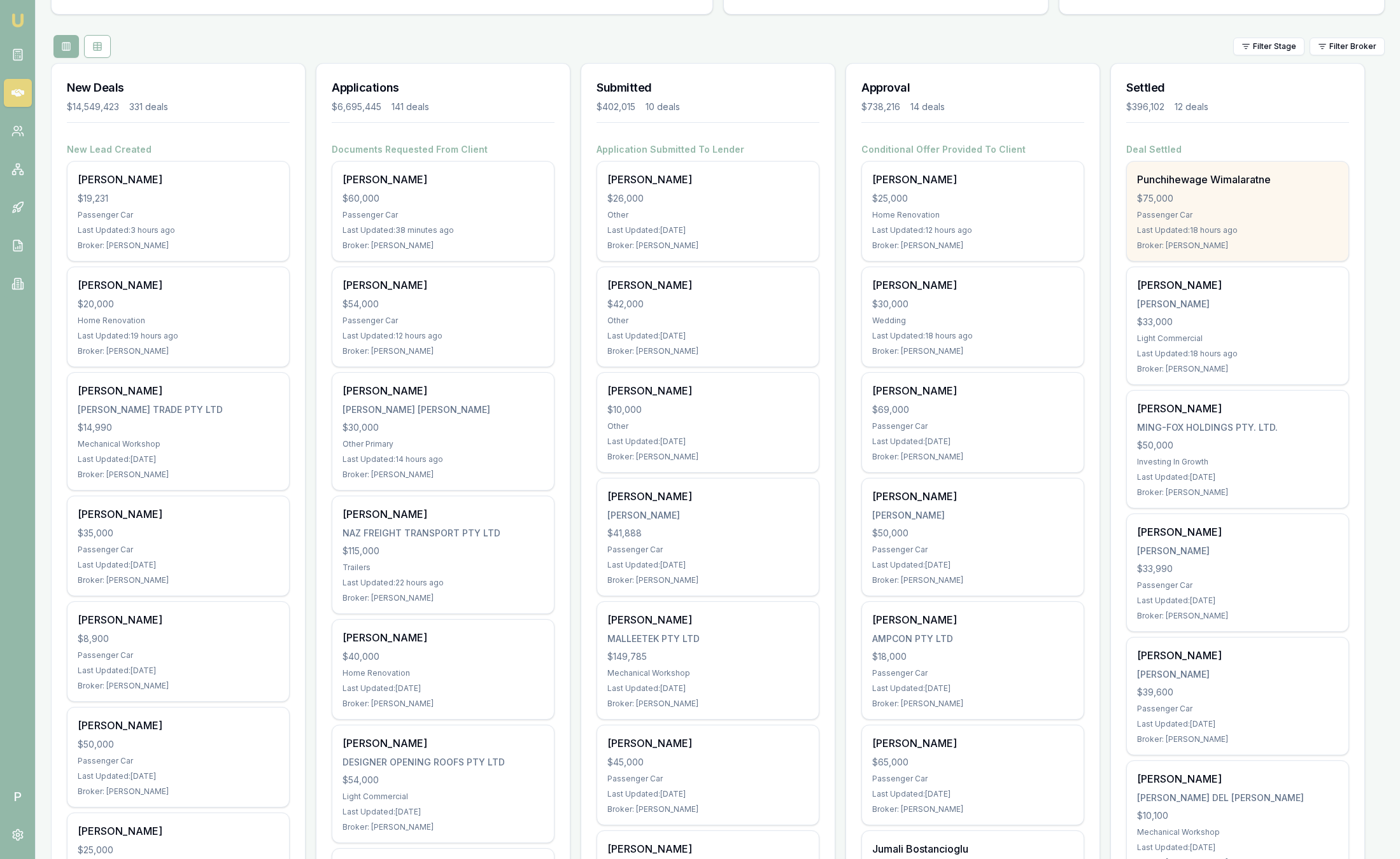
scroll to position [95, 0]
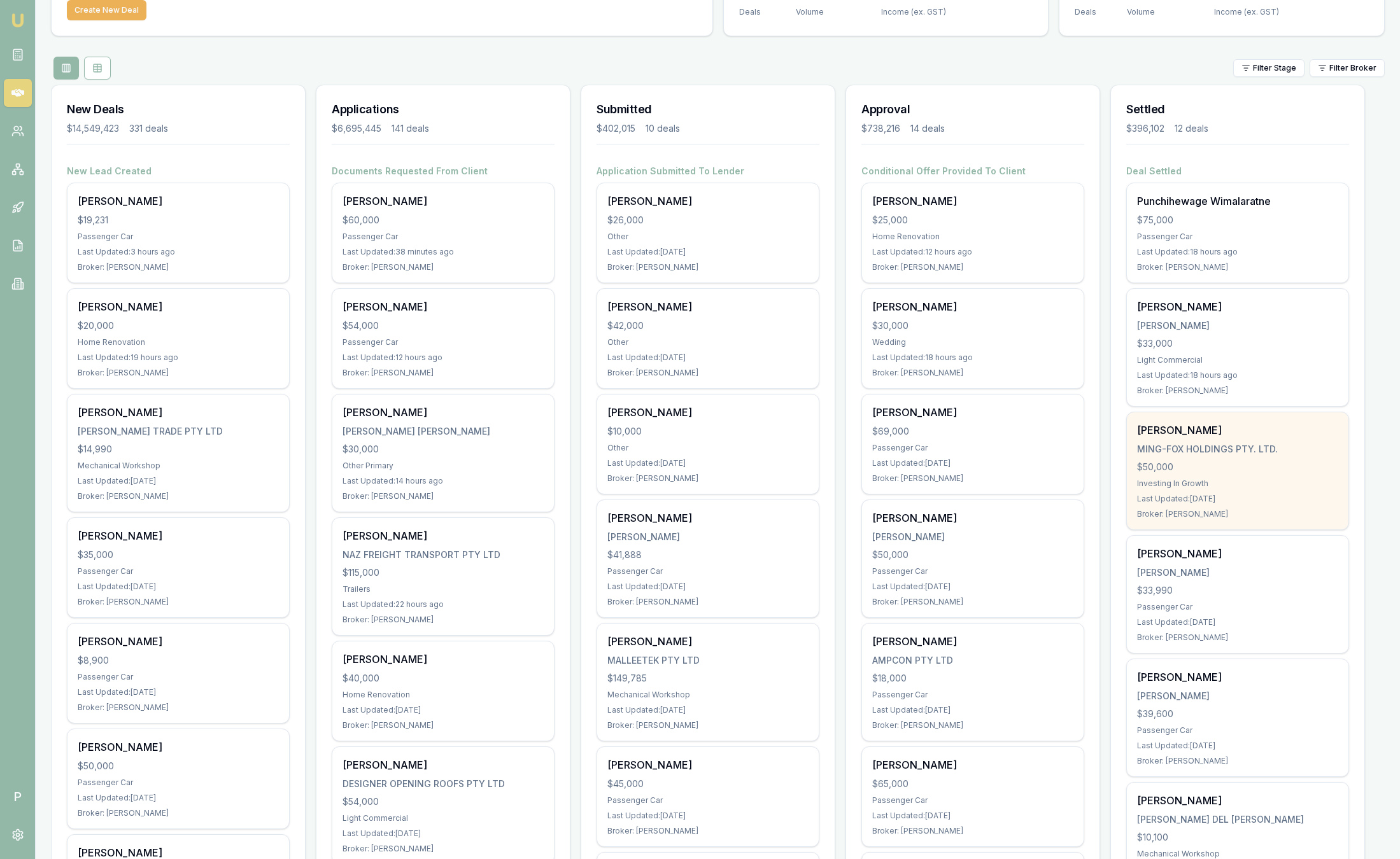
click at [1264, 482] on div "Investing In Growth" at bounding box center [1237, 483] width 201 height 10
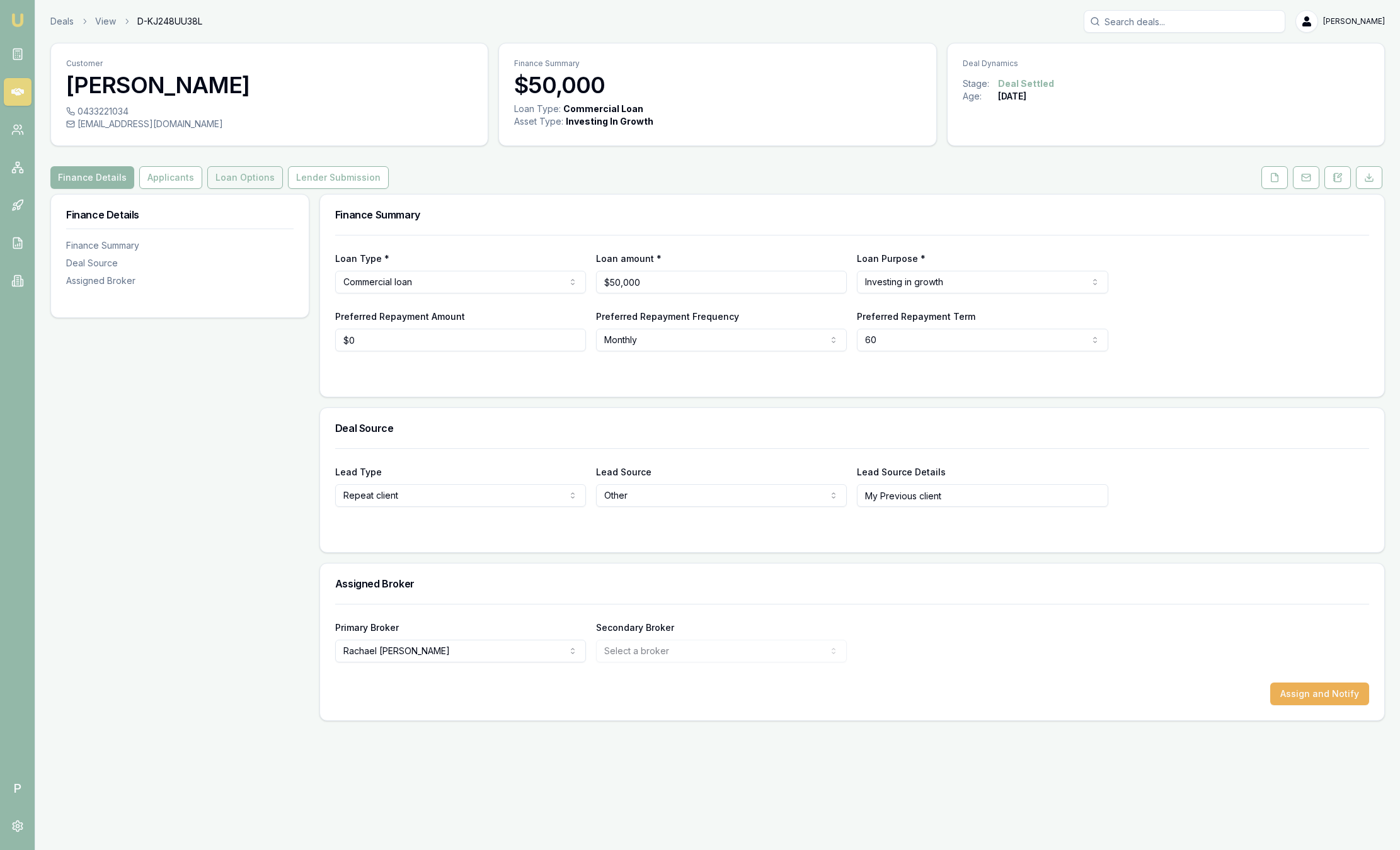
click at [229, 178] on button "Loan Options" at bounding box center [245, 178] width 76 height 23
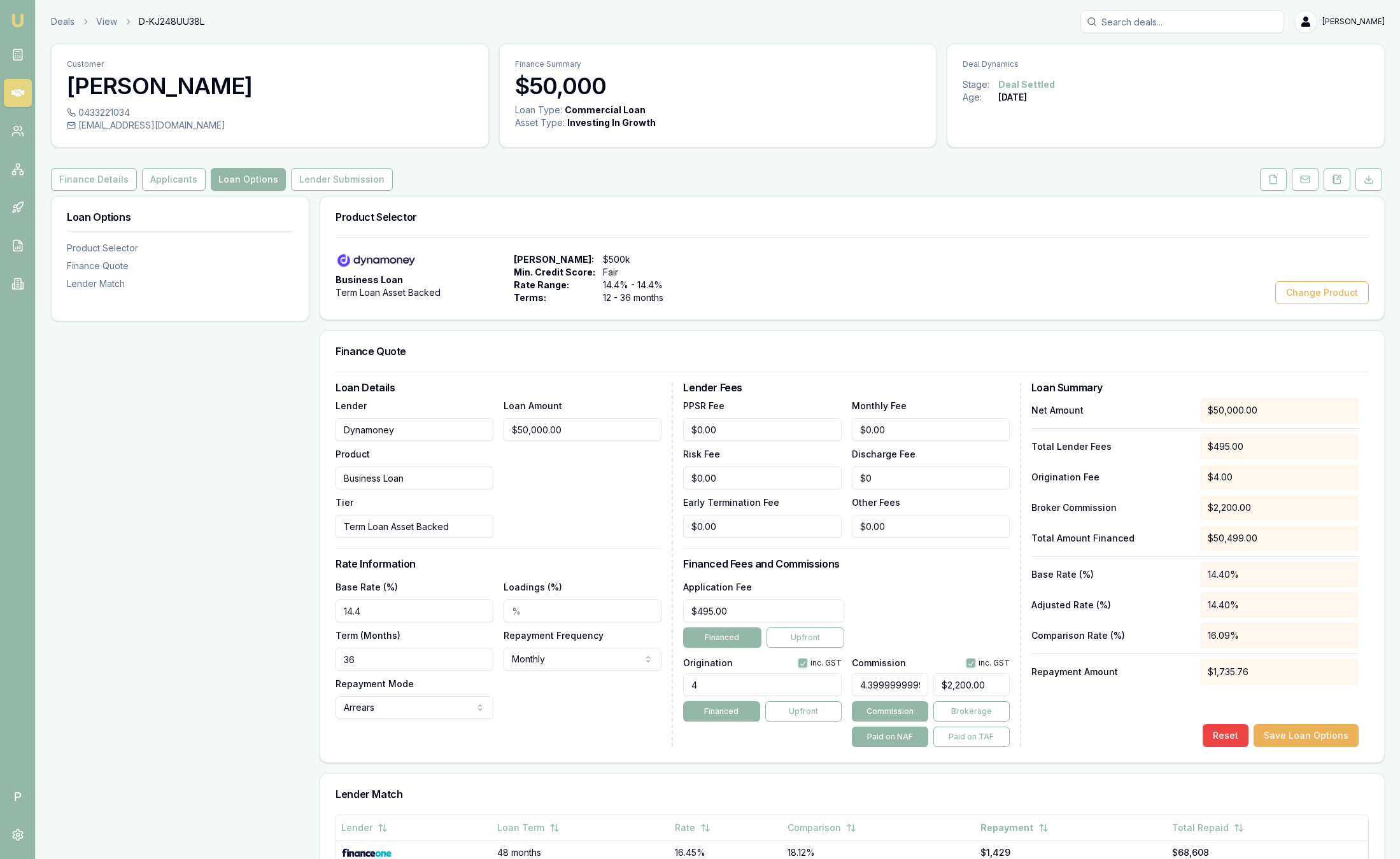
click at [667, 26] on div "Deals View D-KJ248UU38L Sam Crouch" at bounding box center [717, 21] width 1333 height 23
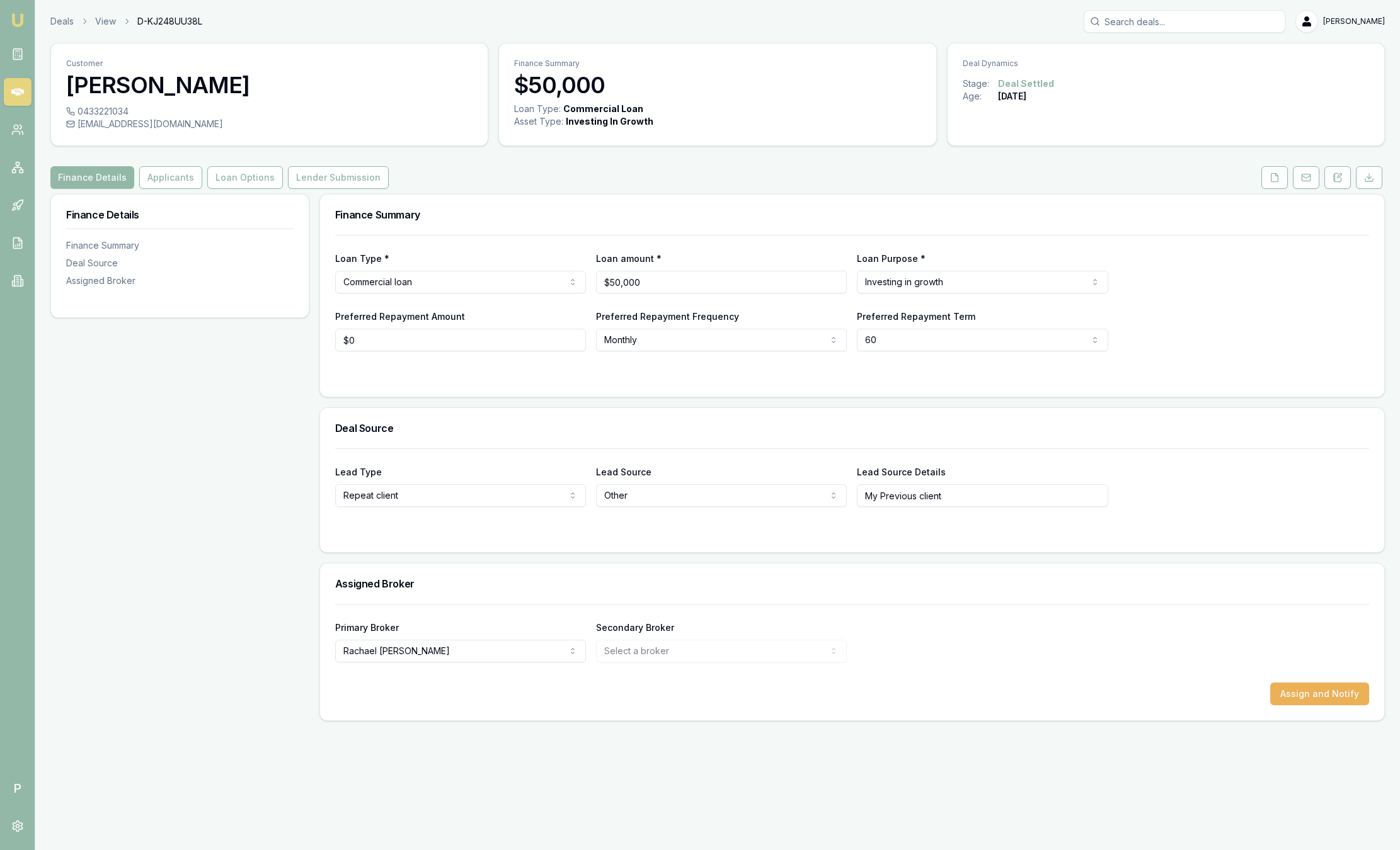
click at [65, 30] on div "Deals View D-KJ248UU38L Sam Crouch" at bounding box center [717, 21] width 1335 height 23
click at [65, 22] on link "Deals" at bounding box center [62, 21] width 23 height 12
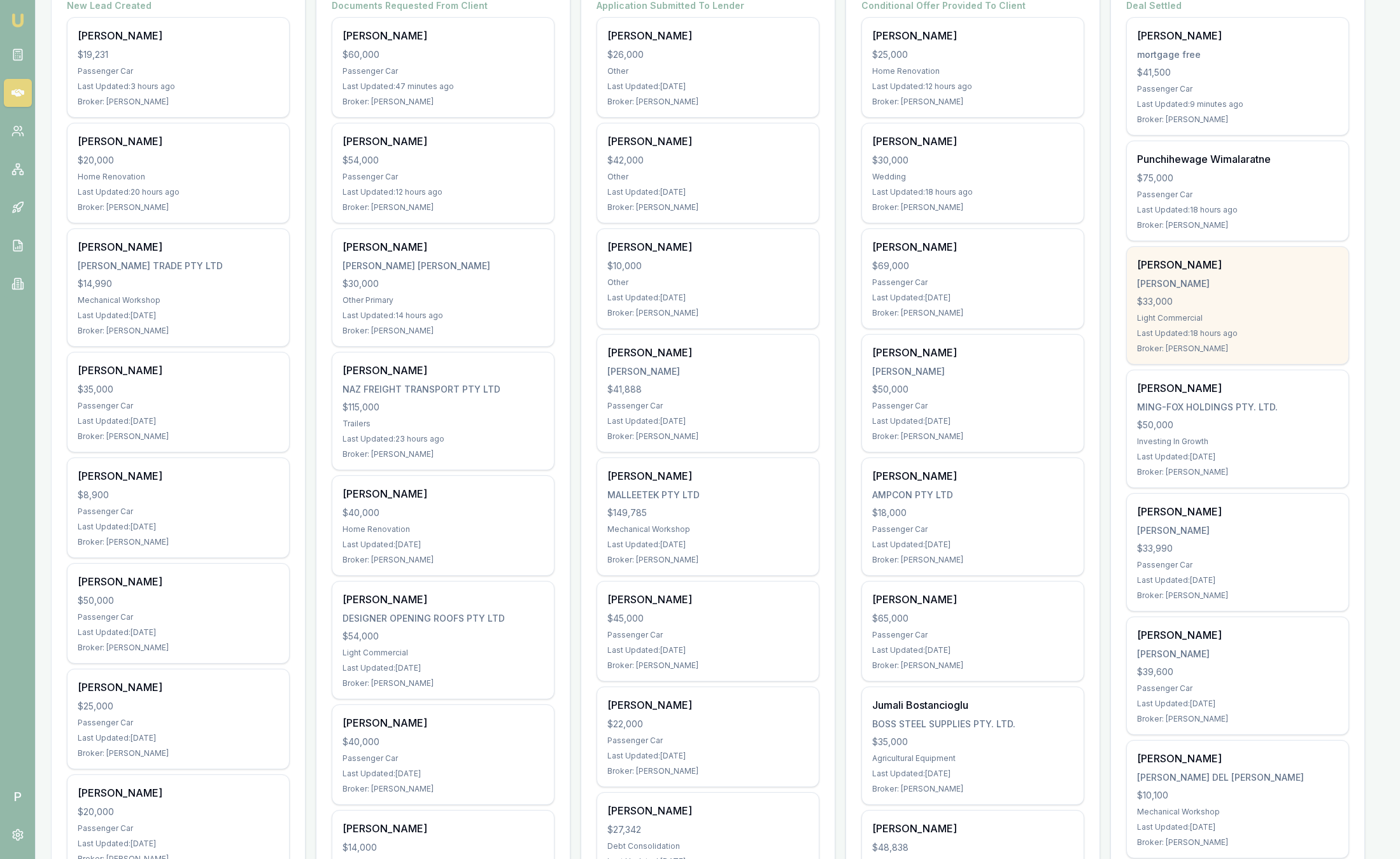
scroll to position [287, 0]
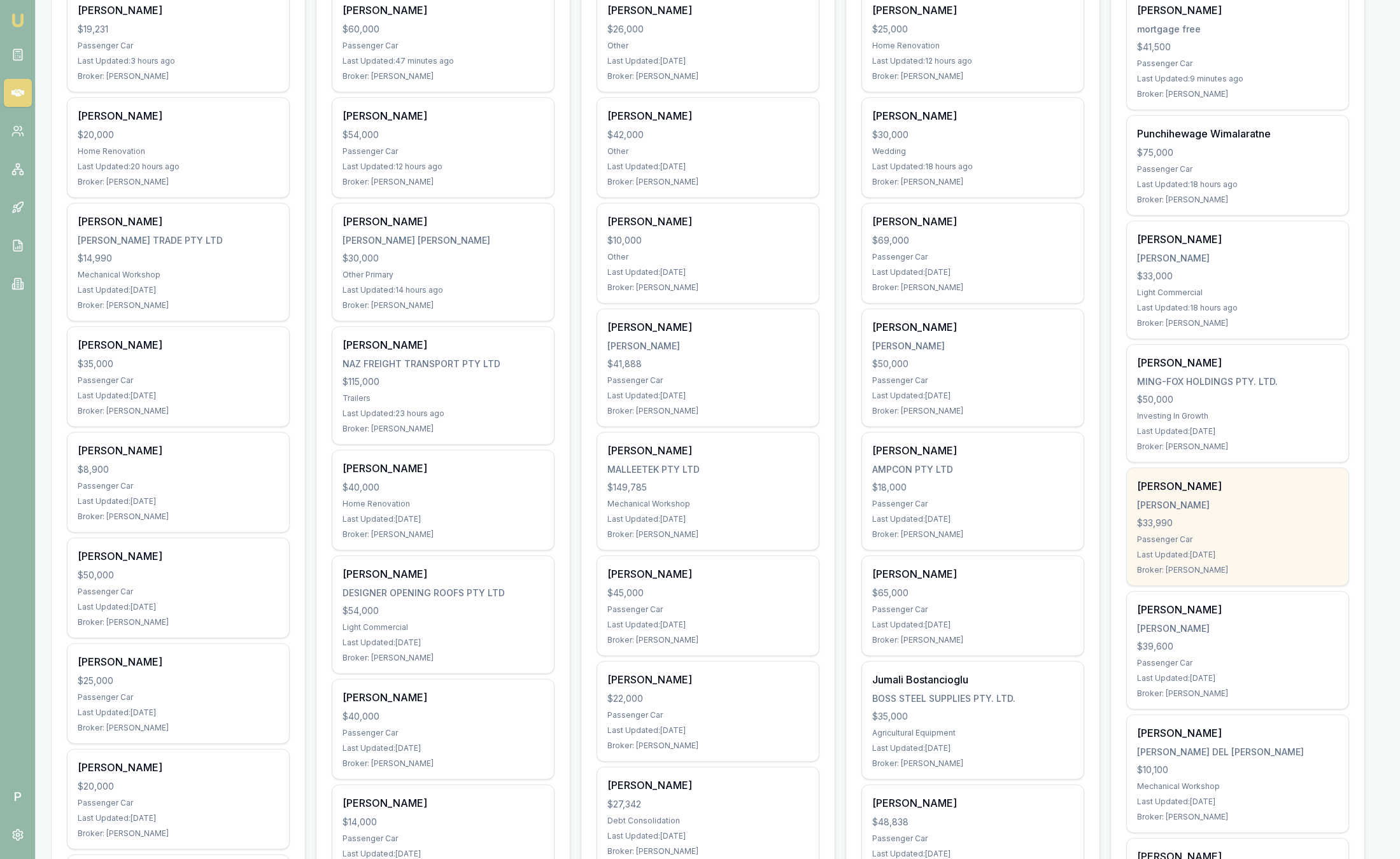
click at [1277, 498] on div "Lucy Carter CARTER, LUCY $33,990 Passenger Car Last Updated: 2 days ago Broker:…" at bounding box center [1237, 527] width 222 height 118
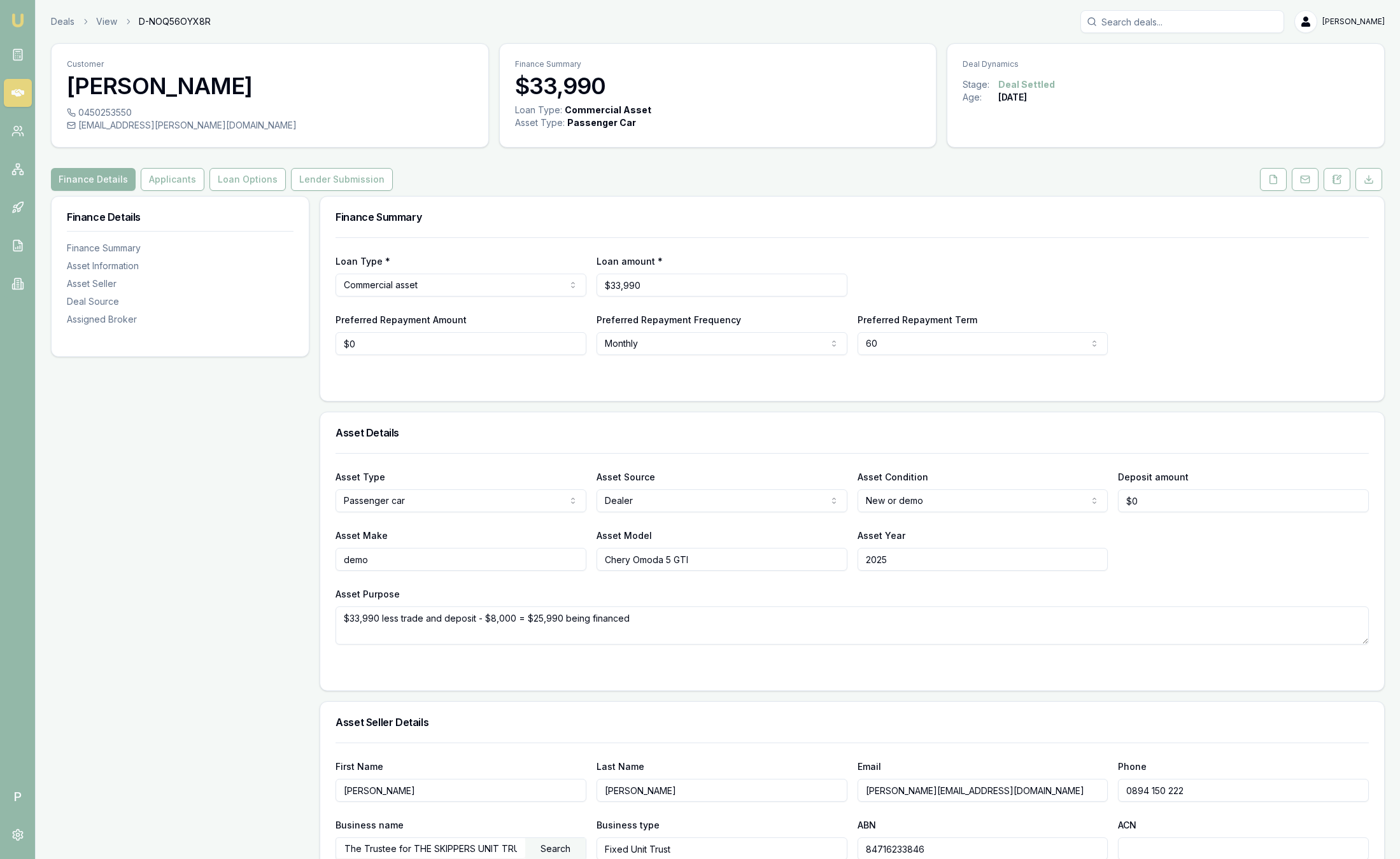
click at [722, 192] on div "Customer Lucy Carter 0450253550 lucy.j.carter@outlook.com Finance Summary $33,9…" at bounding box center [717, 709] width 1333 height 1333
click at [269, 183] on button "Loan Options" at bounding box center [247, 180] width 77 height 23
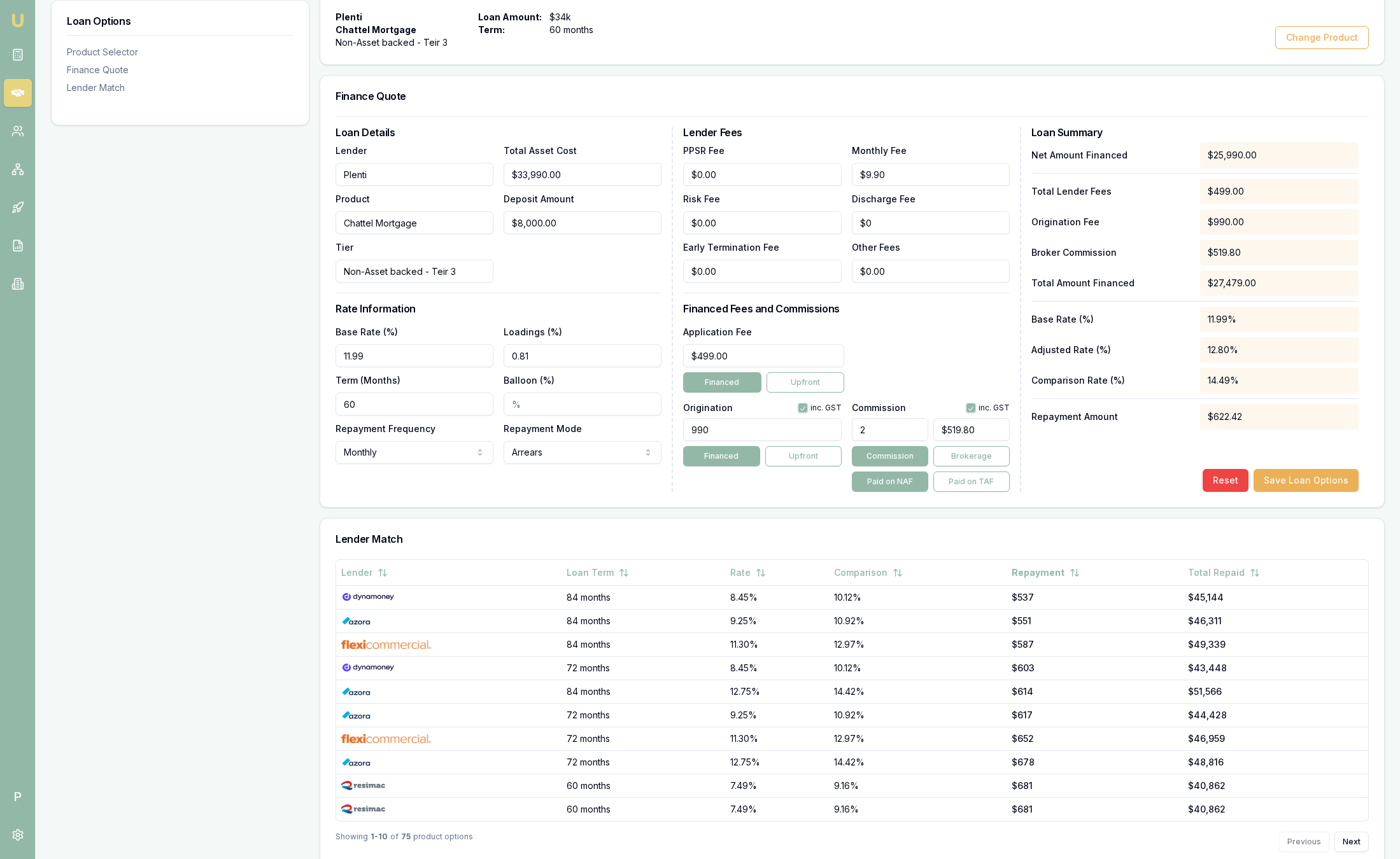
scroll to position [271, 0]
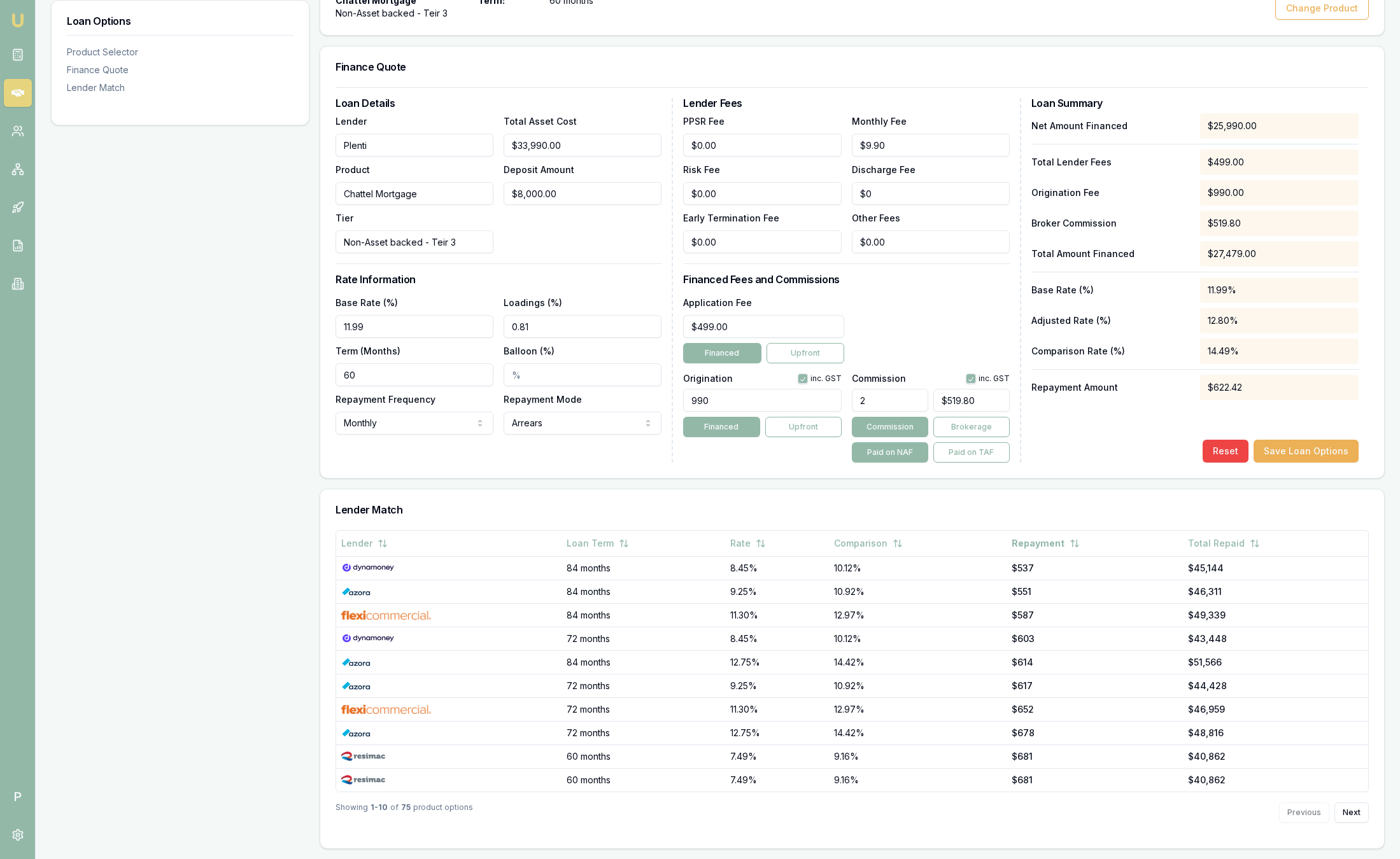
drag, startPoint x: 582, startPoint y: 384, endPoint x: 951, endPoint y: 133, distance: 446.3
click at [951, 133] on div "Monthly Fee $9.90" at bounding box center [930, 134] width 158 height 44
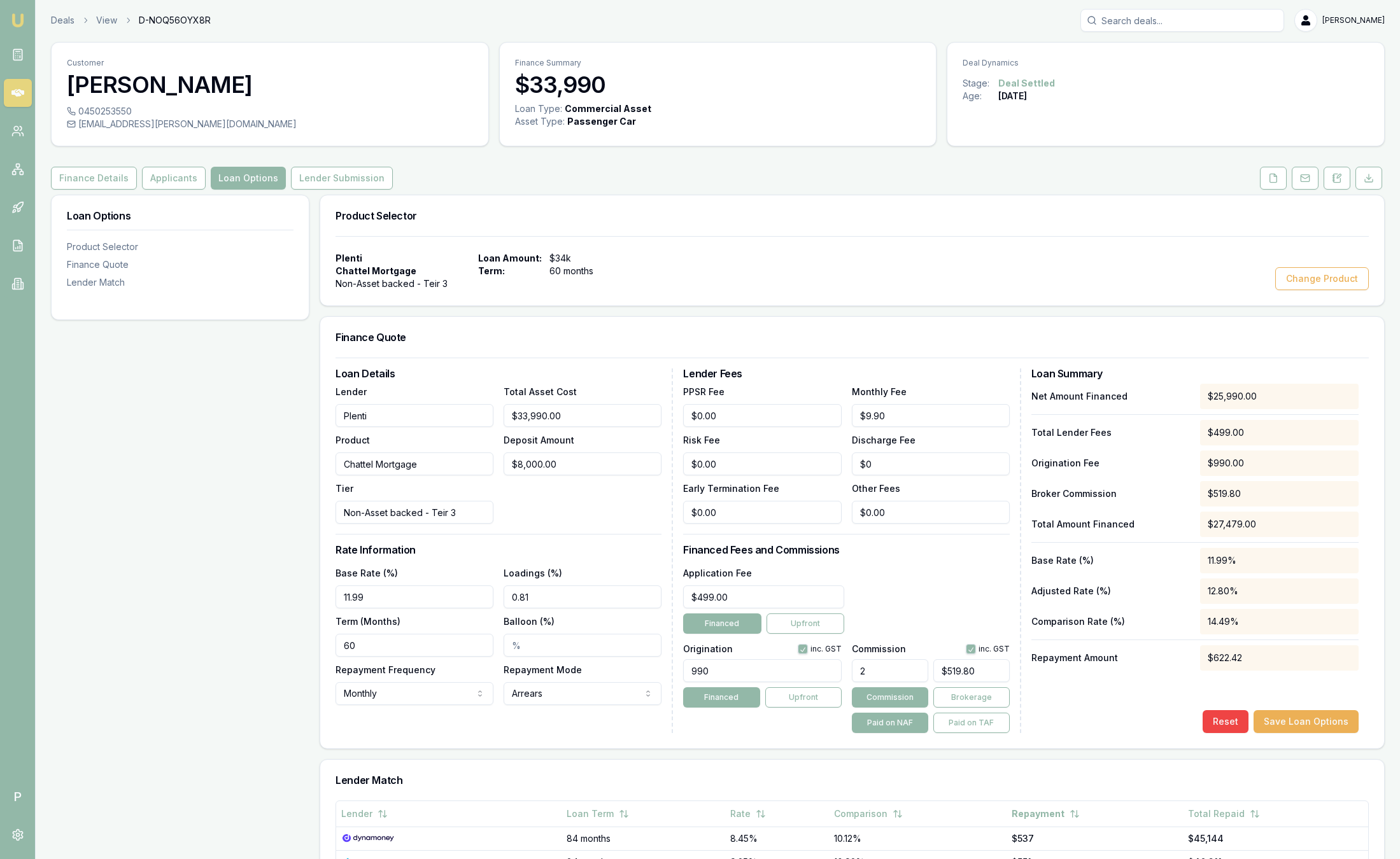
scroll to position [0, 0]
click at [61, 24] on link "Deals" at bounding box center [62, 21] width 23 height 12
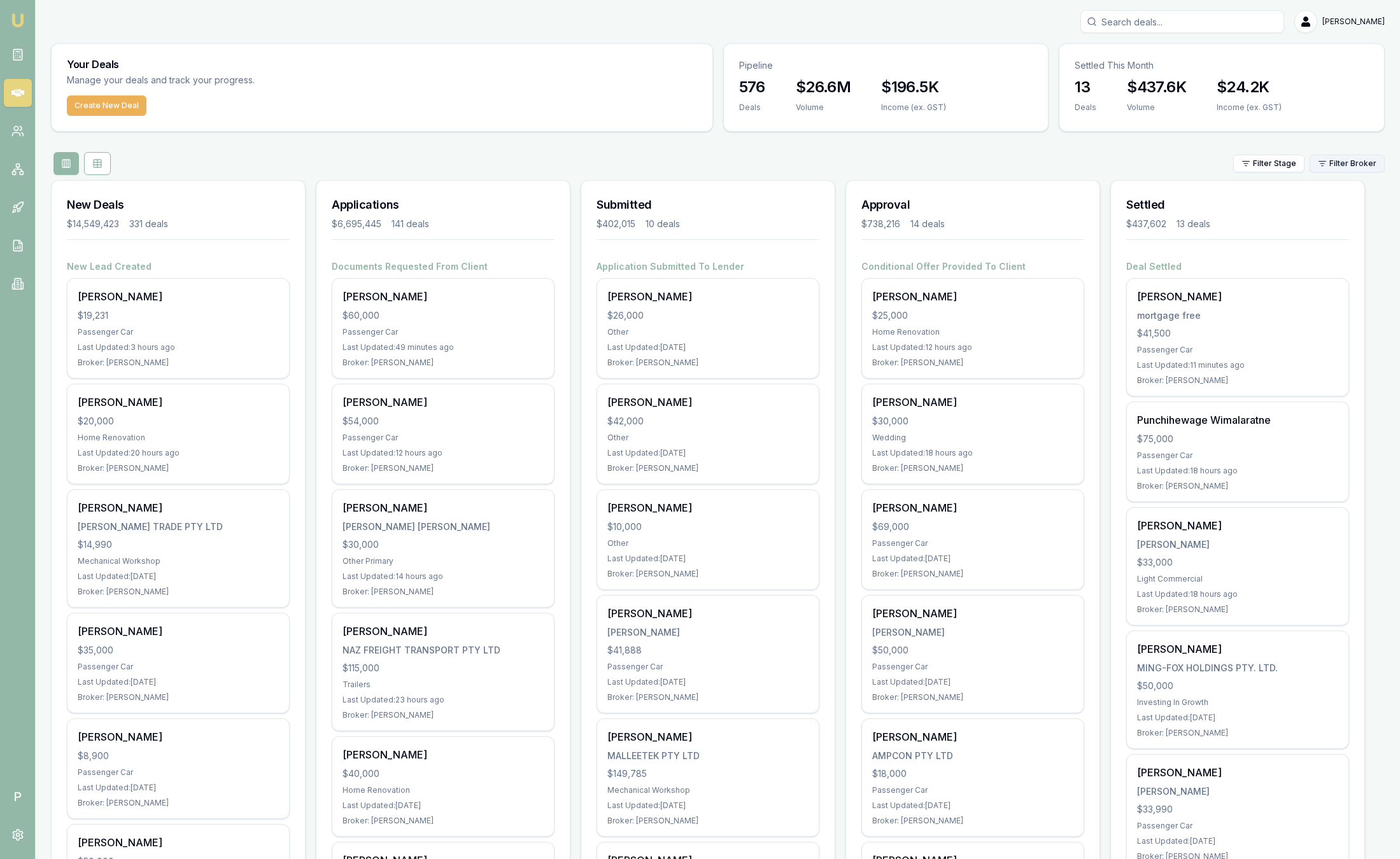
click at [1348, 161] on html "Emu Broker P Sam Crouch Toggle Menu Your Deals Manage your deals and track your…" at bounding box center [700, 429] width 1400 height 859
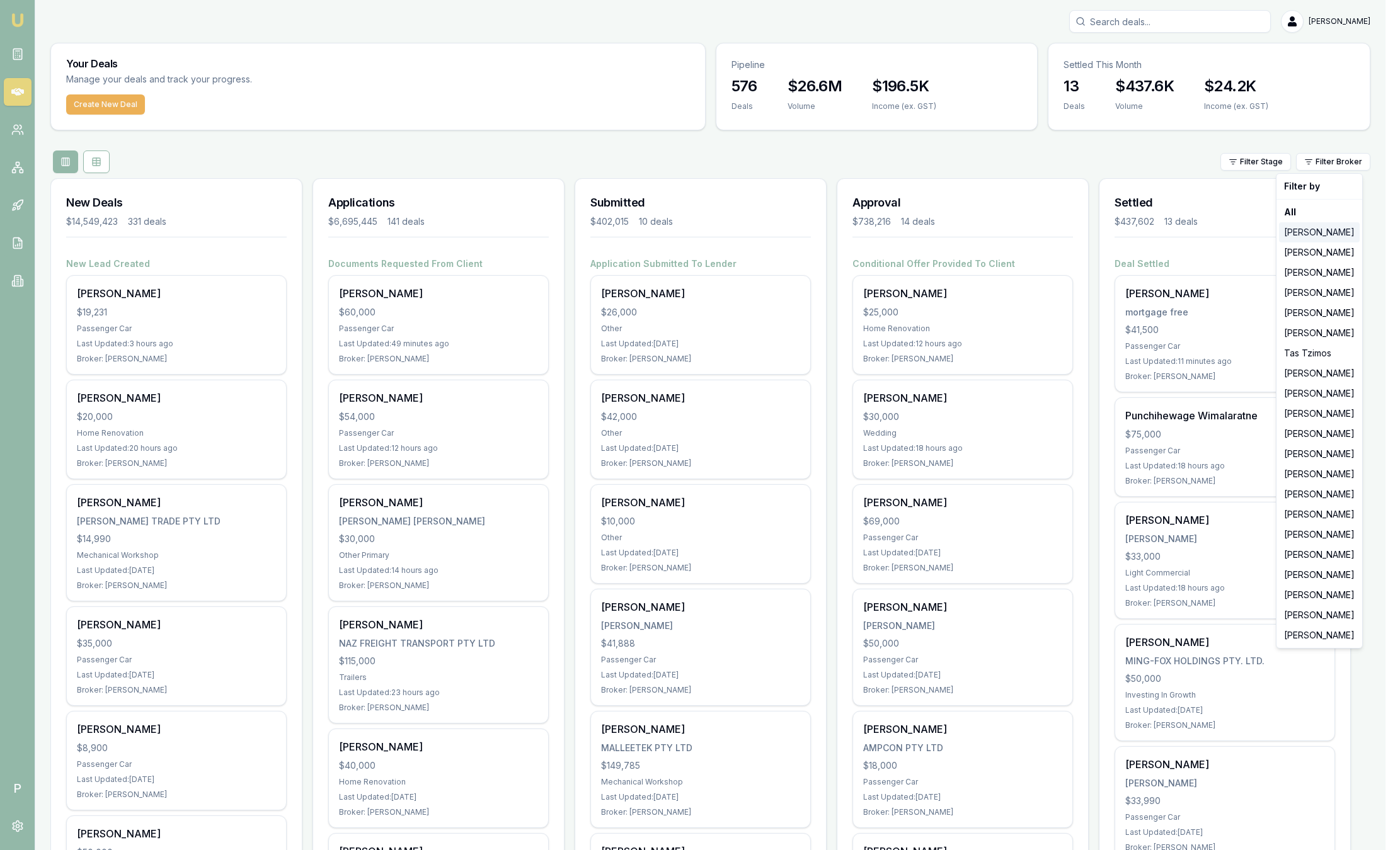
click at [1327, 233] on div "[PERSON_NAME]" at bounding box center [1320, 232] width 81 height 20
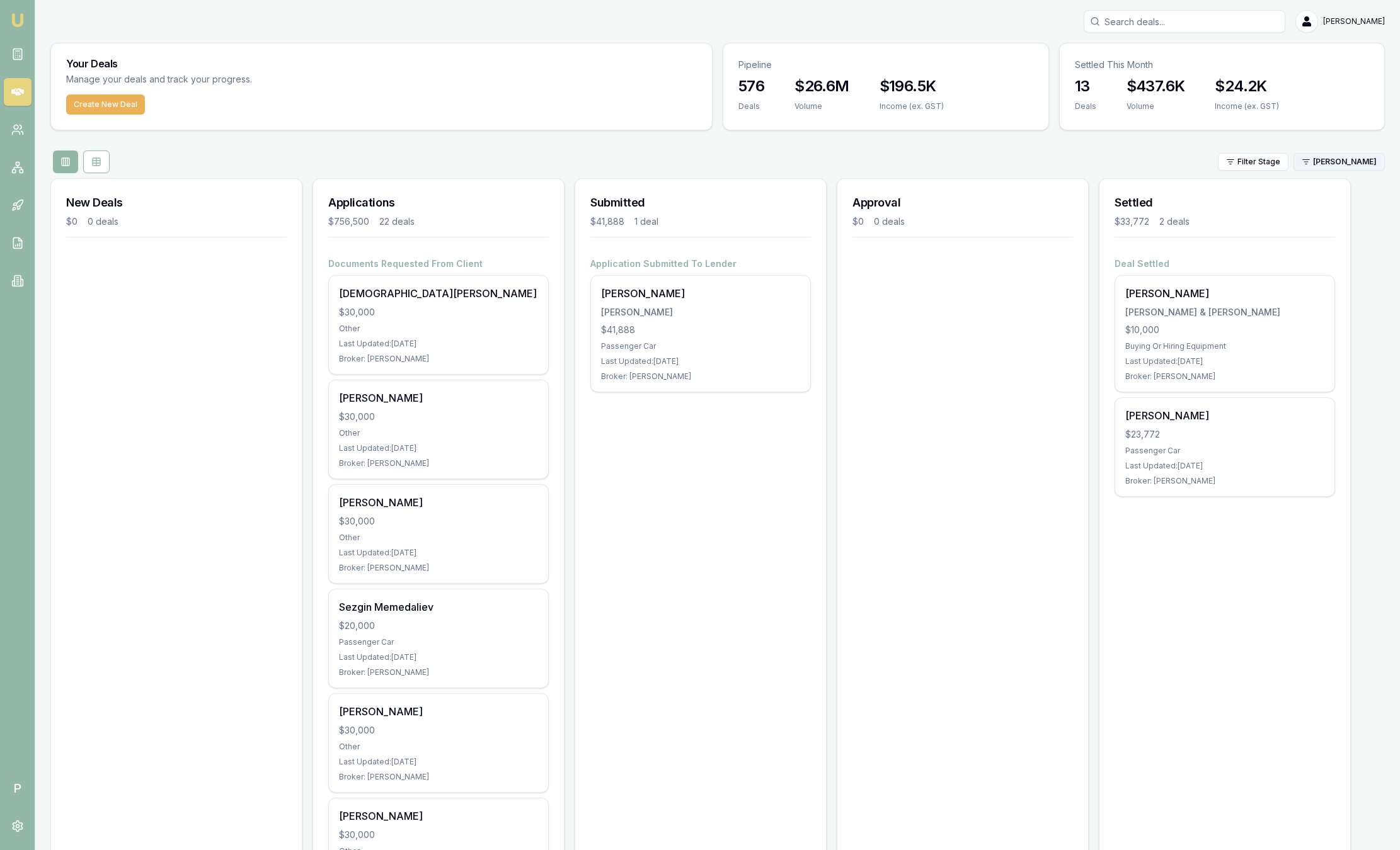
click at [1345, 165] on html "Emu Broker P Sam Crouch Toggle Menu Your Deals Manage your deals and track your…" at bounding box center [700, 425] width 1400 height 850
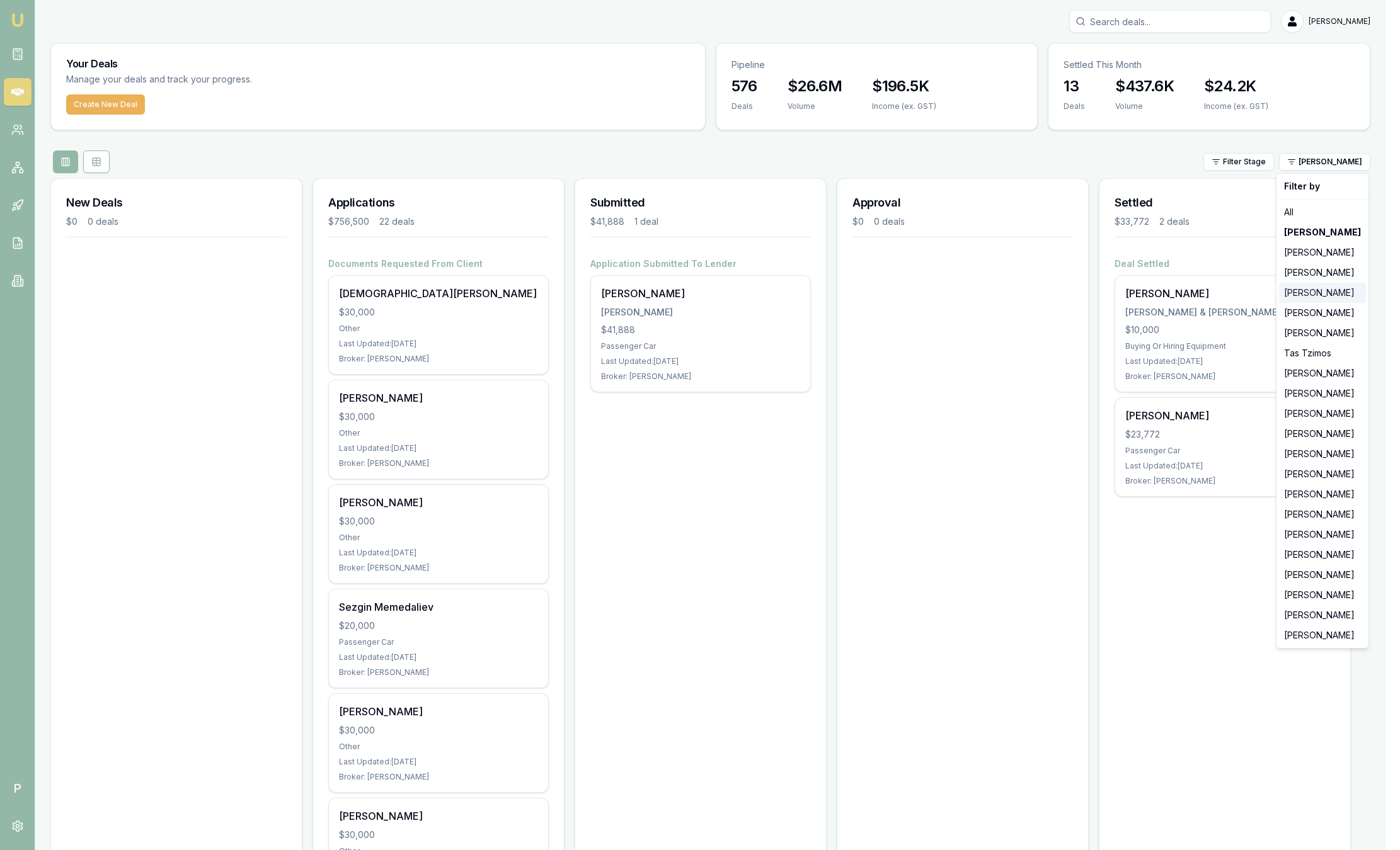
click at [1315, 293] on div "[PERSON_NAME]" at bounding box center [1322, 292] width 87 height 20
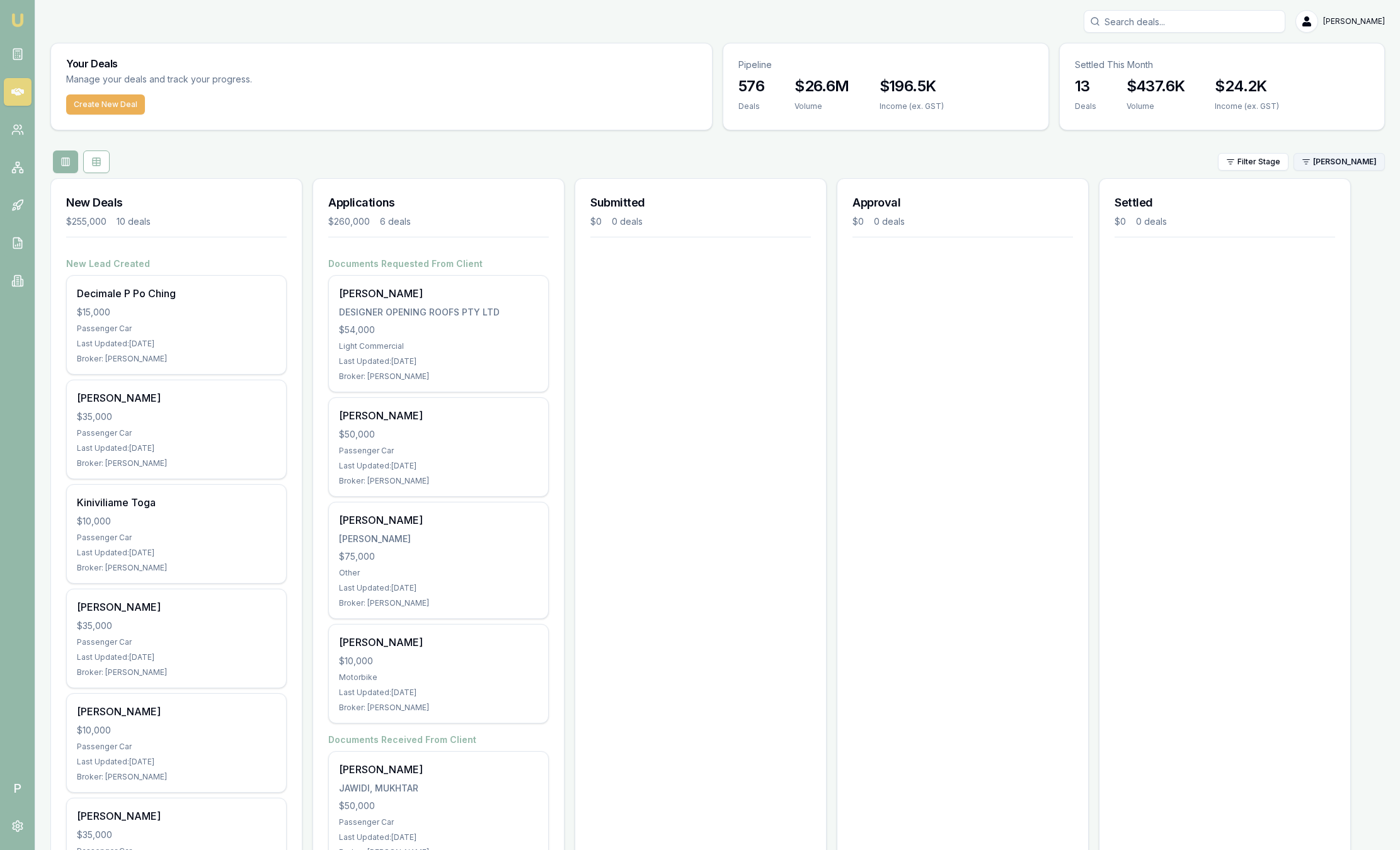
click at [1326, 164] on html "Emu Broker P Sam Crouch Toggle Menu Your Deals Manage your deals and track your…" at bounding box center [700, 425] width 1400 height 850
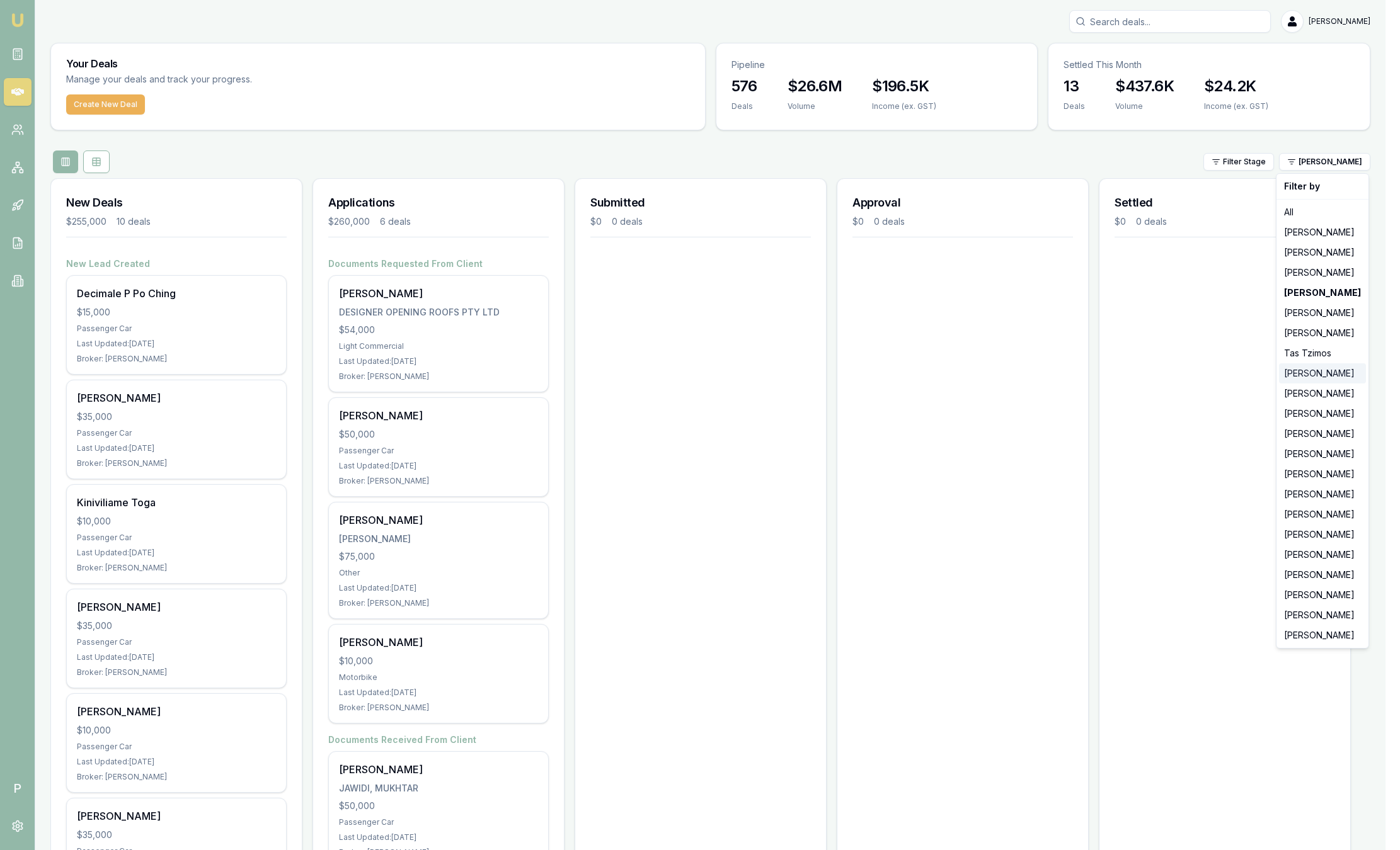
click at [1326, 369] on div "[PERSON_NAME]" at bounding box center [1322, 373] width 87 height 20
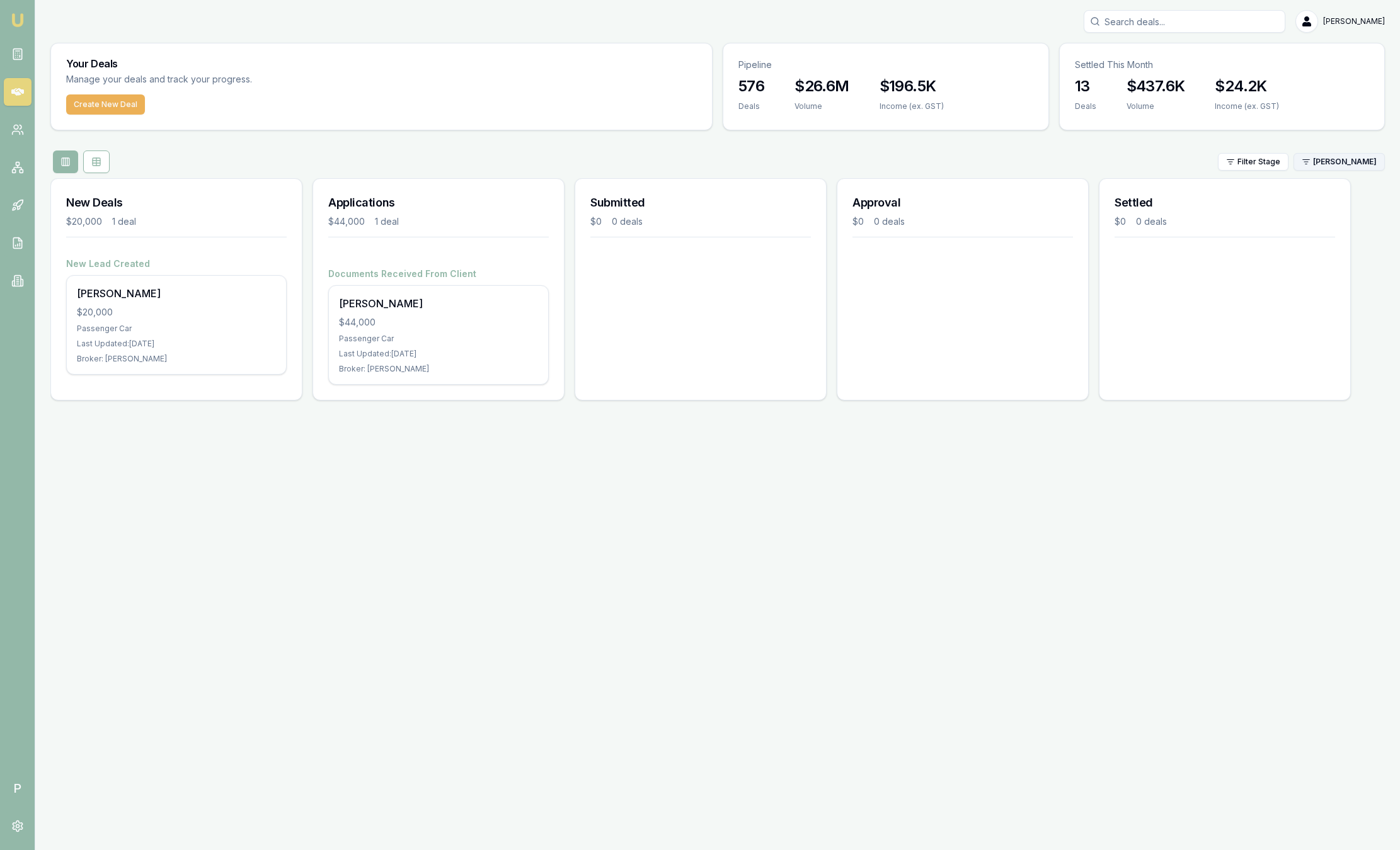
click at [1330, 160] on html "Emu Broker P Sam Crouch Toggle Menu Your Deals Manage your deals and track your…" at bounding box center [700, 425] width 1400 height 850
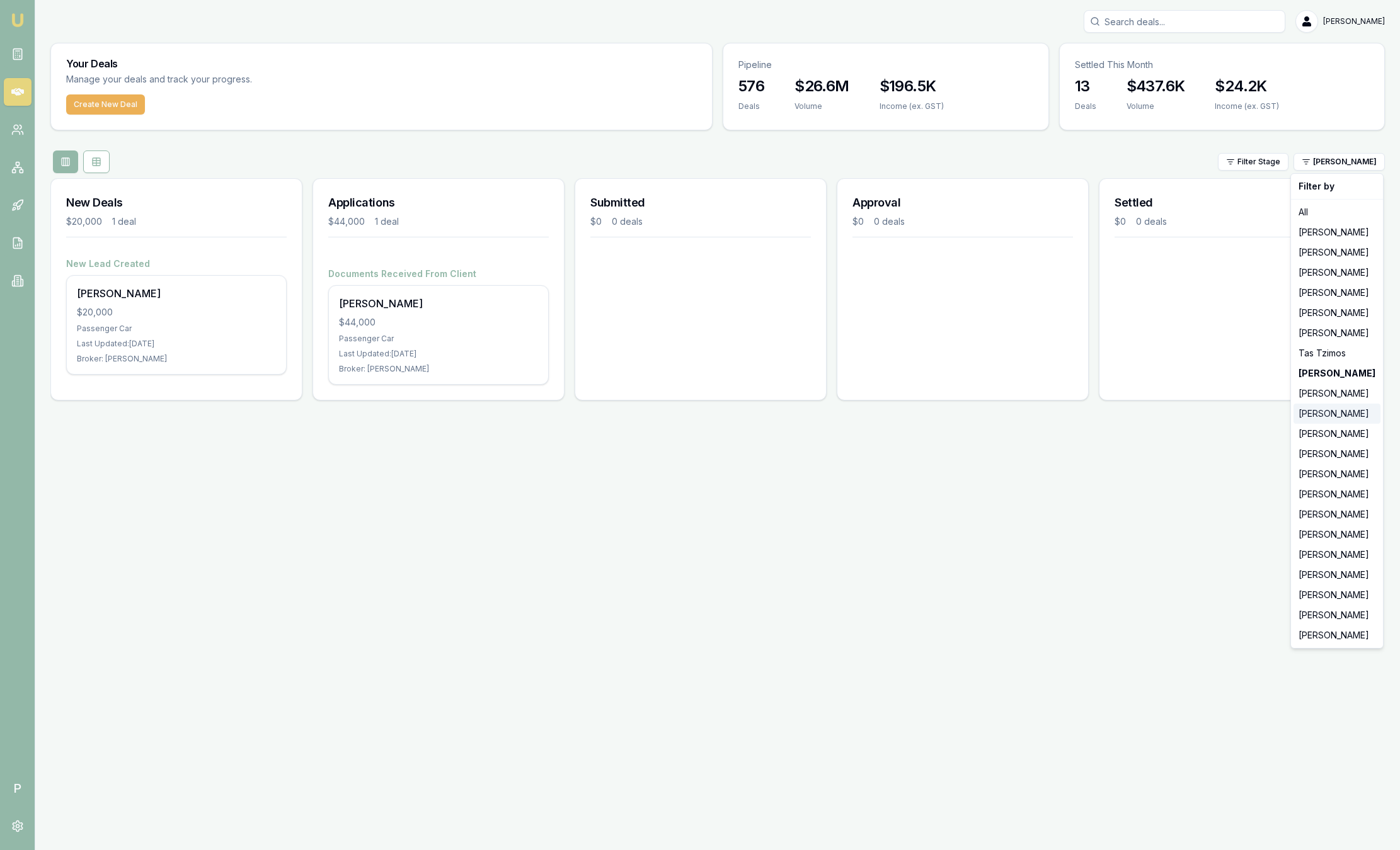
click at [1337, 418] on div "[PERSON_NAME]" at bounding box center [1337, 413] width 87 height 20
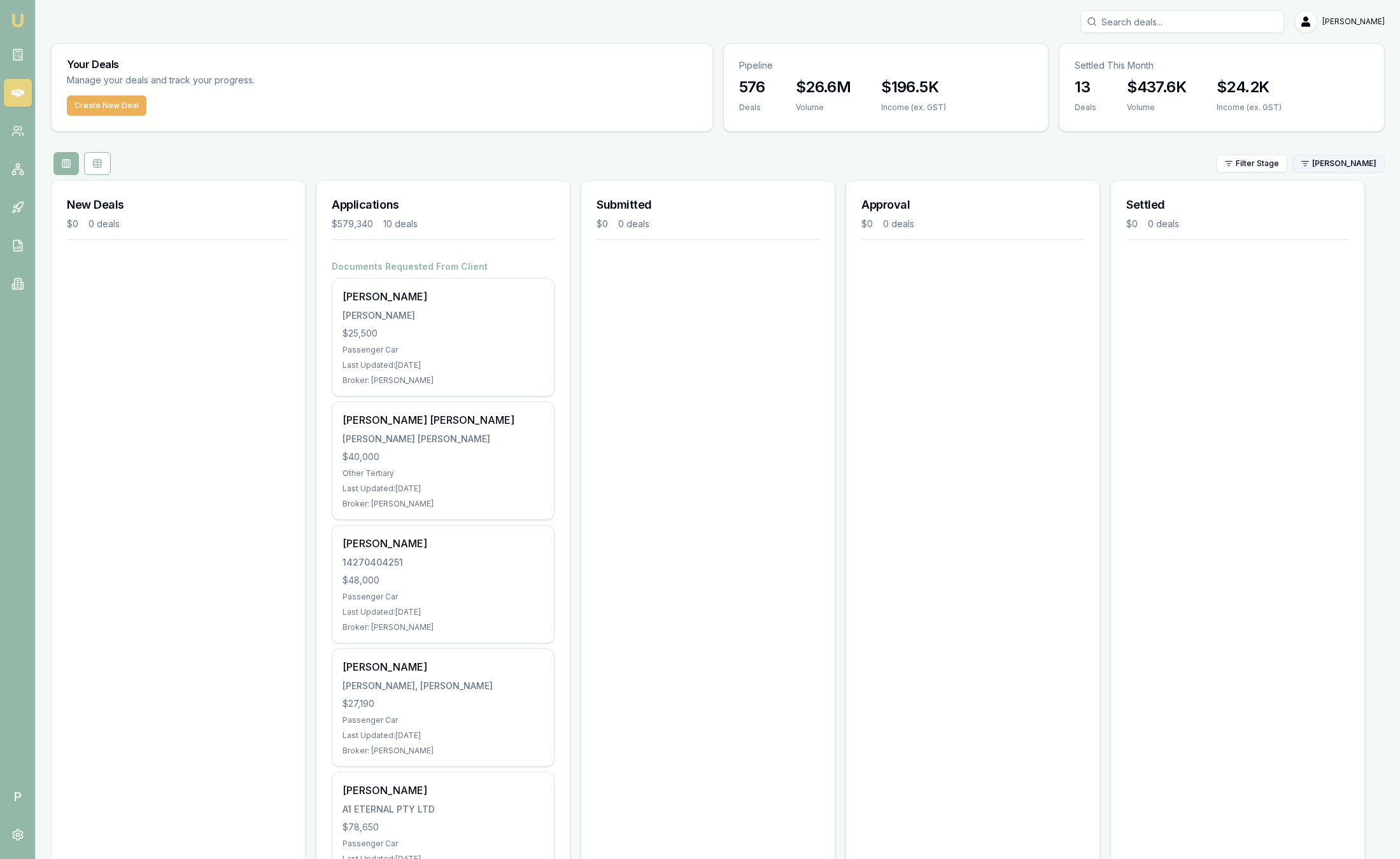
click at [1331, 161] on html "Emu Broker P Sam Crouch Toggle Menu Your Deals Manage your deals and track your…" at bounding box center [700, 429] width 1400 height 859
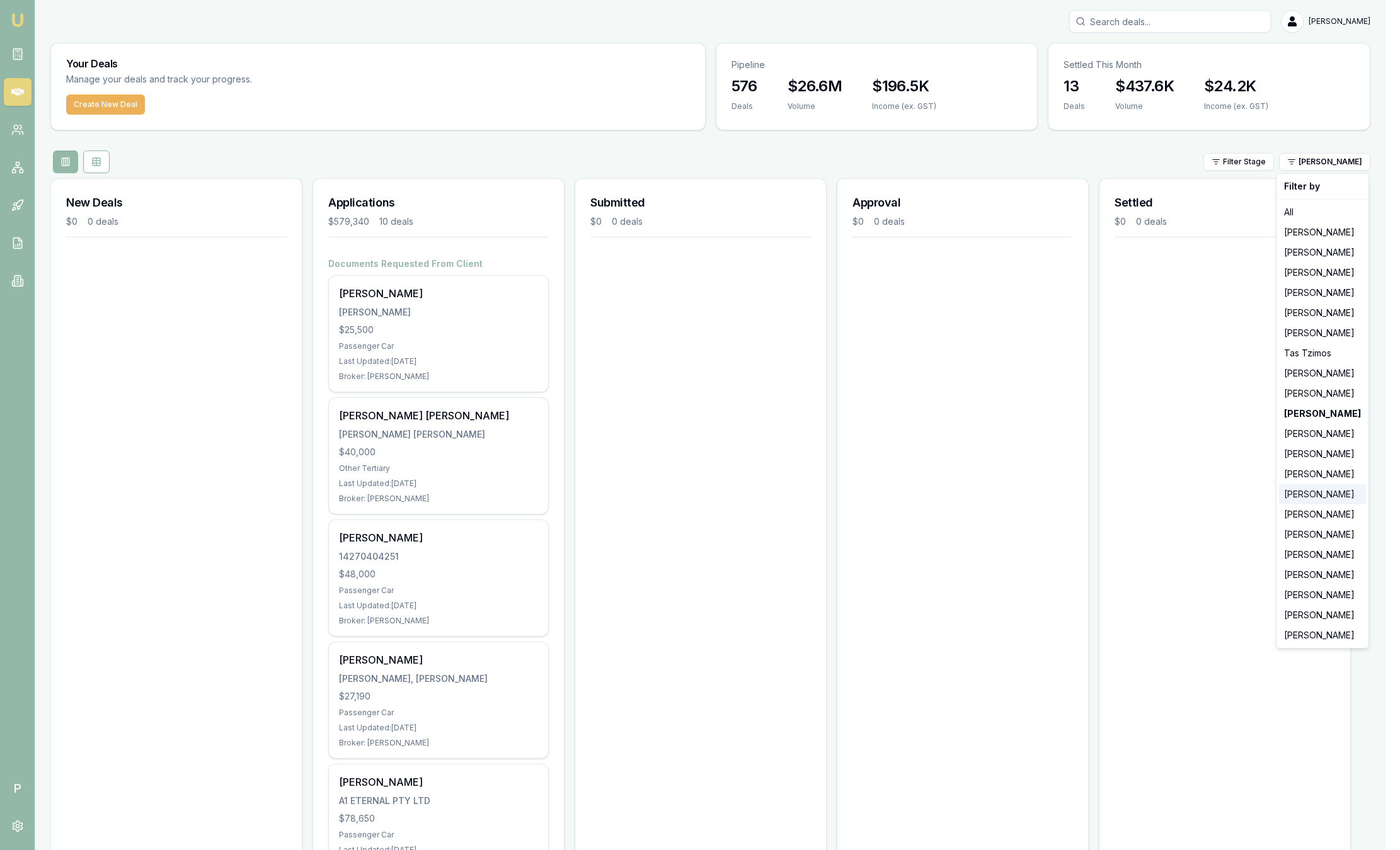
click at [1323, 492] on div "[PERSON_NAME]" at bounding box center [1322, 494] width 87 height 20
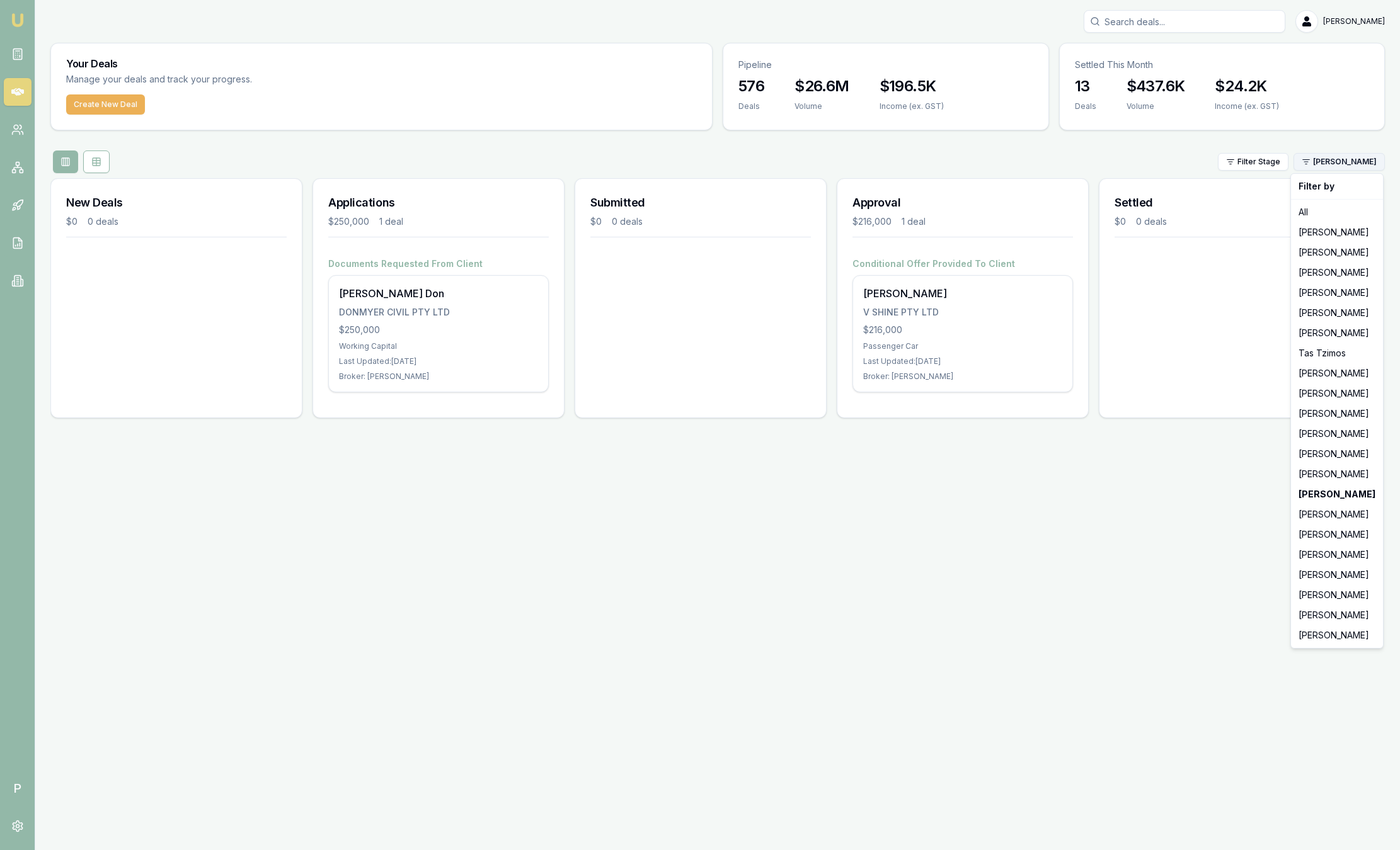
click at [1325, 163] on html "Emu Broker P Sam Crouch Toggle Menu Your Deals Manage your deals and track your…" at bounding box center [700, 425] width 1400 height 850
click at [1314, 521] on div "[PERSON_NAME]" at bounding box center [1337, 514] width 87 height 20
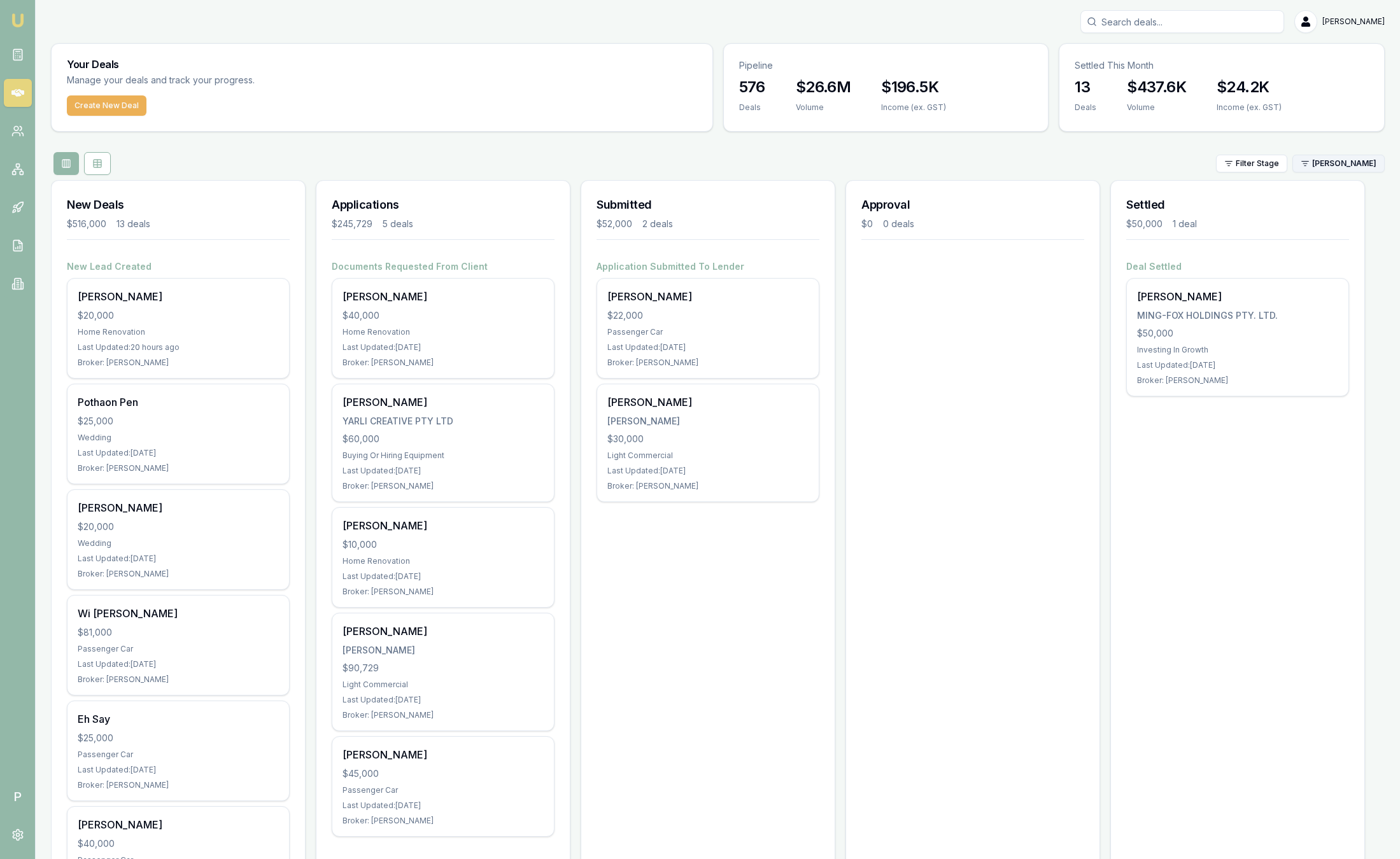
click at [1344, 157] on html "Emu Broker P Sam Crouch Toggle Menu Your Deals Manage your deals and track your…" at bounding box center [700, 429] width 1400 height 859
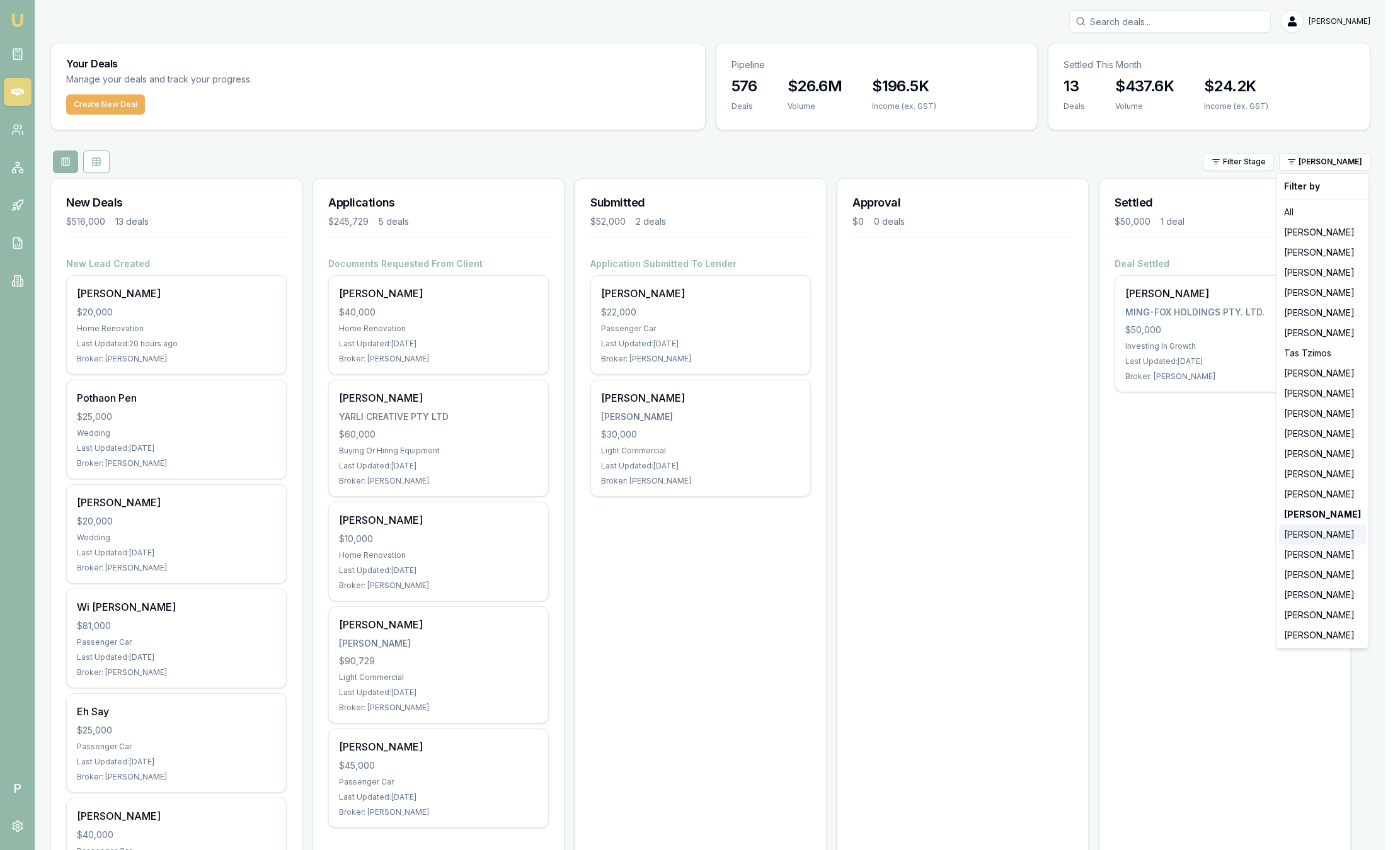
click at [1339, 531] on div "[PERSON_NAME]" at bounding box center [1322, 535] width 87 height 20
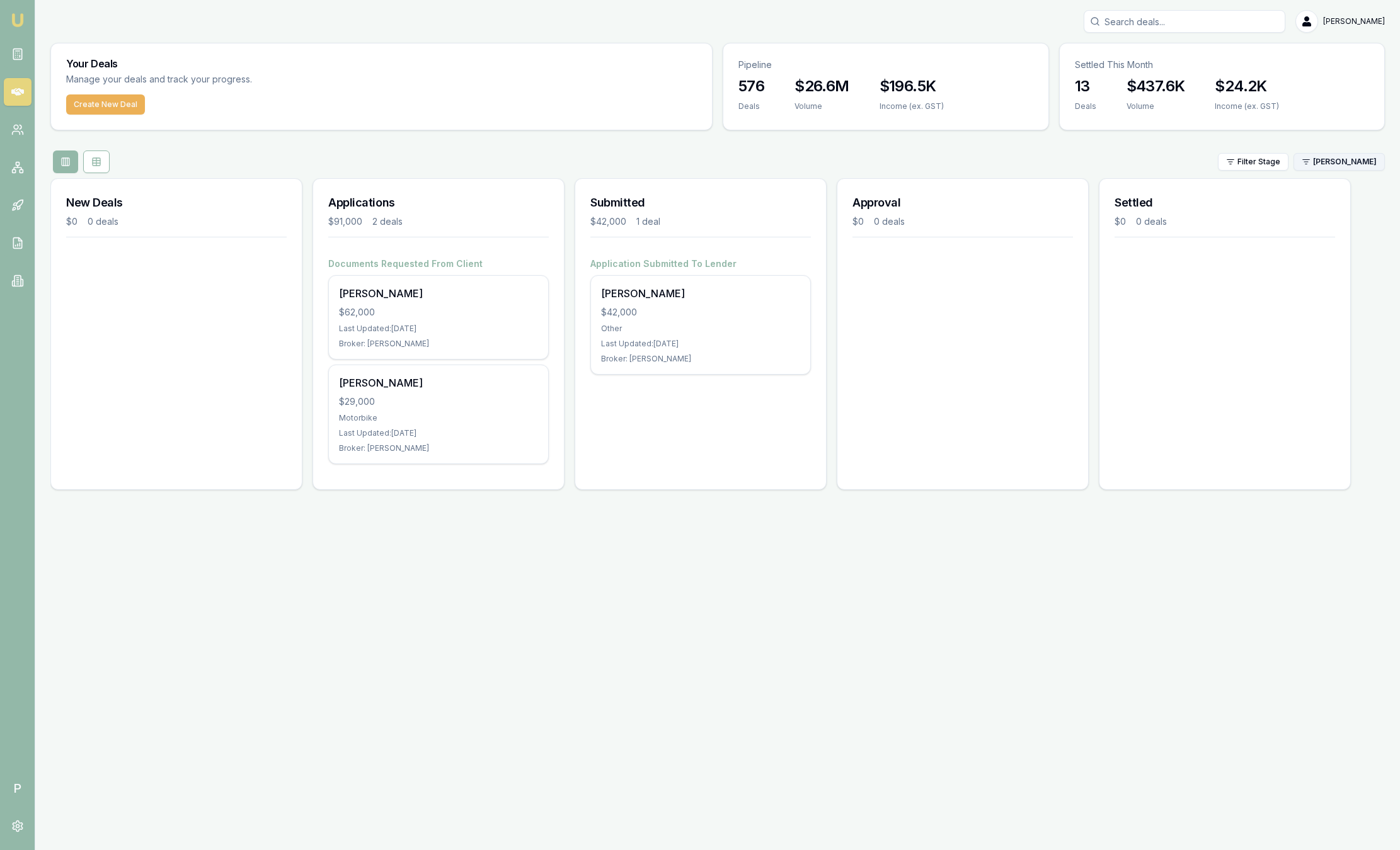
click at [1332, 166] on html "Emu Broker P Sam Crouch Toggle Menu Your Deals Manage your deals and track your…" at bounding box center [700, 425] width 1400 height 850
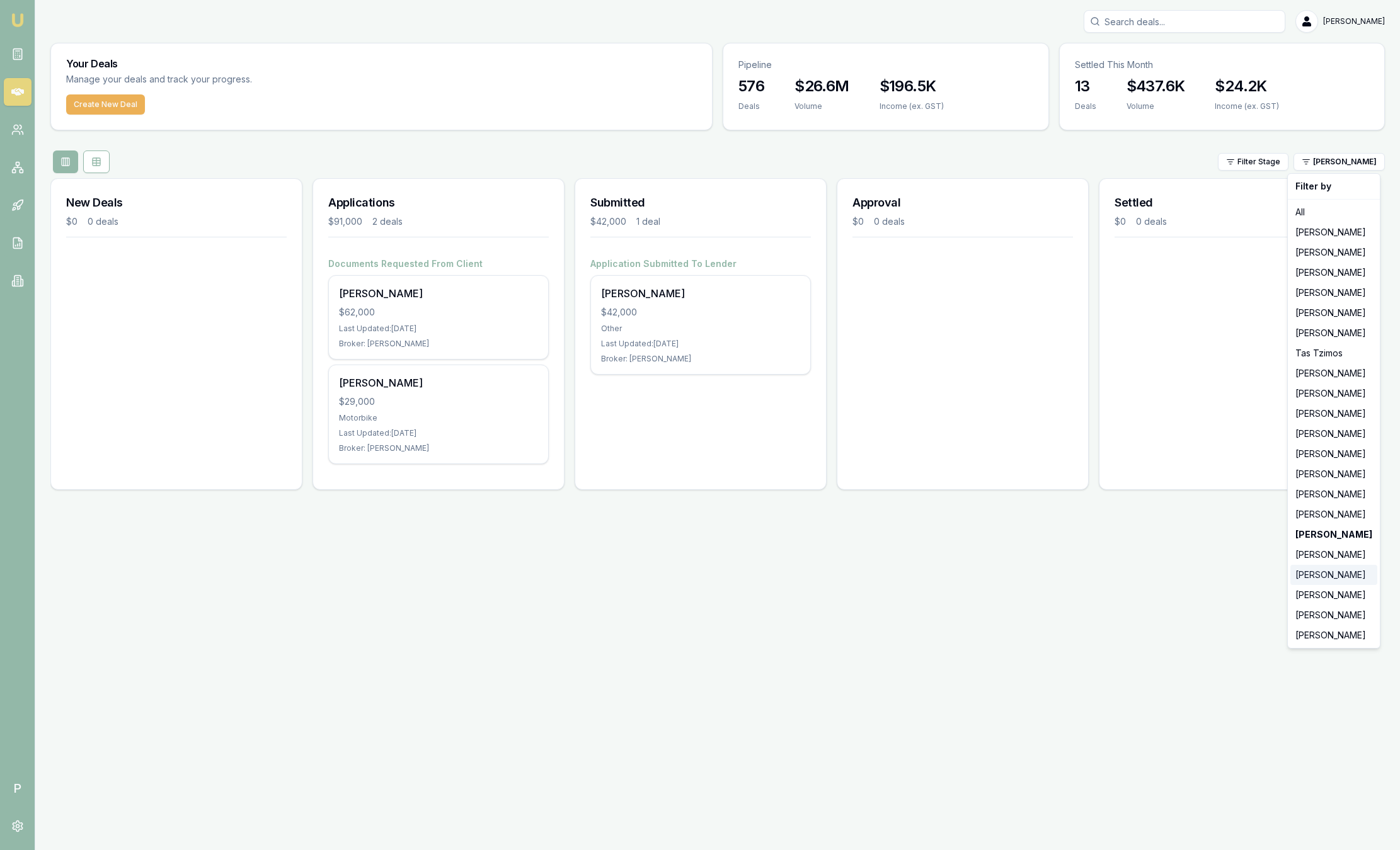
click at [1339, 566] on div "[PERSON_NAME]" at bounding box center [1334, 574] width 87 height 20
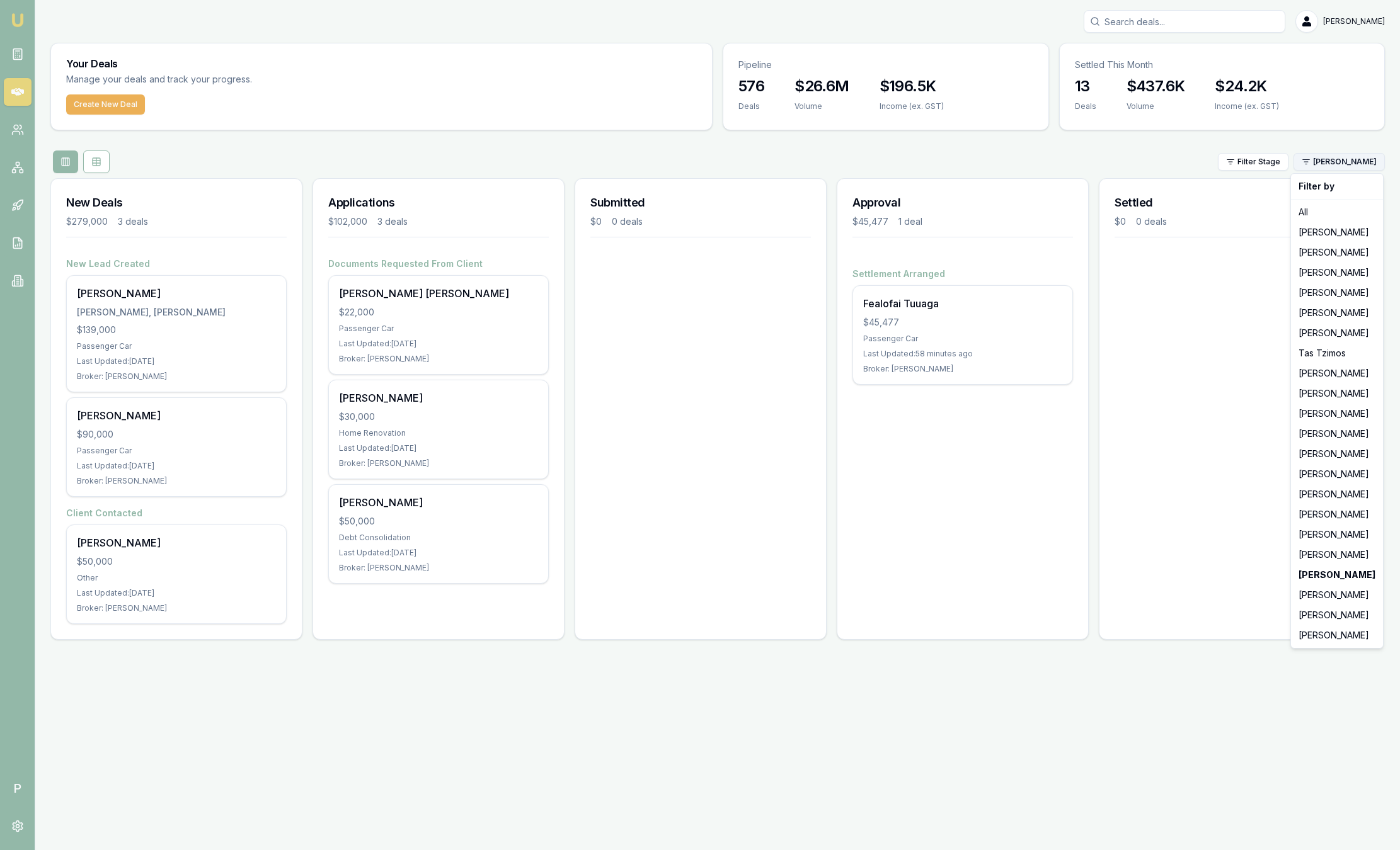
click at [1354, 161] on html "Emu Broker P Sam Crouch Toggle Menu Your Deals Manage your deals and track your…" at bounding box center [700, 425] width 1400 height 850
click at [1341, 617] on div "[PERSON_NAME]" at bounding box center [1337, 615] width 87 height 20
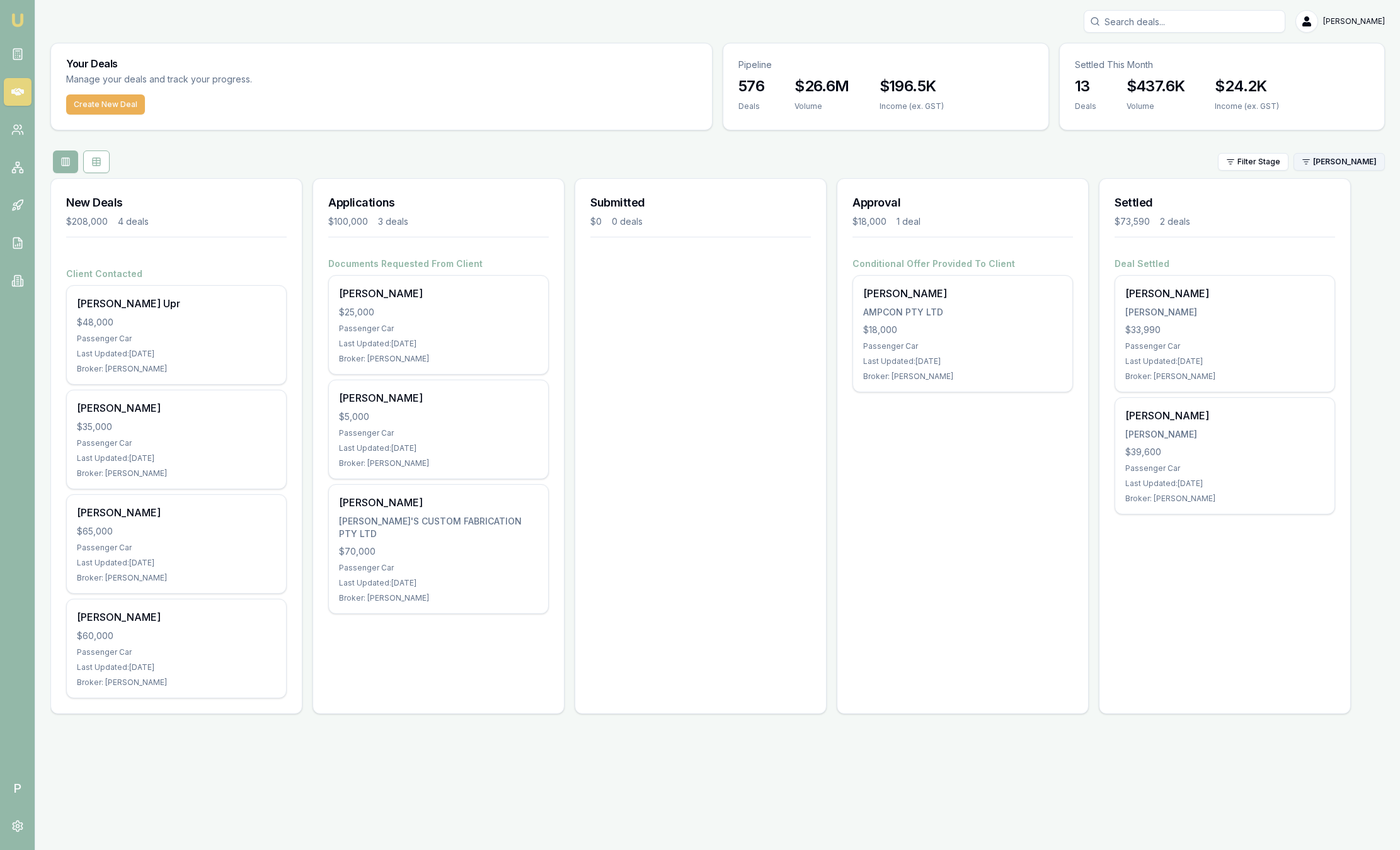
click at [1321, 160] on html "Emu Broker P Sam Crouch Toggle Menu Your Deals Manage your deals and track your…" at bounding box center [700, 425] width 1400 height 850
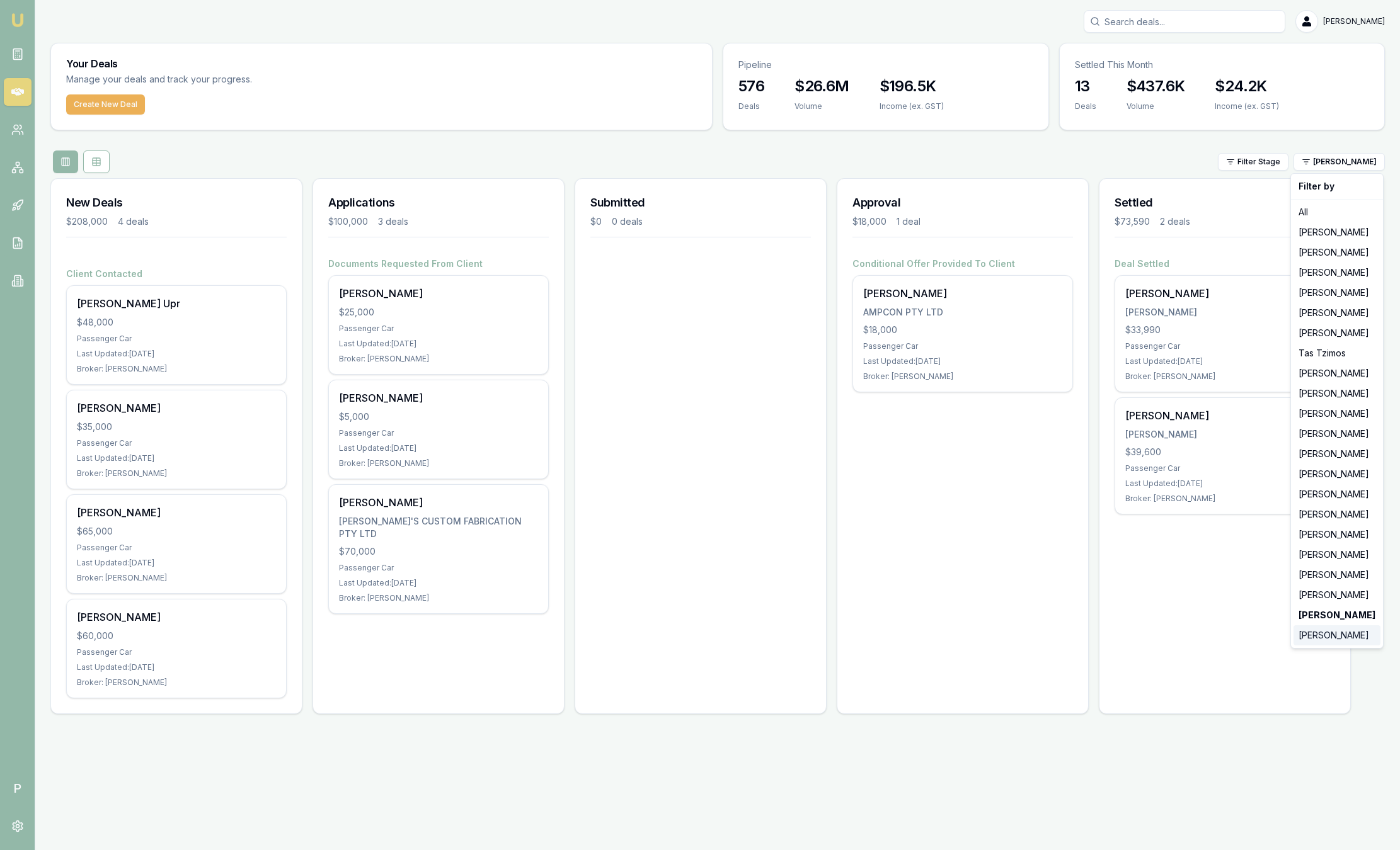
click at [1322, 639] on div "[PERSON_NAME]" at bounding box center [1337, 635] width 87 height 20
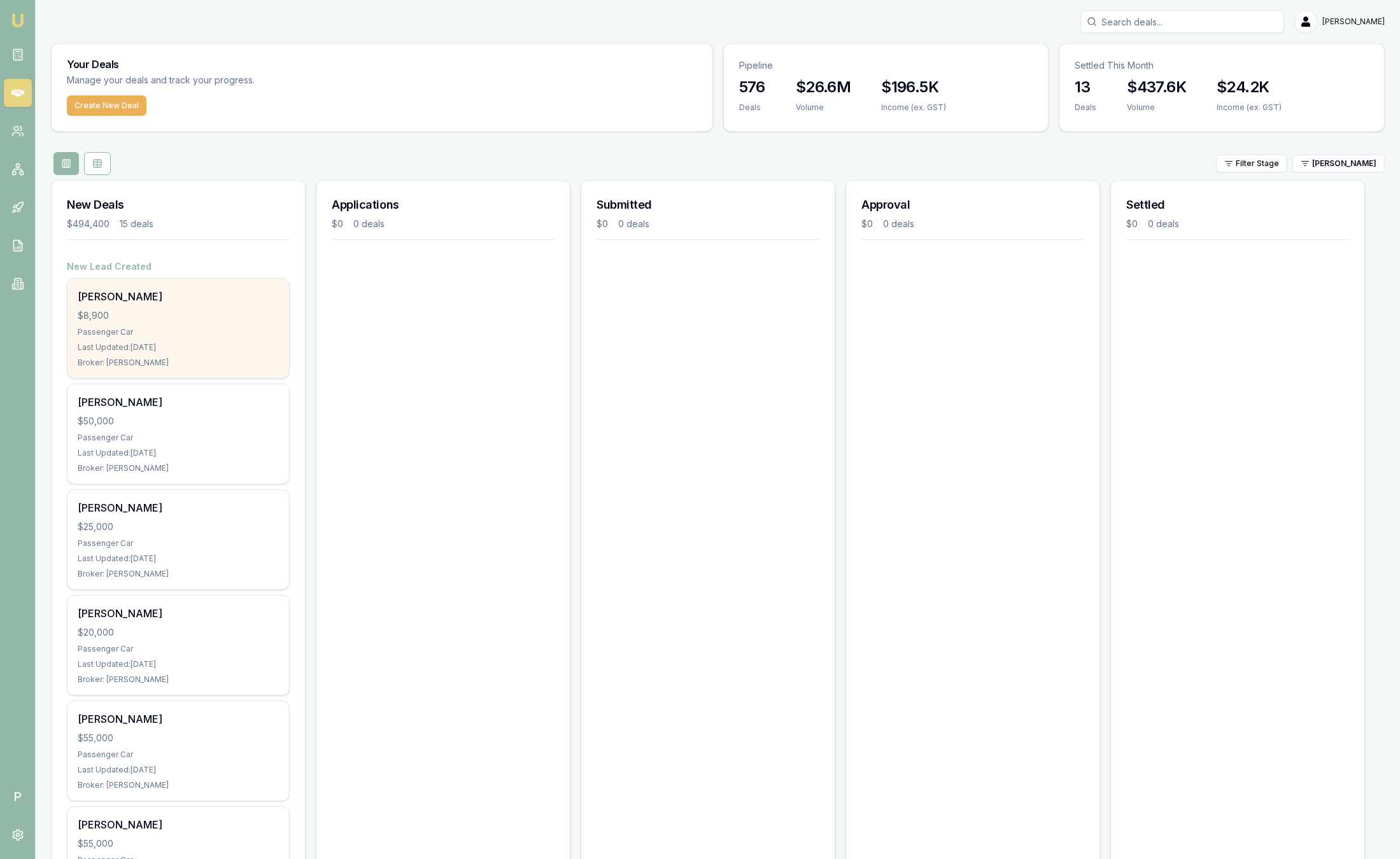
click at [201, 345] on div "Last Updated: 1 day ago" at bounding box center [178, 347] width 201 height 10
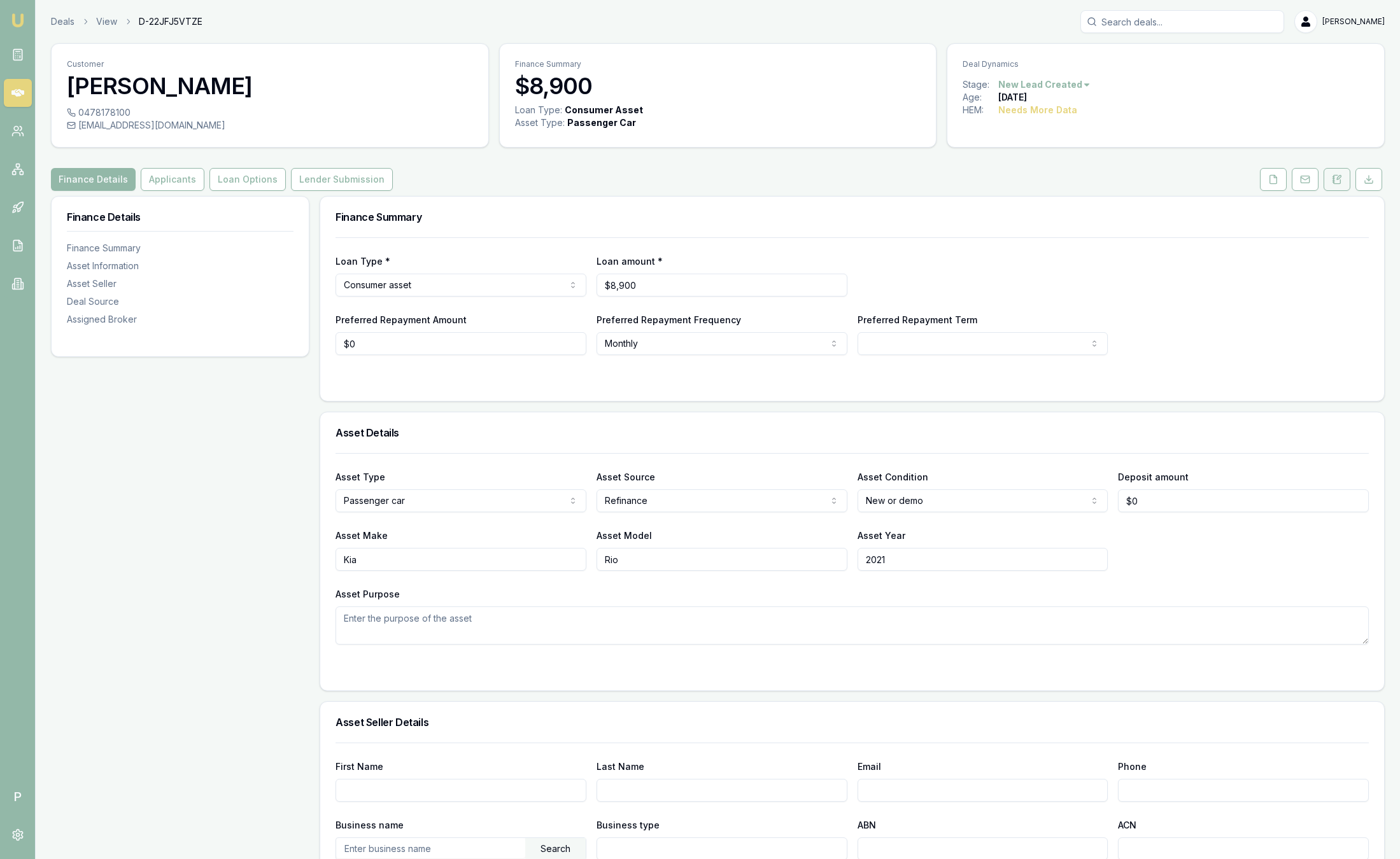
click at [1332, 178] on icon at bounding box center [1336, 179] width 10 height 10
click at [1341, 180] on icon at bounding box center [1336, 179] width 10 height 10
click at [1342, 180] on button at bounding box center [1337, 180] width 27 height 23
click at [61, 23] on link "Deals" at bounding box center [62, 21] width 23 height 12
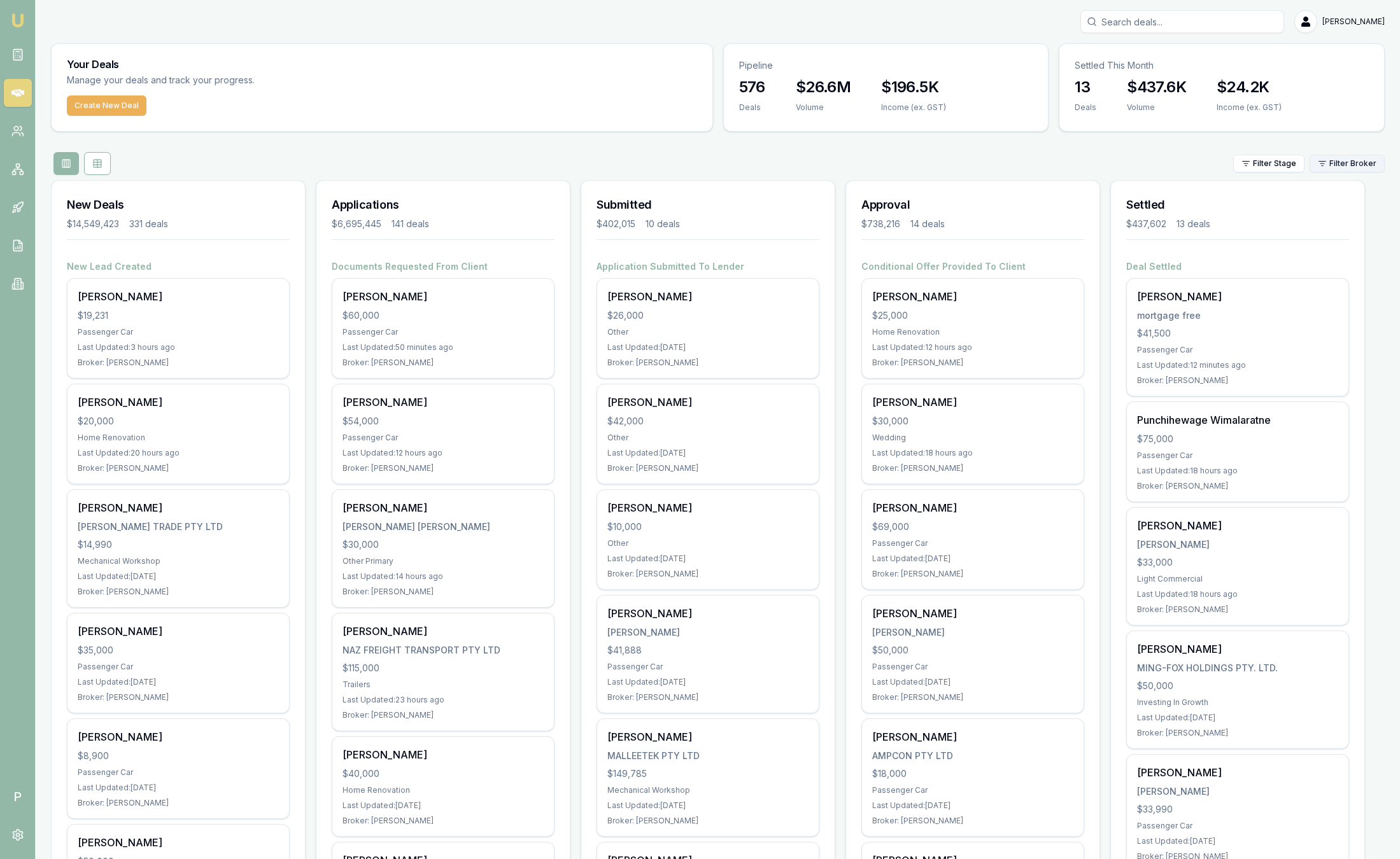
click at [1368, 162] on html "Emu Broker P [PERSON_NAME] Toggle Menu Your Deals Manage your deals and track y…" at bounding box center [700, 429] width 1400 height 859
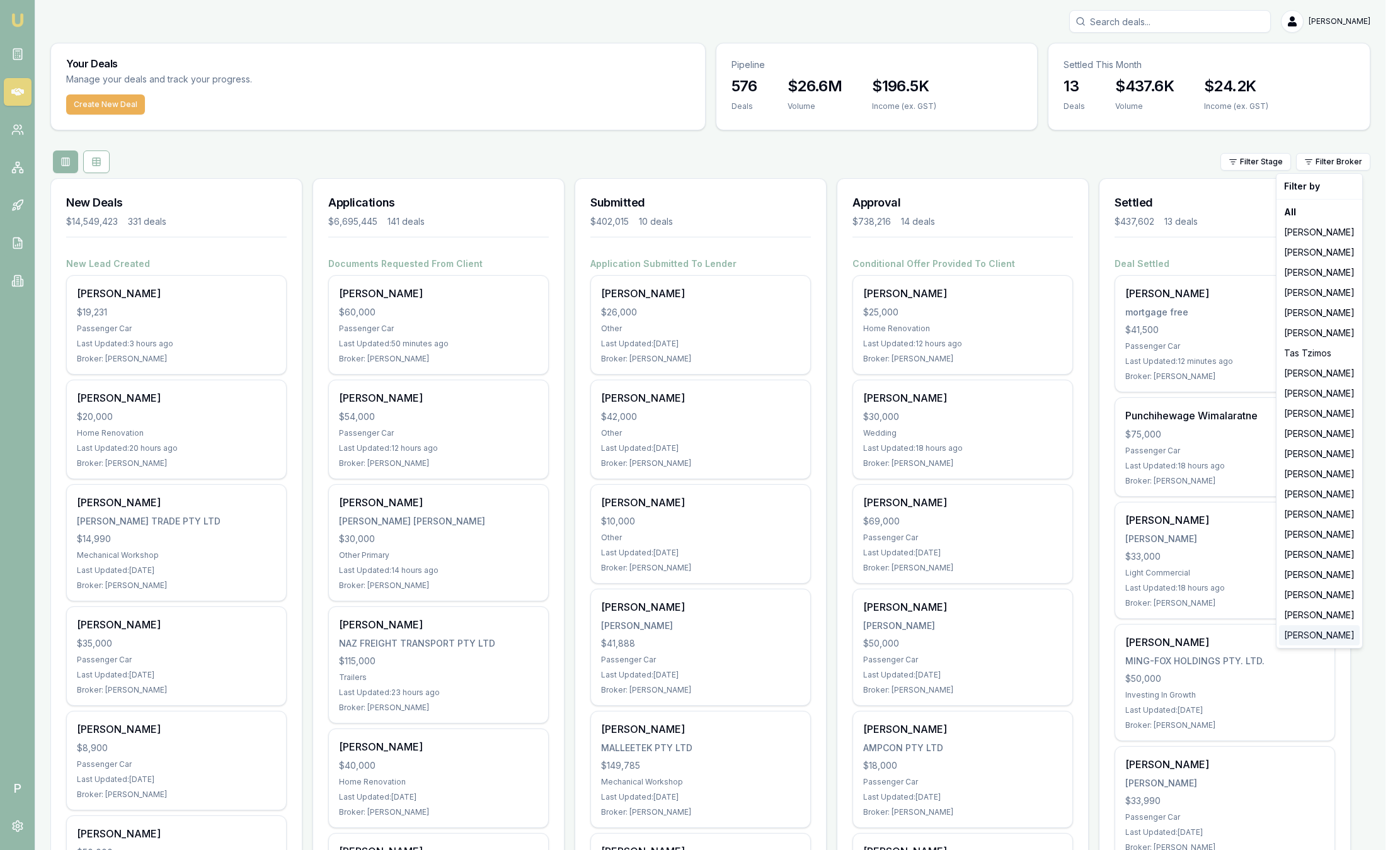
click at [1323, 645] on div "[PERSON_NAME]" at bounding box center [1320, 635] width 81 height 20
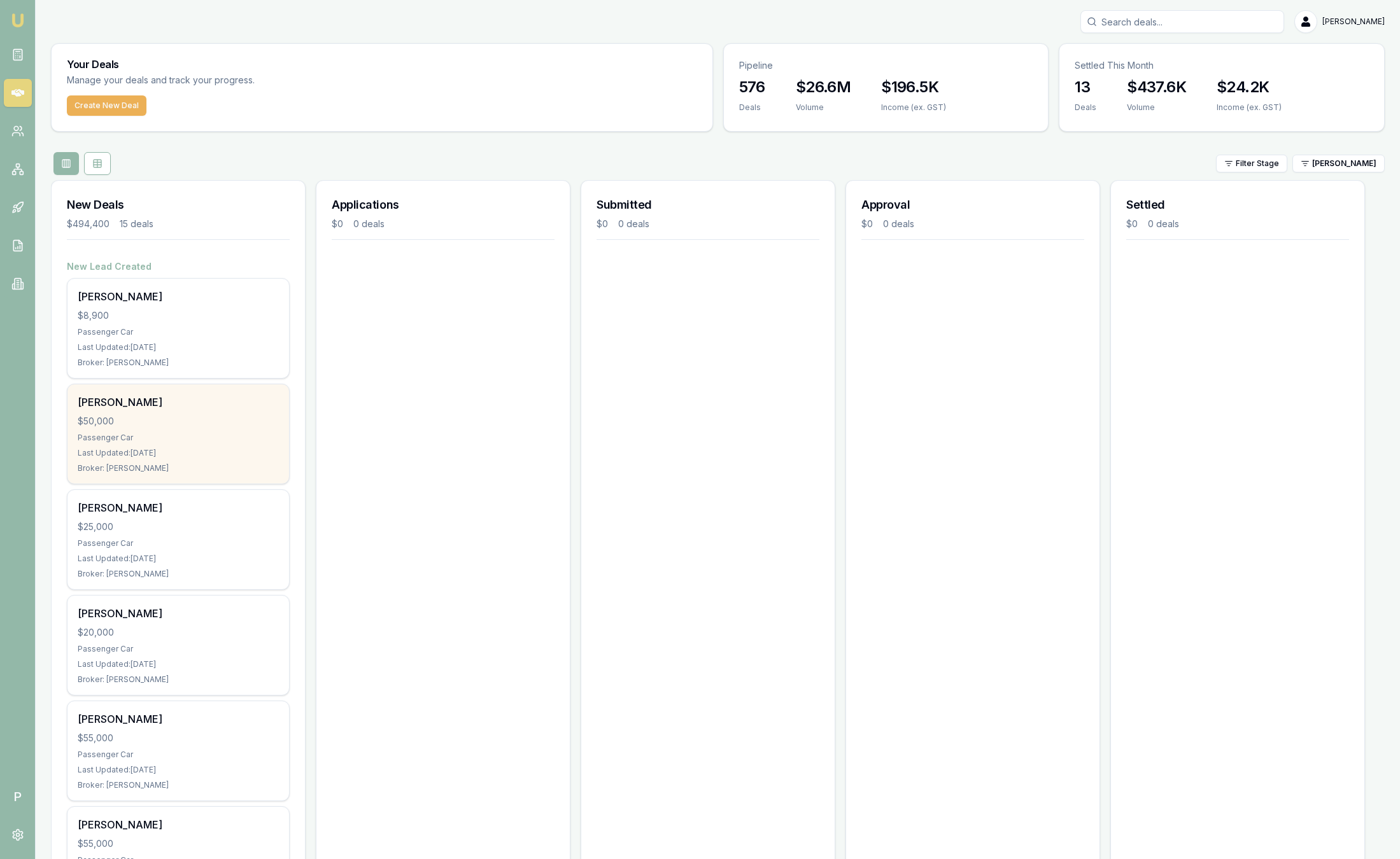
click at [214, 430] on div "Karole Marshall $50,000 Passenger Car Last Updated: 1 day ago Broker: Jack Arms…" at bounding box center [178, 434] width 222 height 100
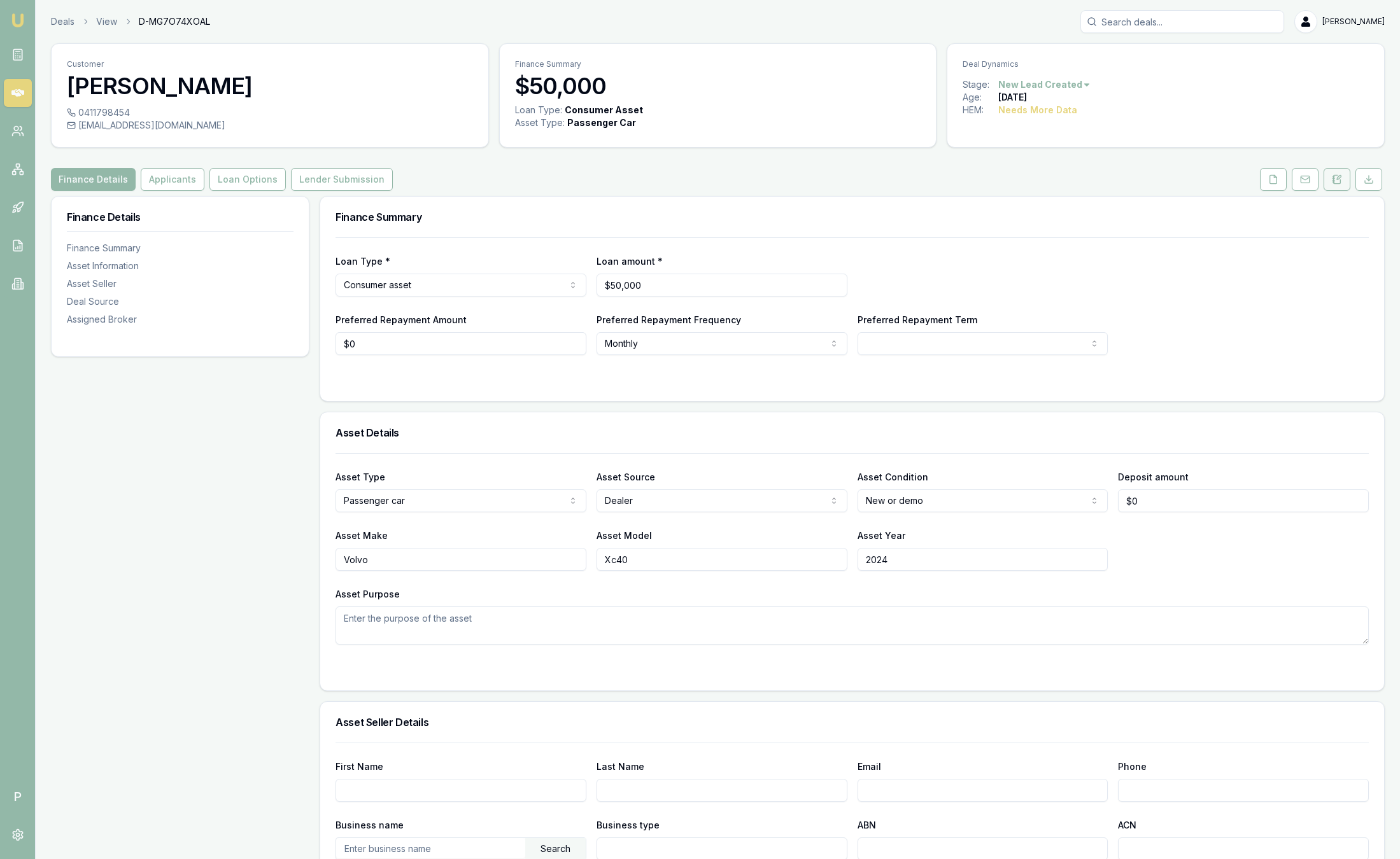
click at [1342, 176] on button at bounding box center [1337, 180] width 27 height 23
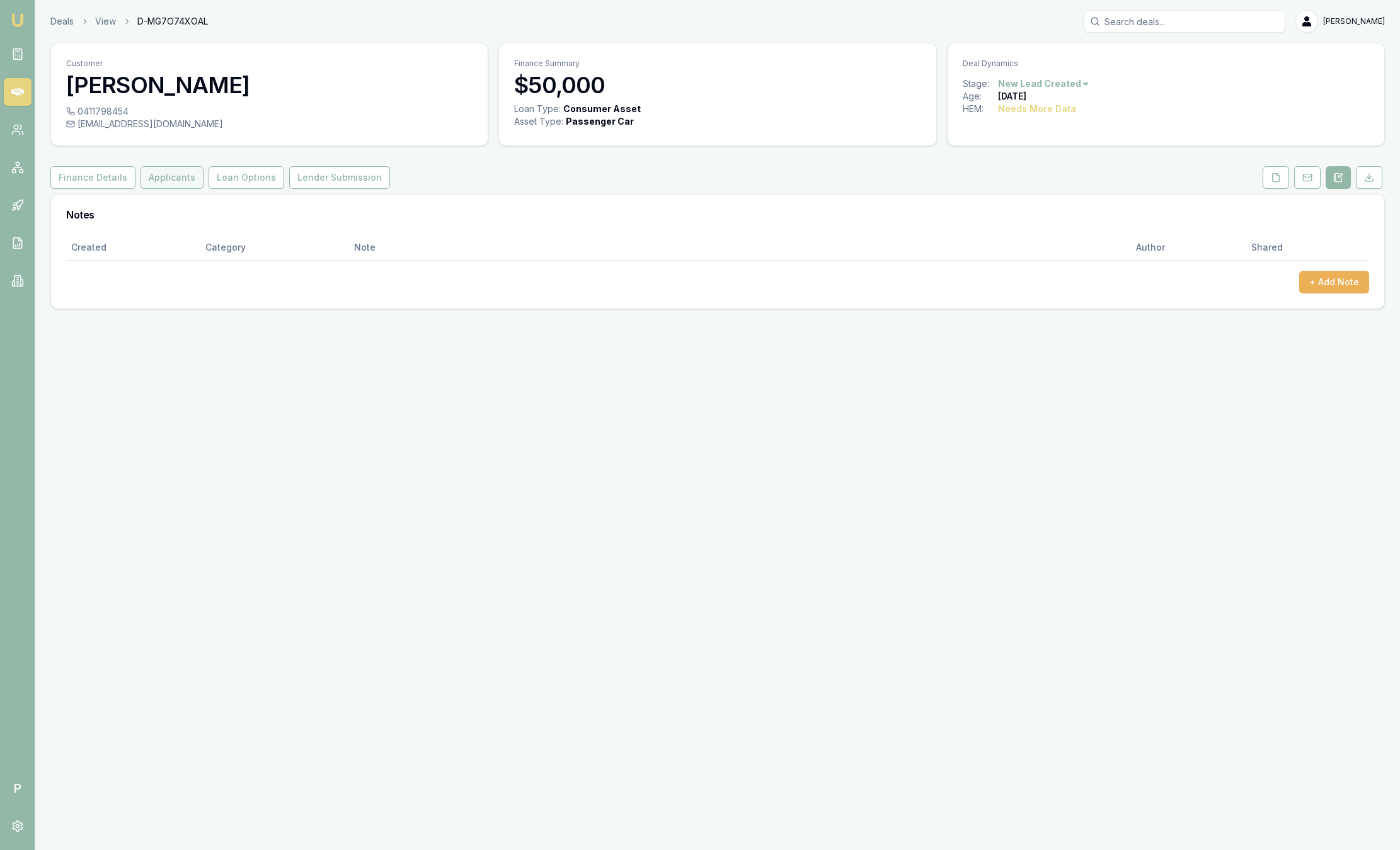
click at [191, 182] on button "Applicants" at bounding box center [172, 178] width 63 height 23
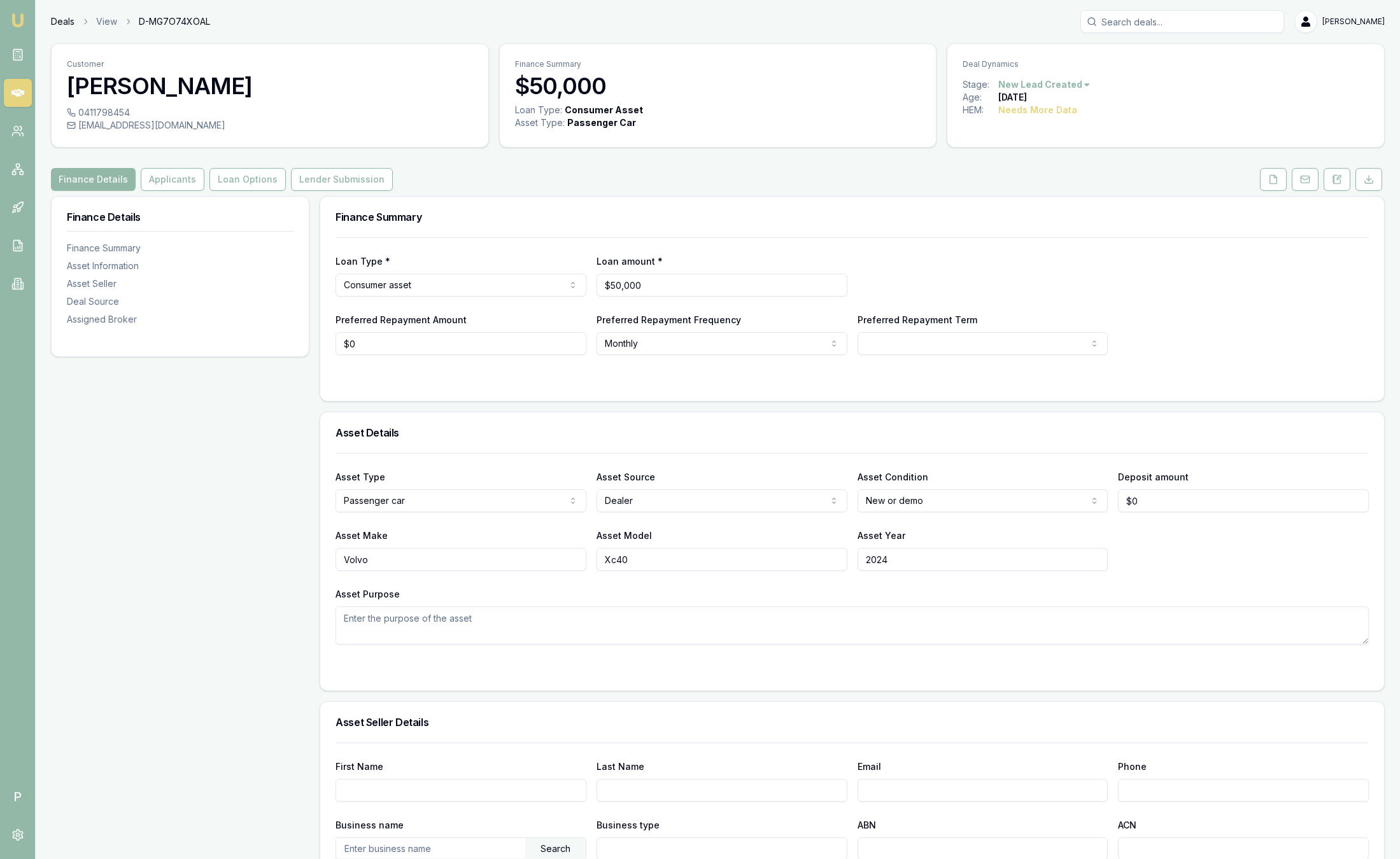
click at [62, 24] on link "Deals" at bounding box center [62, 21] width 23 height 12
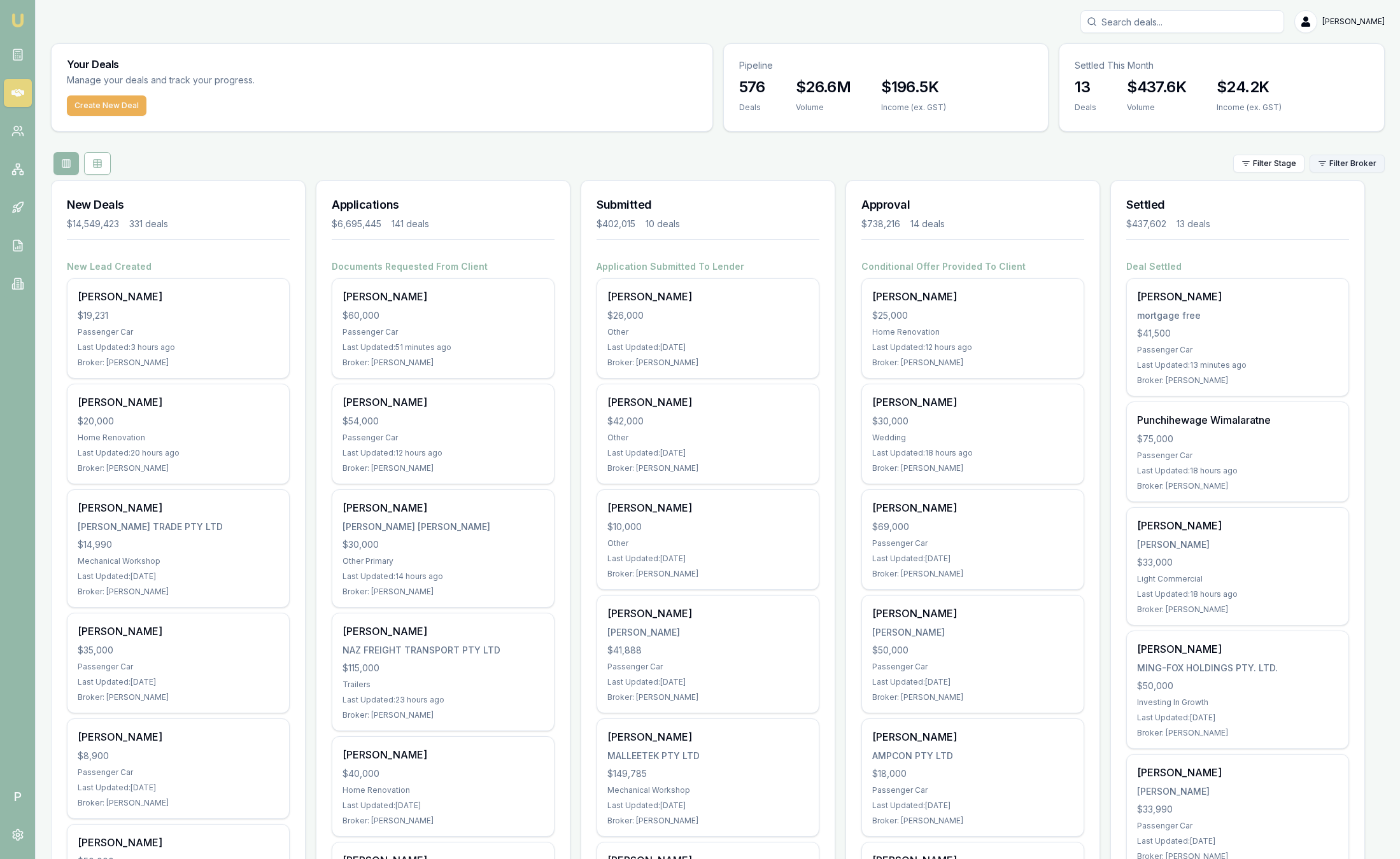
click at [1326, 166] on html "Emu Broker P Sam Crouch Toggle Menu Your Deals Manage your deals and track your…" at bounding box center [700, 429] width 1400 height 859
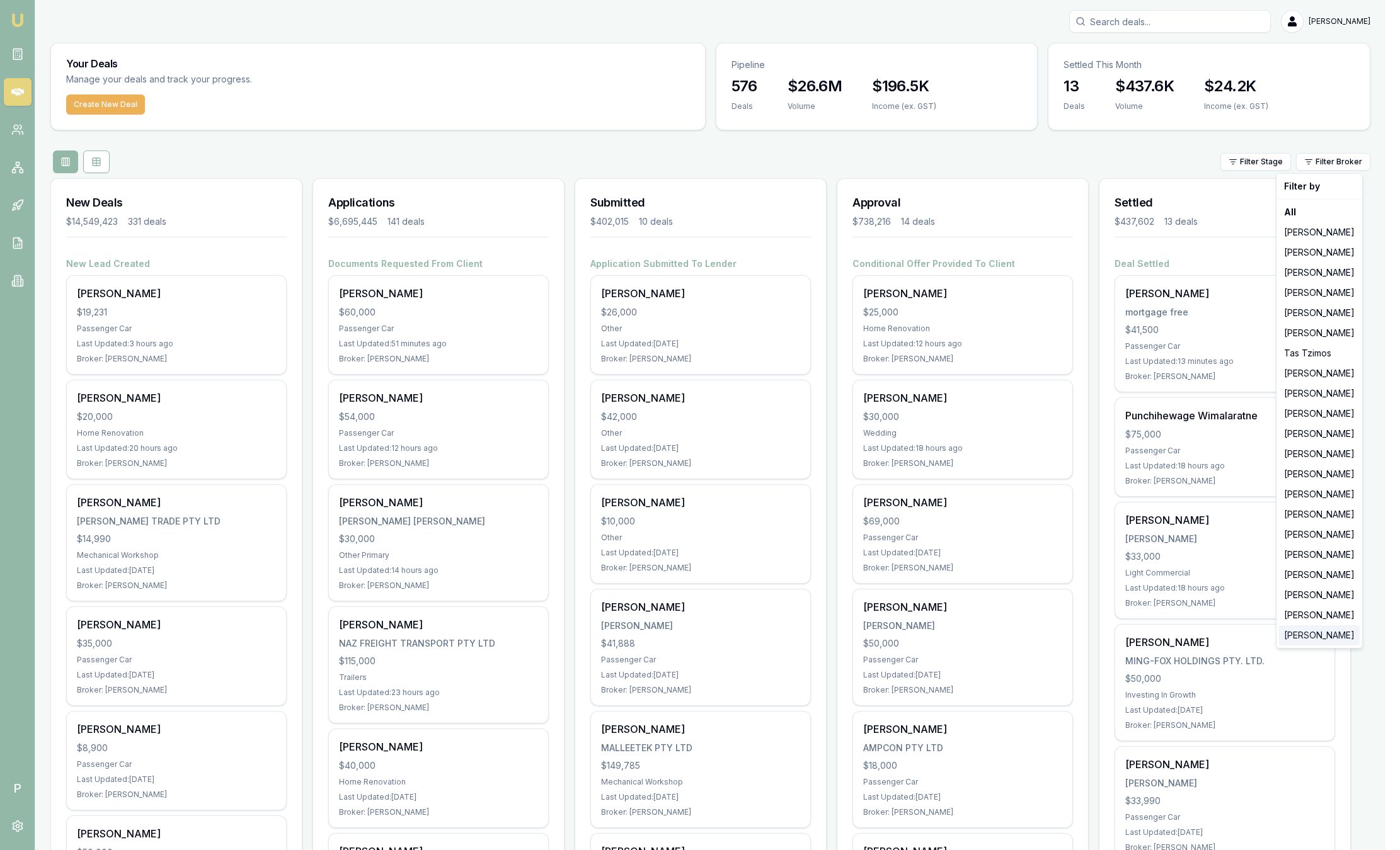
click at [1315, 632] on div "[PERSON_NAME]" at bounding box center [1320, 635] width 81 height 20
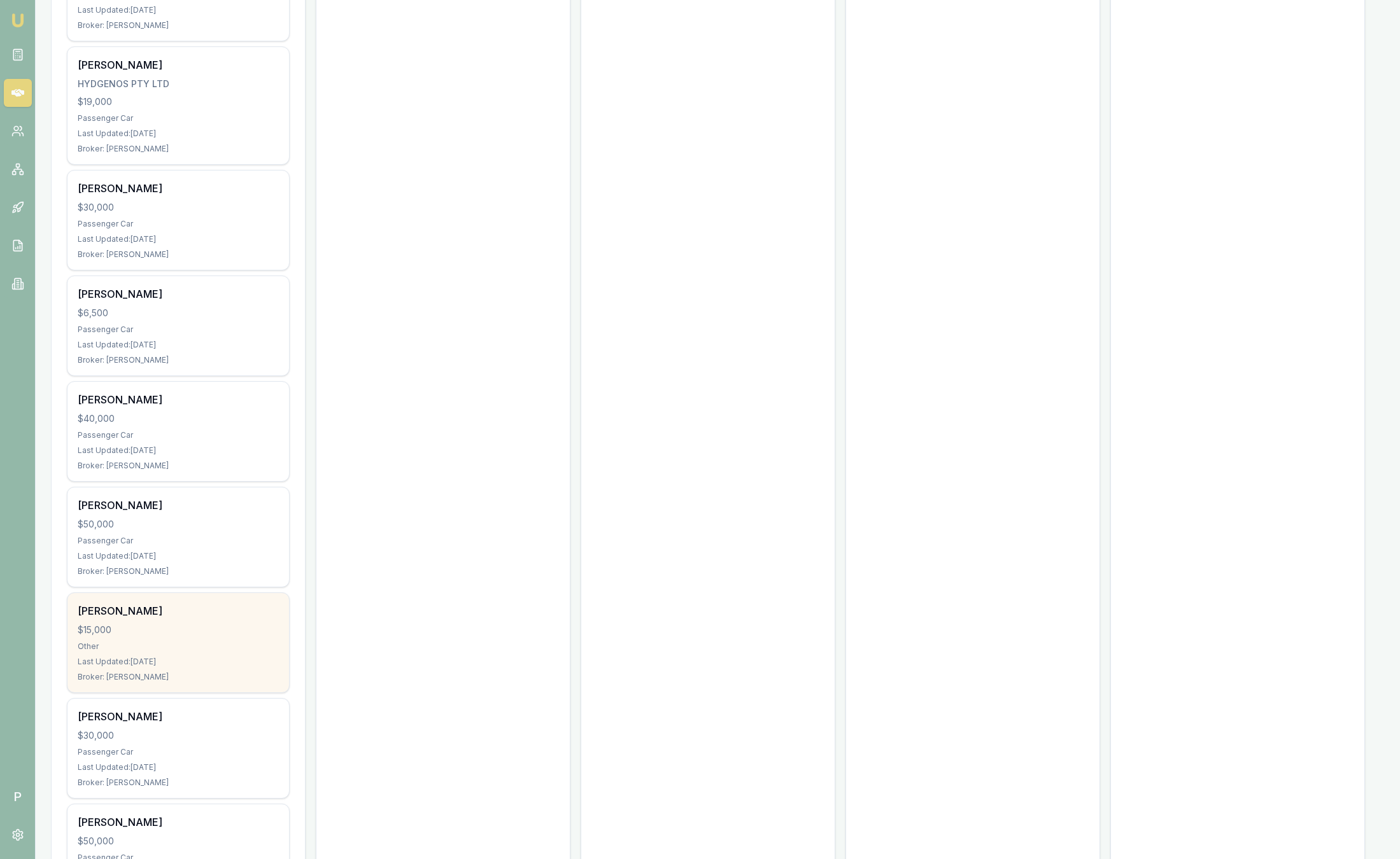
scroll to position [955, 0]
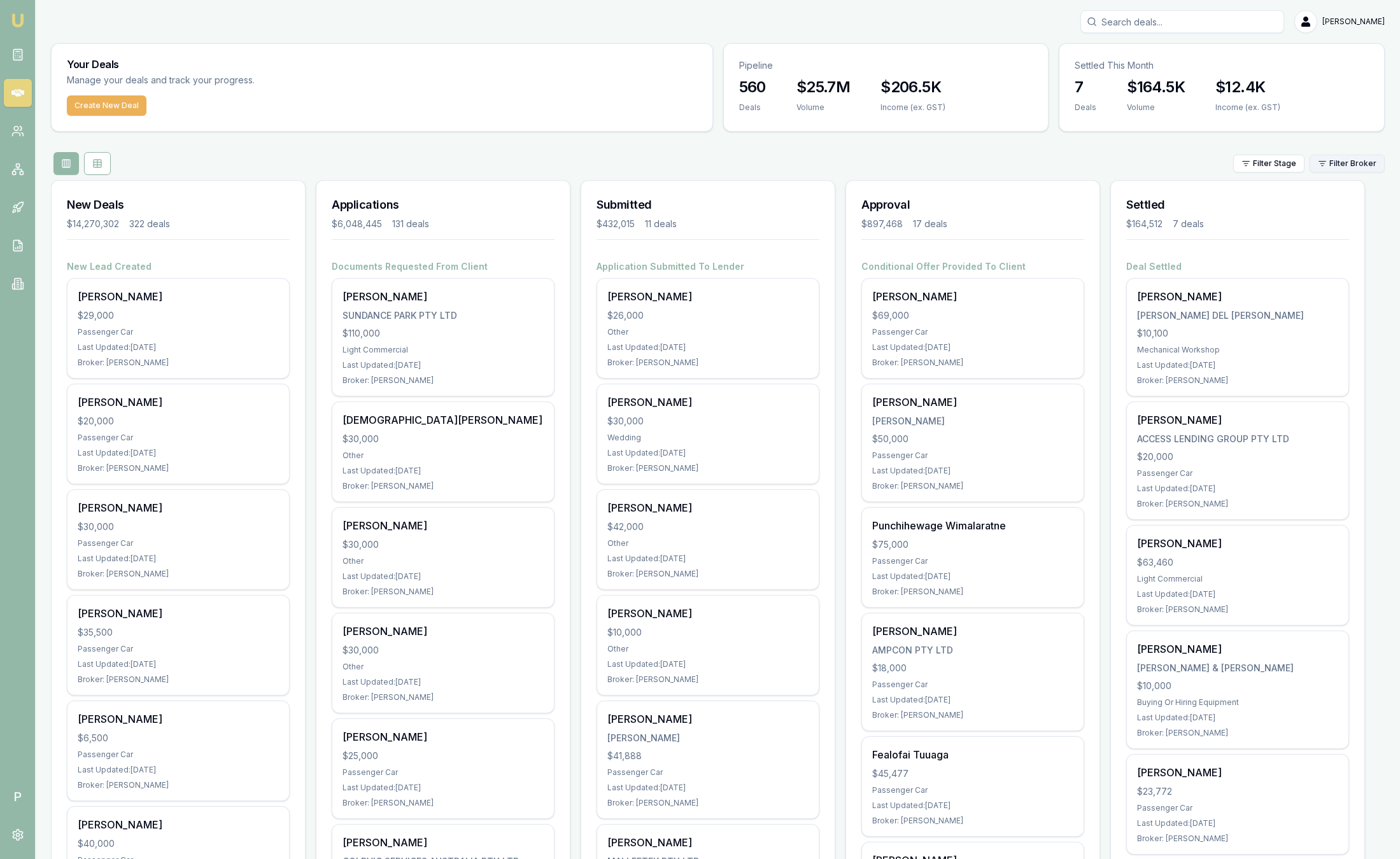
click at [1337, 162] on html "Emu Broker P [PERSON_NAME] Toggle Menu Your Deals Manage your deals and track y…" at bounding box center [700, 429] width 1400 height 859
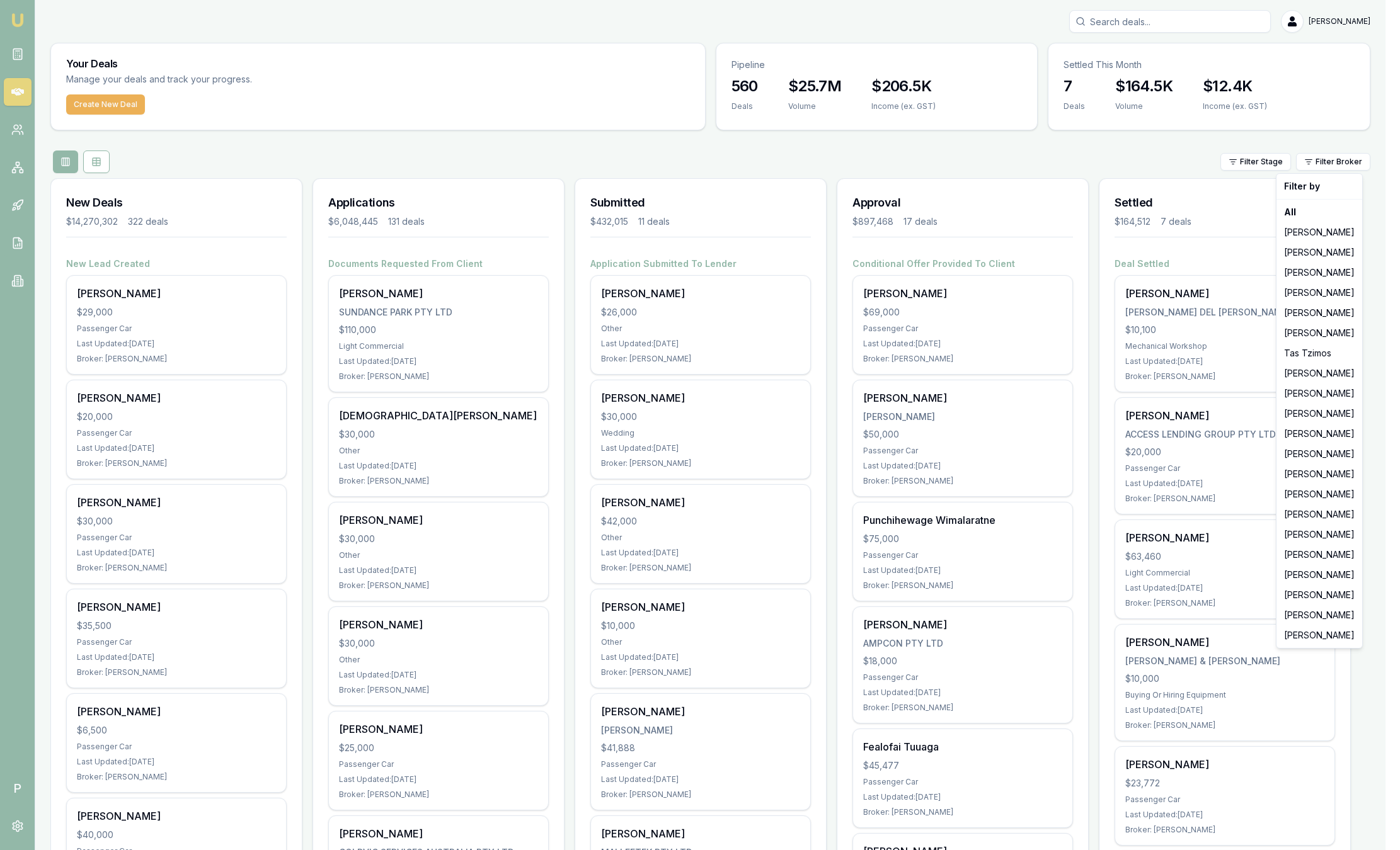
click at [100, 98] on html "Emu Broker P [PERSON_NAME] Toggle Menu Your Deals Manage your deals and track y…" at bounding box center [700, 425] width 1400 height 850
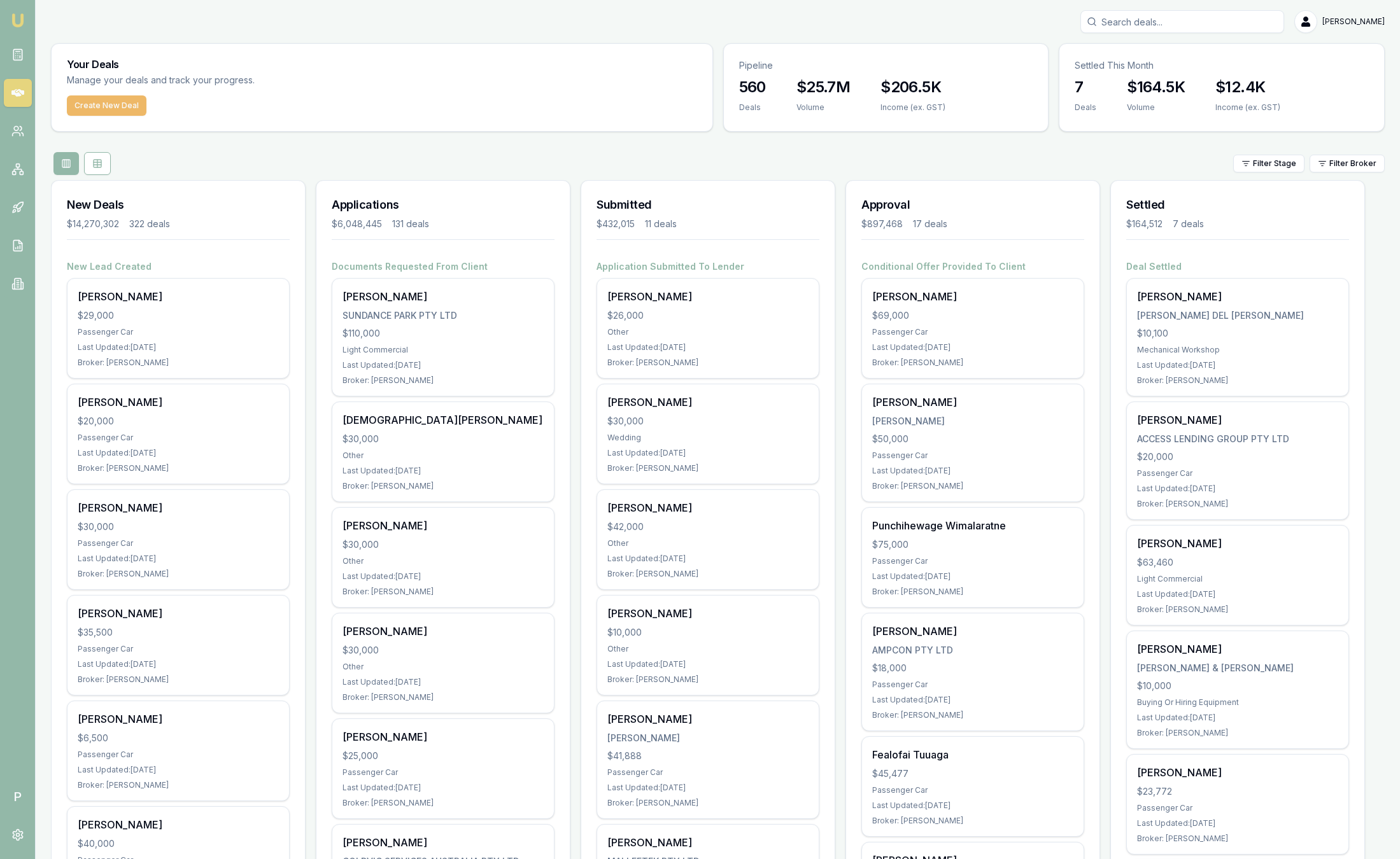
click at [101, 106] on button "Create New Deal" at bounding box center [106, 105] width 79 height 20
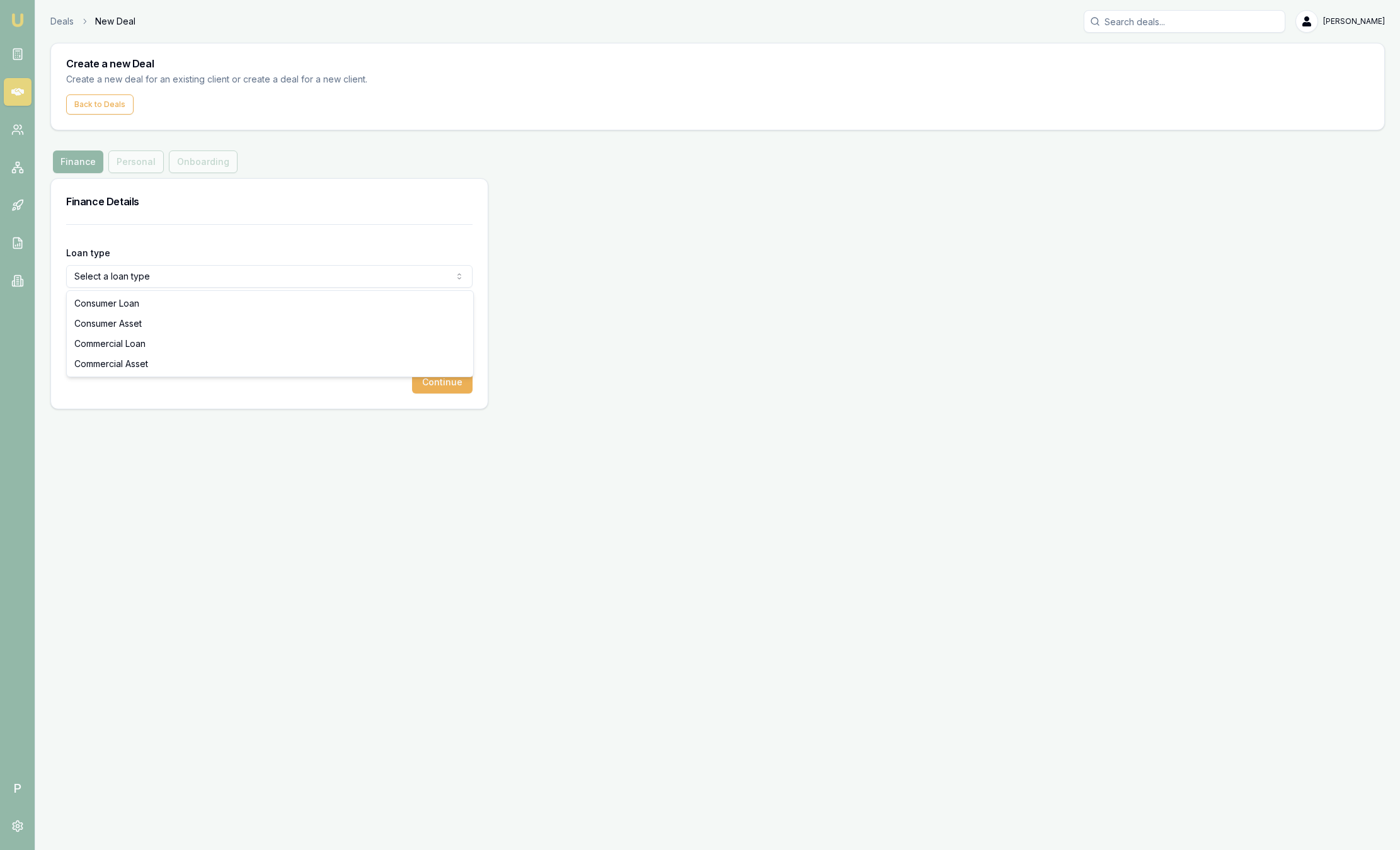
click at [191, 274] on html "Emu Broker P Deals New Deal [PERSON_NAME] Toggle Menu Create a new Deal Create …" at bounding box center [700, 425] width 1400 height 850
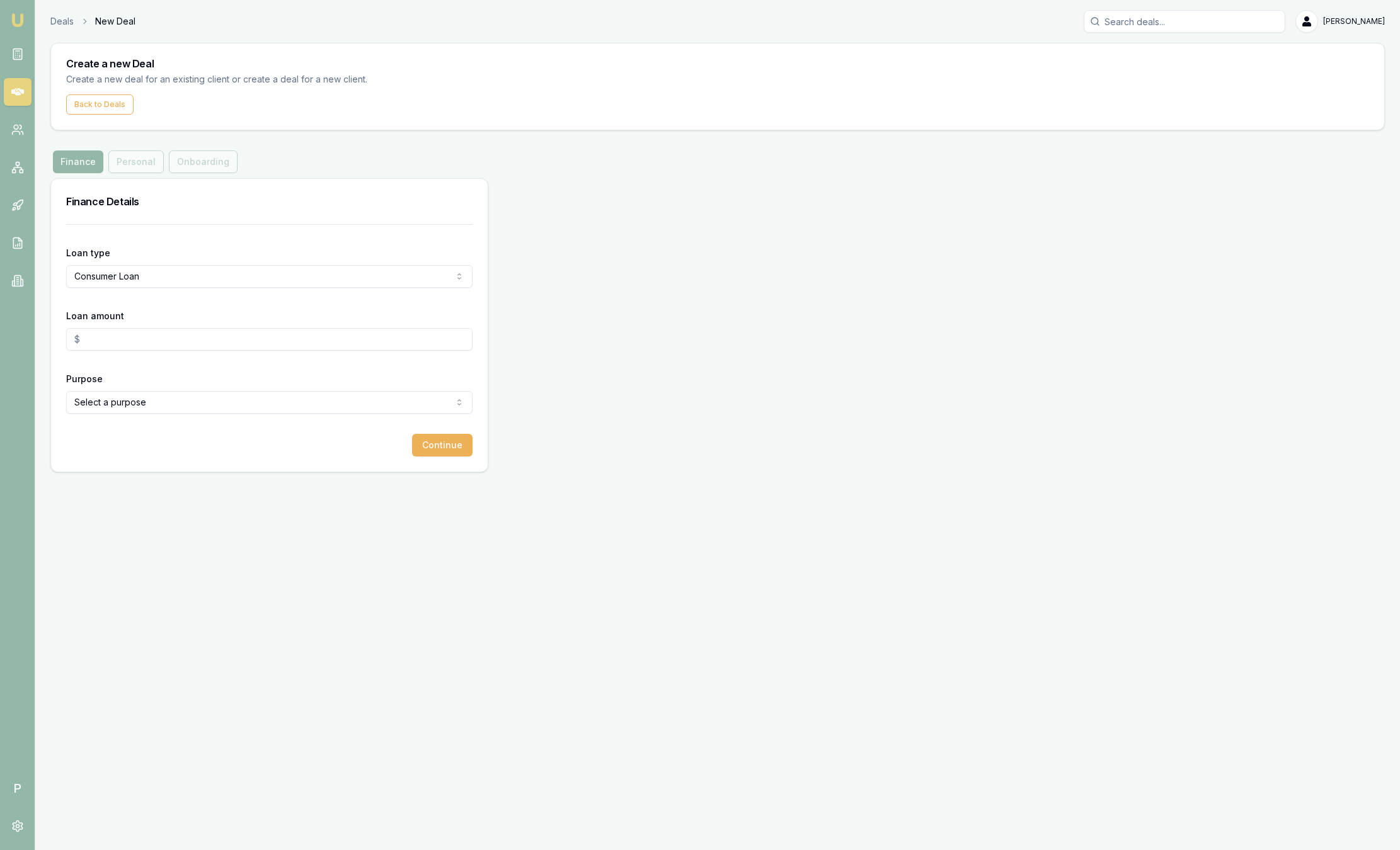
click at [159, 330] on input "Loan amount" at bounding box center [269, 340] width 406 height 23
type input "$5.00"
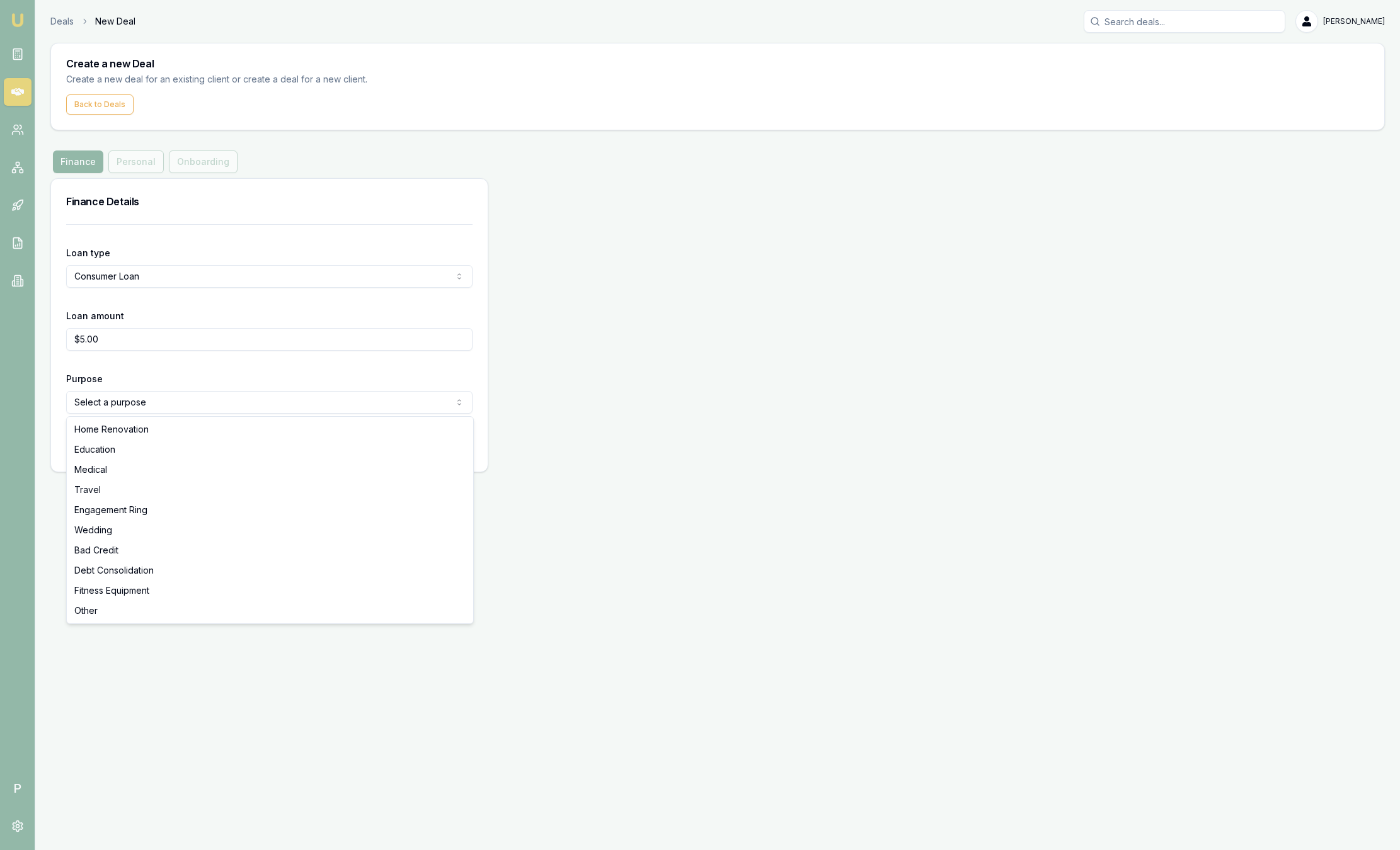
click at [163, 401] on html "Emu Broker P Deals New Deal [PERSON_NAME] Toggle Menu Create a new Deal Create …" at bounding box center [700, 425] width 1400 height 850
click at [115, 276] on html "Emu Broker P Deals New Deal [PERSON_NAME] Toggle Menu Create a new Deal Create …" at bounding box center [700, 425] width 1400 height 850
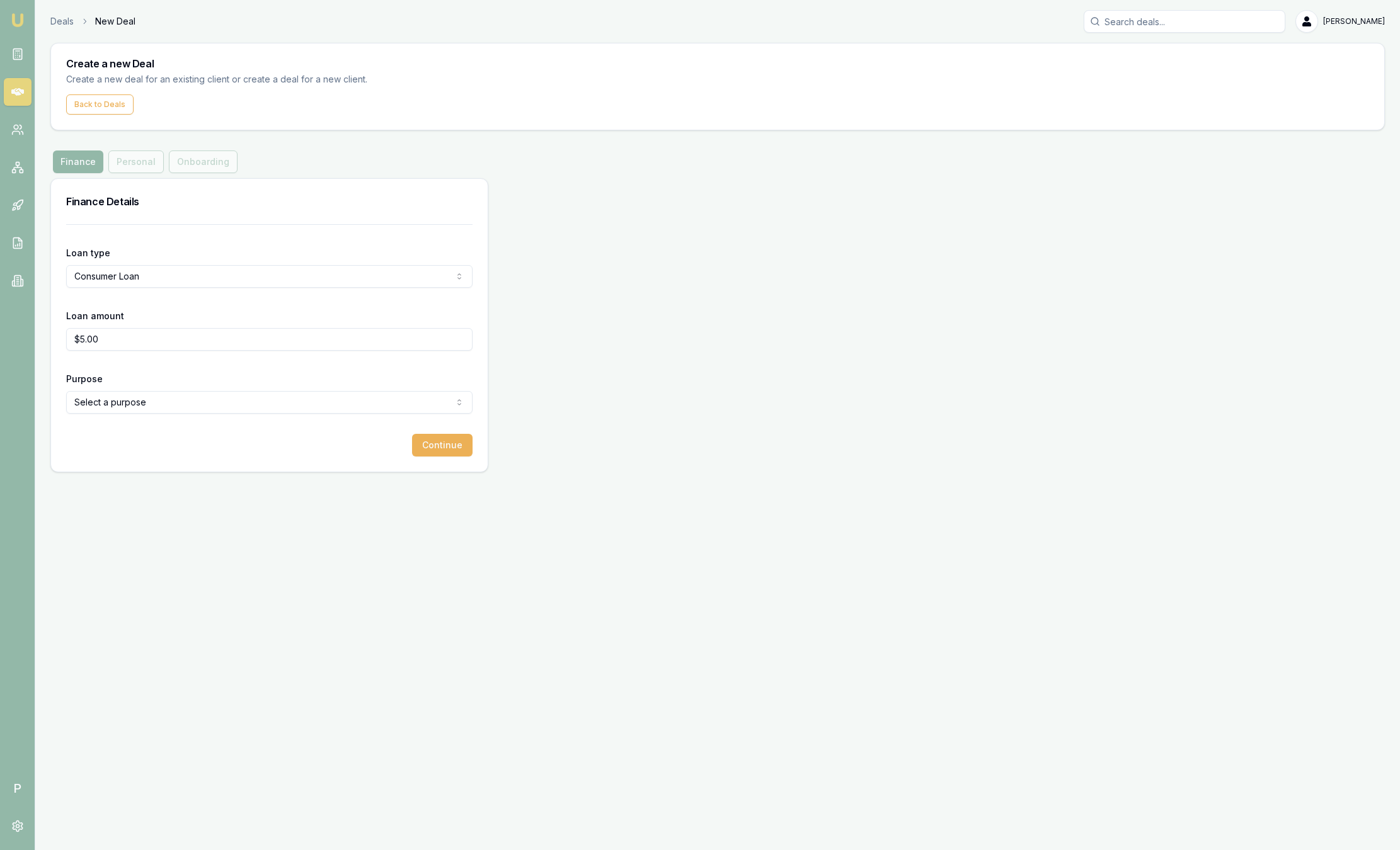
click at [115, 277] on html "Emu Broker P Deals New Deal [PERSON_NAME] Toggle Menu Create a new Deal Create …" at bounding box center [700, 425] width 1400 height 850
select select "CONSUMER_ASSET"
click at [152, 400] on html "Emu Broker P Deals New Deal [PERSON_NAME] Toggle Menu Create a new Deal Create …" at bounding box center [700, 425] width 1400 height 850
click at [417, 444] on button "Continue" at bounding box center [442, 446] width 61 height 23
drag, startPoint x: 206, startPoint y: 333, endPoint x: -48, endPoint y: 351, distance: 254.6
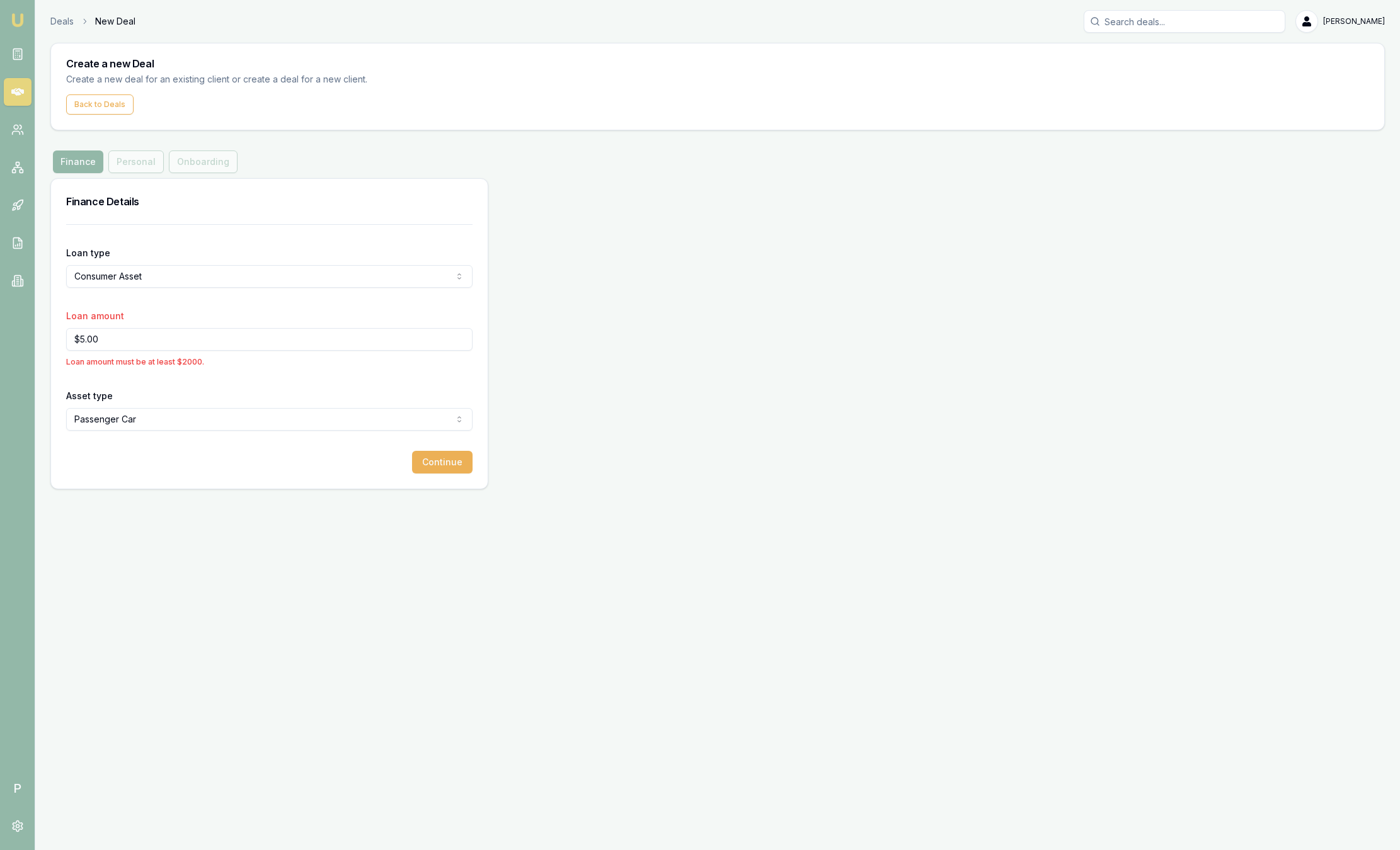
click at [0, 351] on html "Emu Broker P Deals New Deal [PERSON_NAME] Toggle Menu Create a new Deal Create …" at bounding box center [700, 425] width 1400 height 850
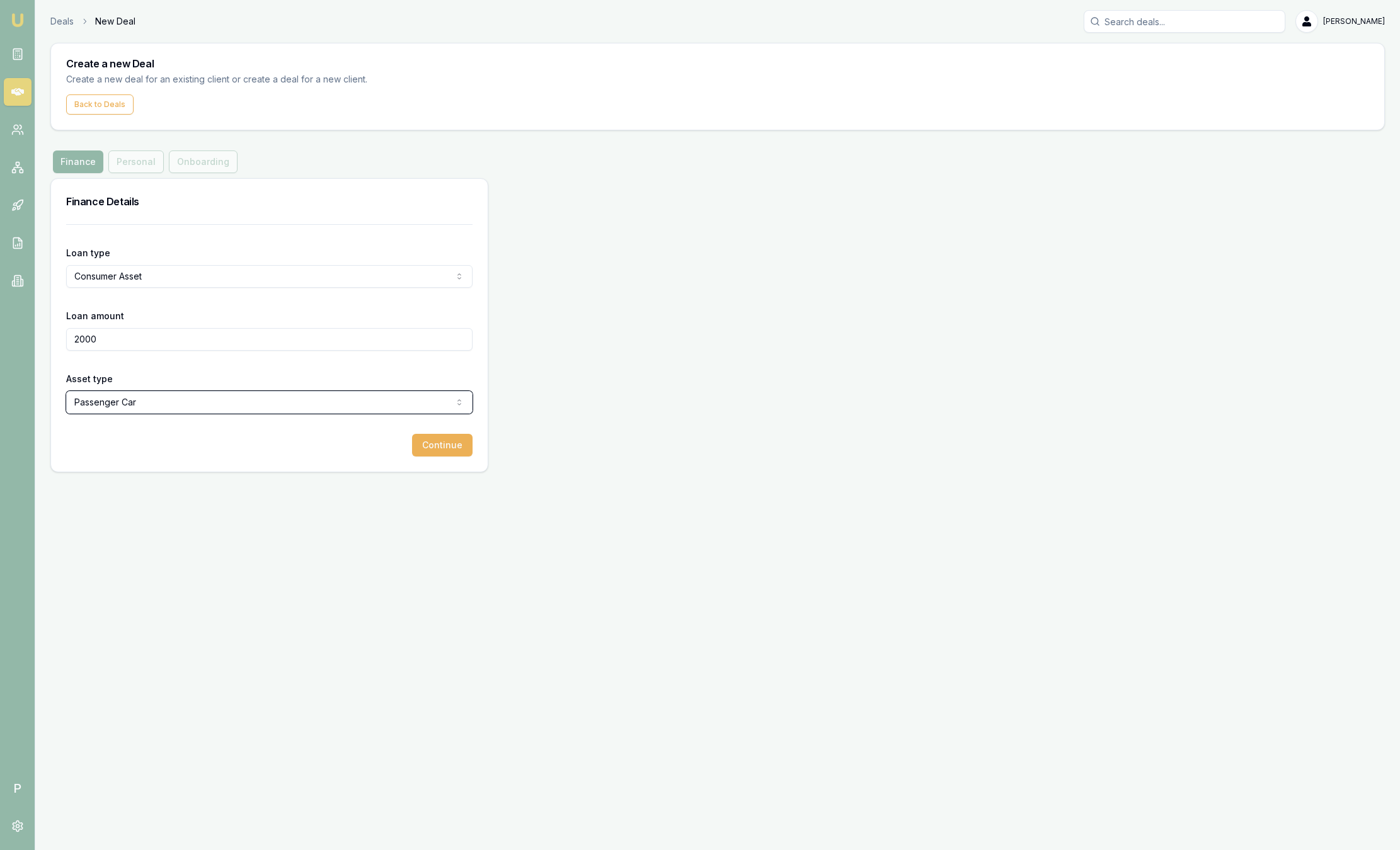
type input "$2,000.00"
click at [433, 441] on button "Continue" at bounding box center [442, 446] width 61 height 23
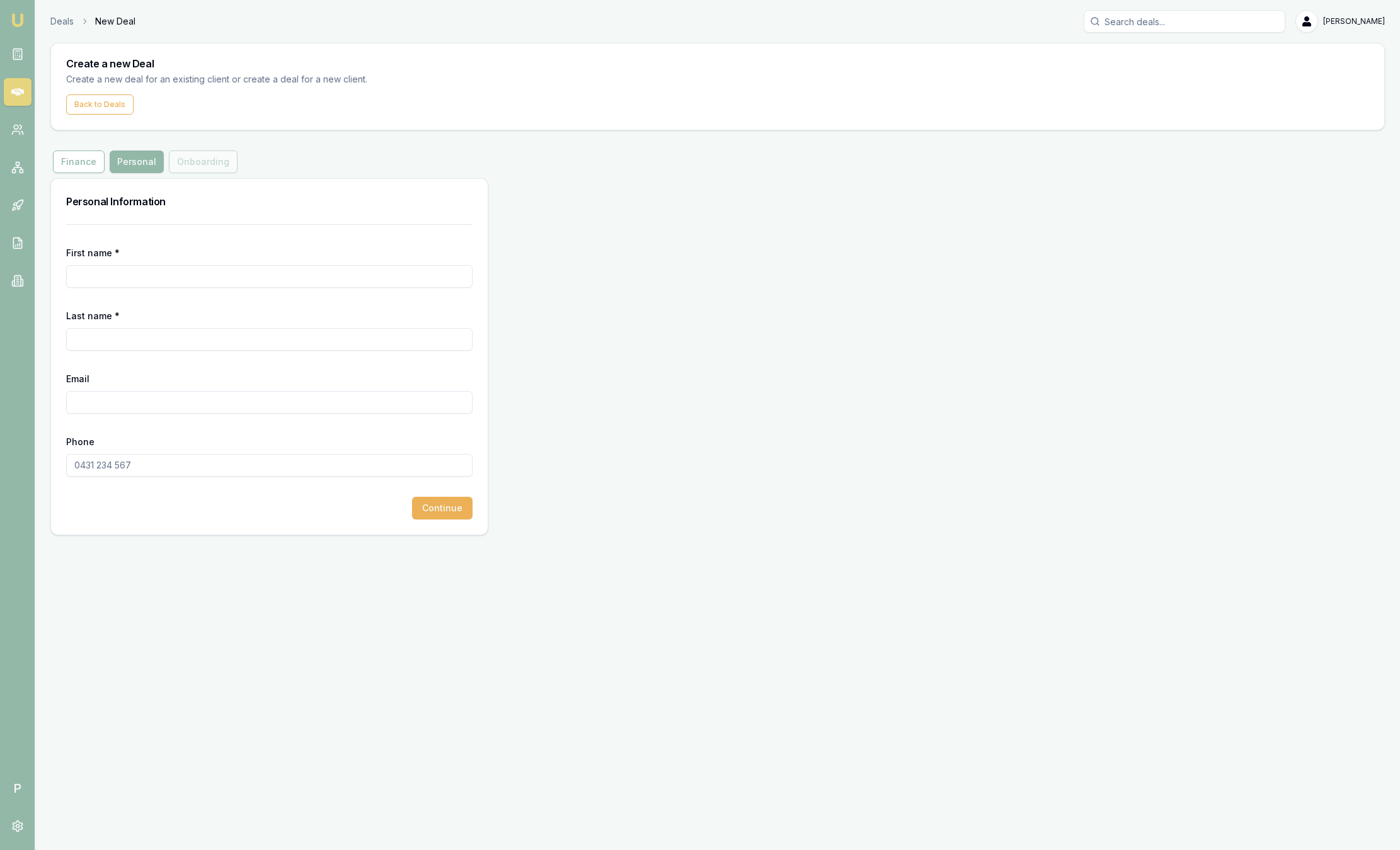
click at [147, 277] on input "First name *" at bounding box center [269, 277] width 406 height 23
drag, startPoint x: 225, startPoint y: 271, endPoint x: 131, endPoint y: 276, distance: 94.1
click at [131, 276] on input "[PERSON_NAME]" at bounding box center [269, 277] width 406 height 23
type input "[PERSON_NAME]"
click at [144, 329] on input "Last name *" at bounding box center [269, 340] width 406 height 23
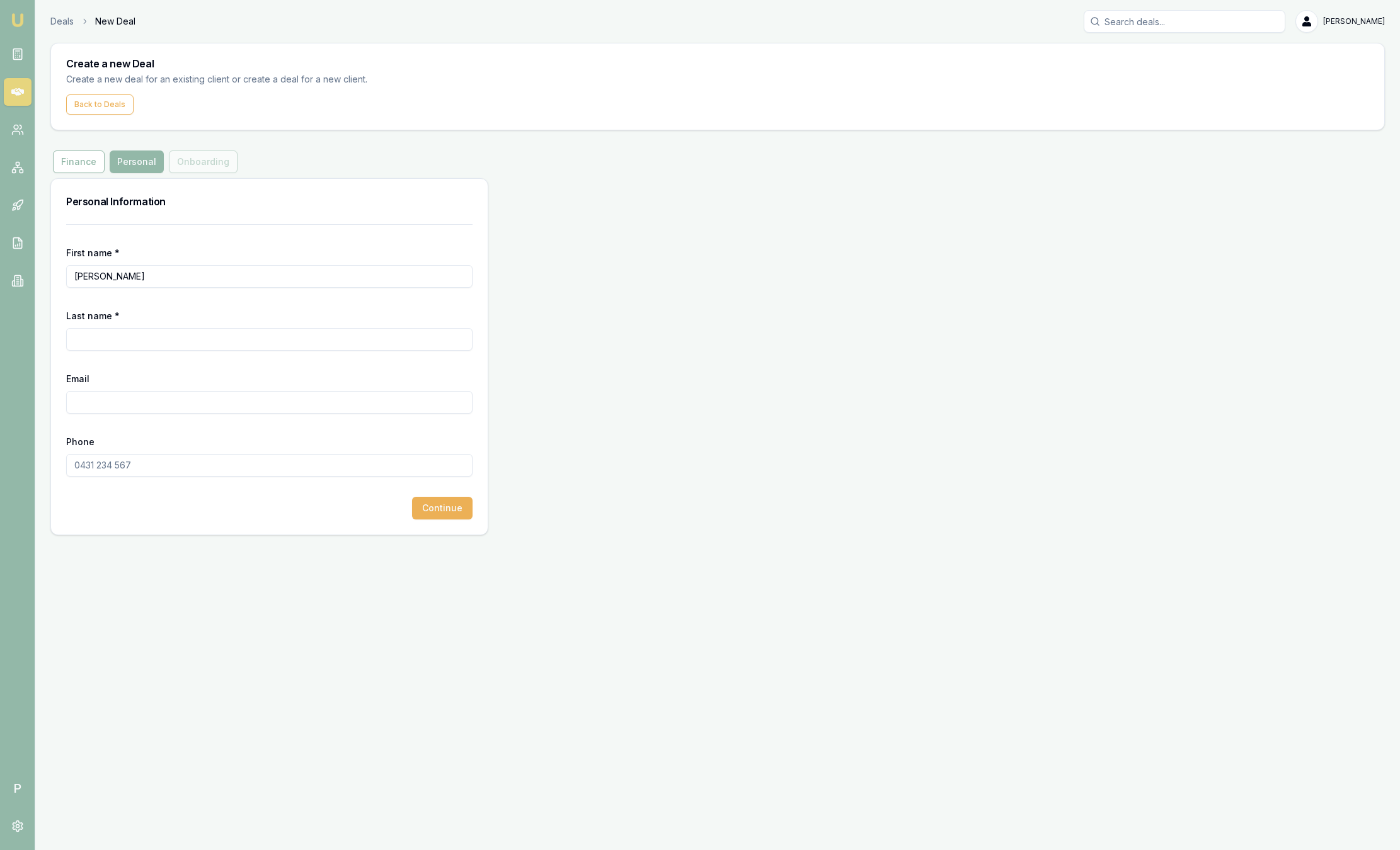
paste input "La Micela"
type input "La Micela"
click at [145, 397] on input "Email" at bounding box center [269, 403] width 406 height 23
paste input "[EMAIL_ADDRESS][DOMAIN_NAME]"
type input "[EMAIL_ADDRESS][DOMAIN_NAME]"
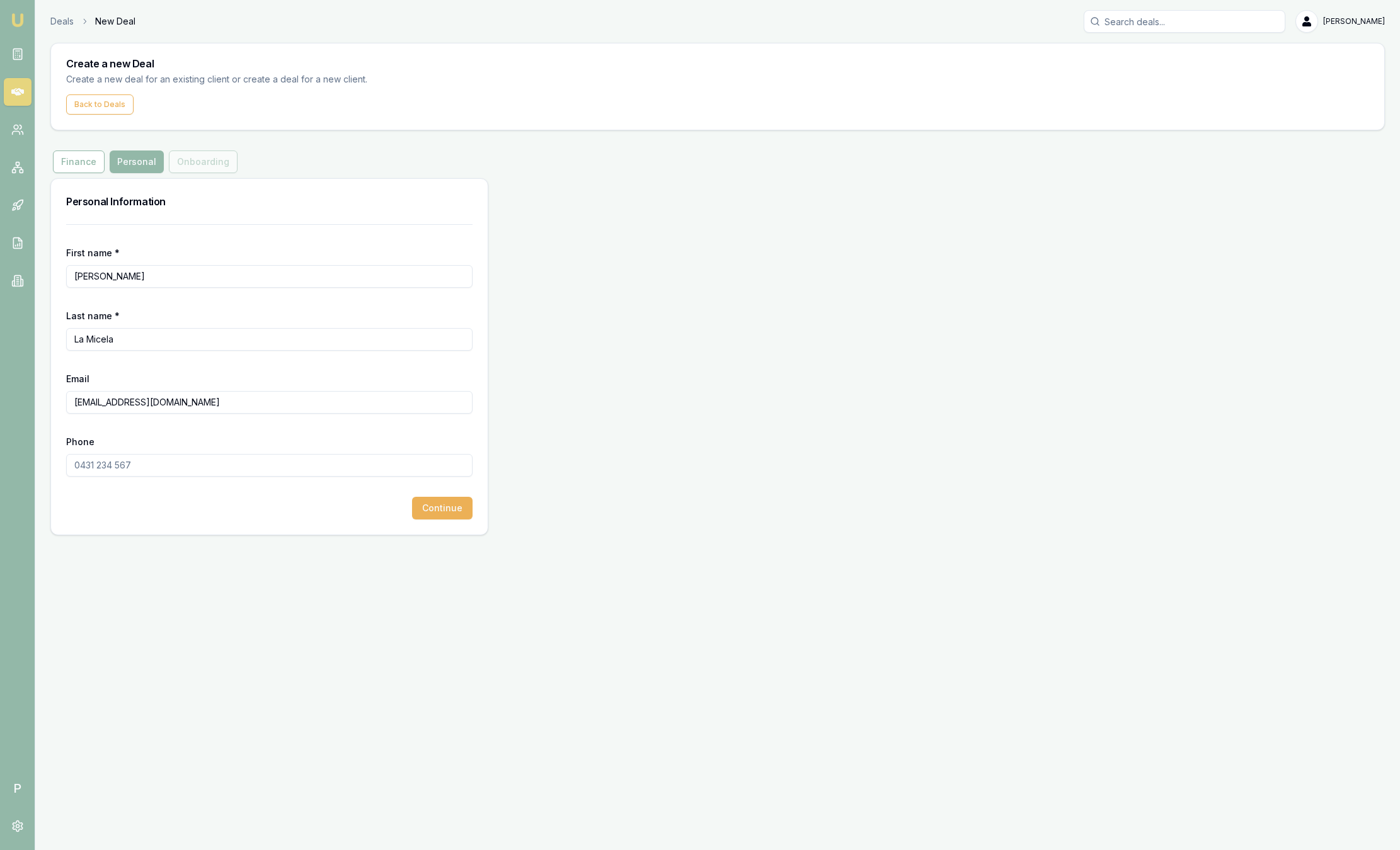
click at [83, 456] on input "Phone" at bounding box center [269, 466] width 406 height 23
drag, startPoint x: 93, startPoint y: 451, endPoint x: 83, endPoint y: 468, distance: 19.7
click at [83, 468] on input "Phone" at bounding box center [269, 466] width 406 height 23
paste input "0493 394 366"
type input "0493 394 366"
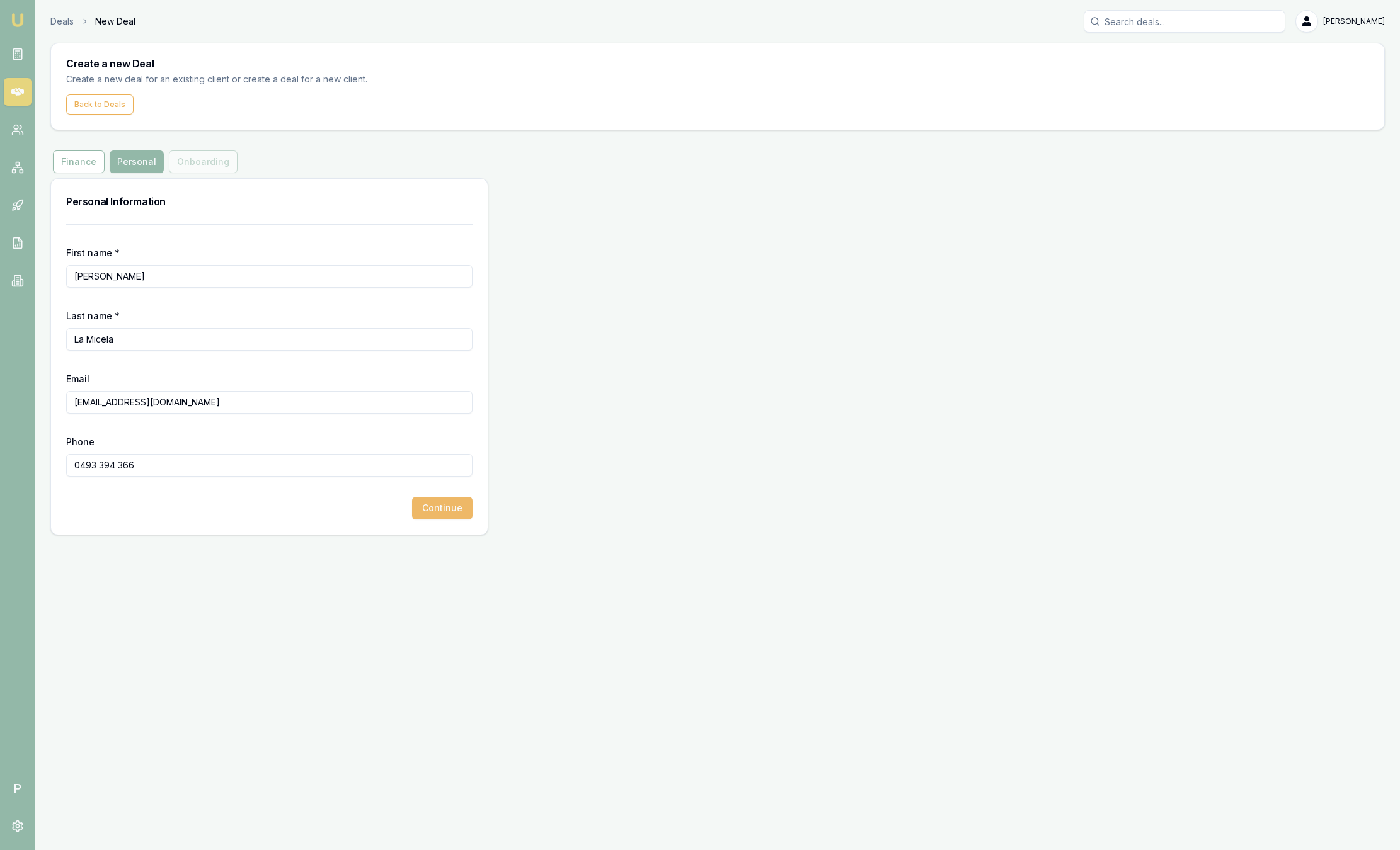
click at [444, 506] on button "Continue" at bounding box center [442, 508] width 61 height 23
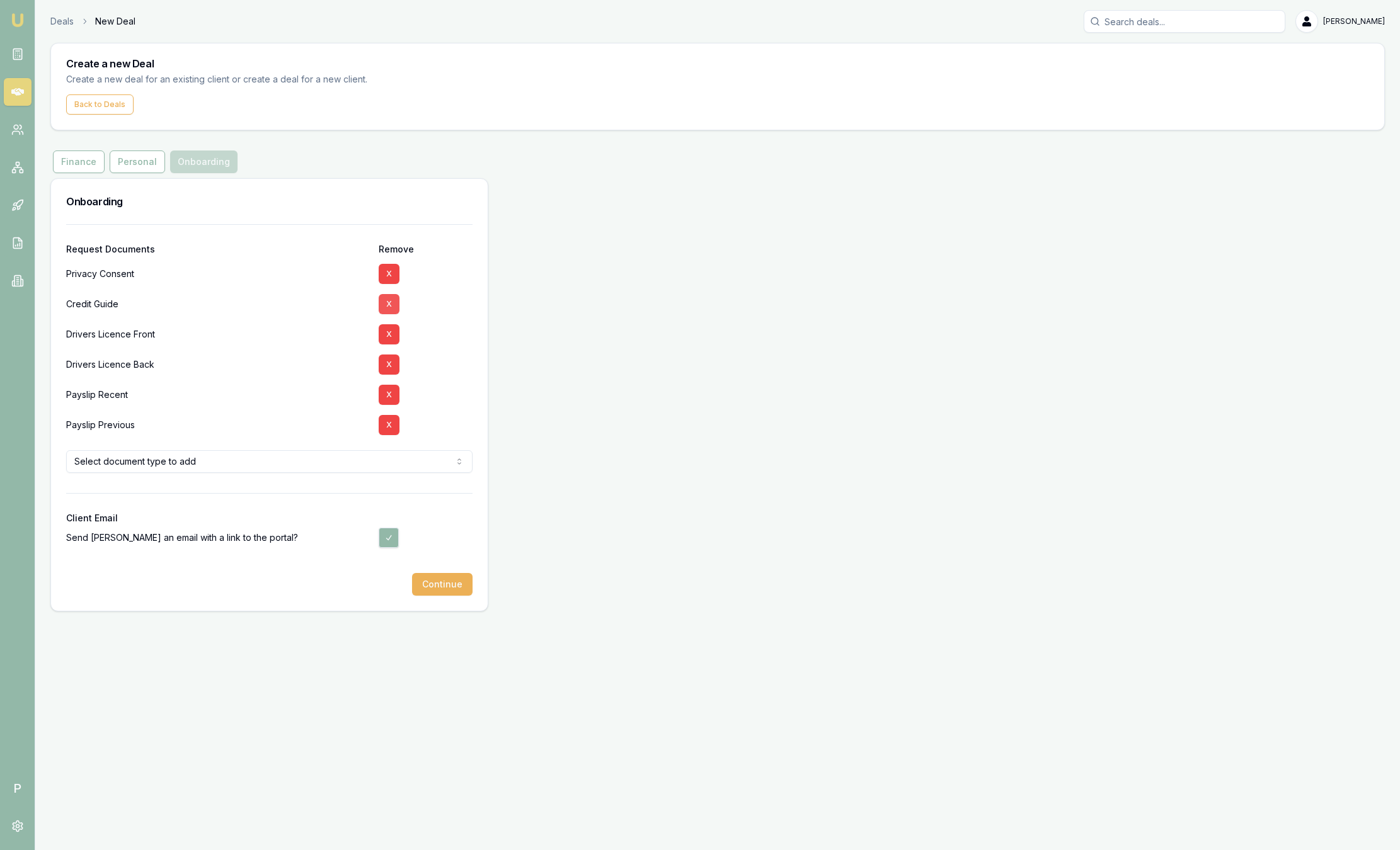
click at [395, 299] on button "X" at bounding box center [389, 304] width 21 height 20
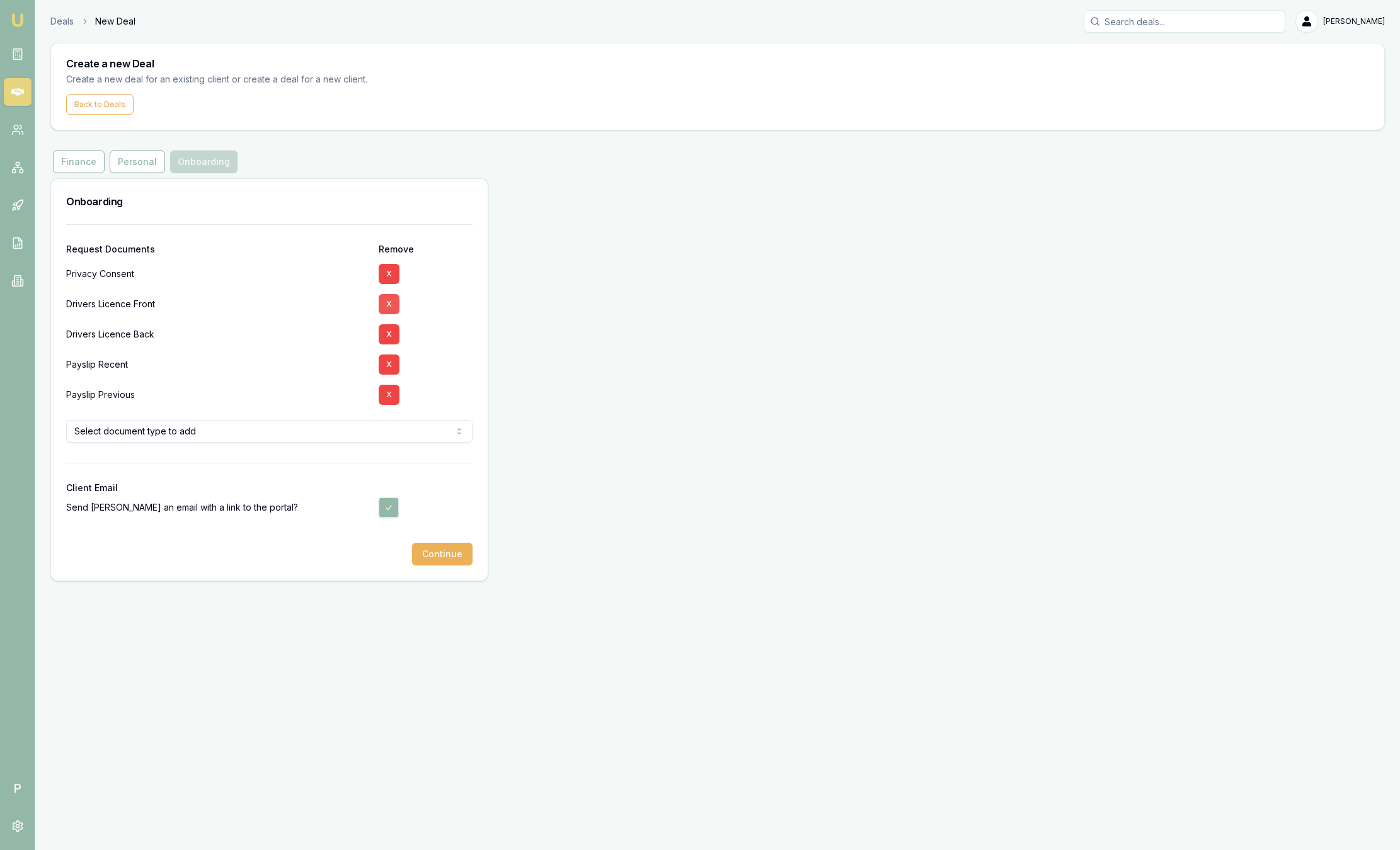
click at [390, 301] on button "X" at bounding box center [389, 304] width 21 height 20
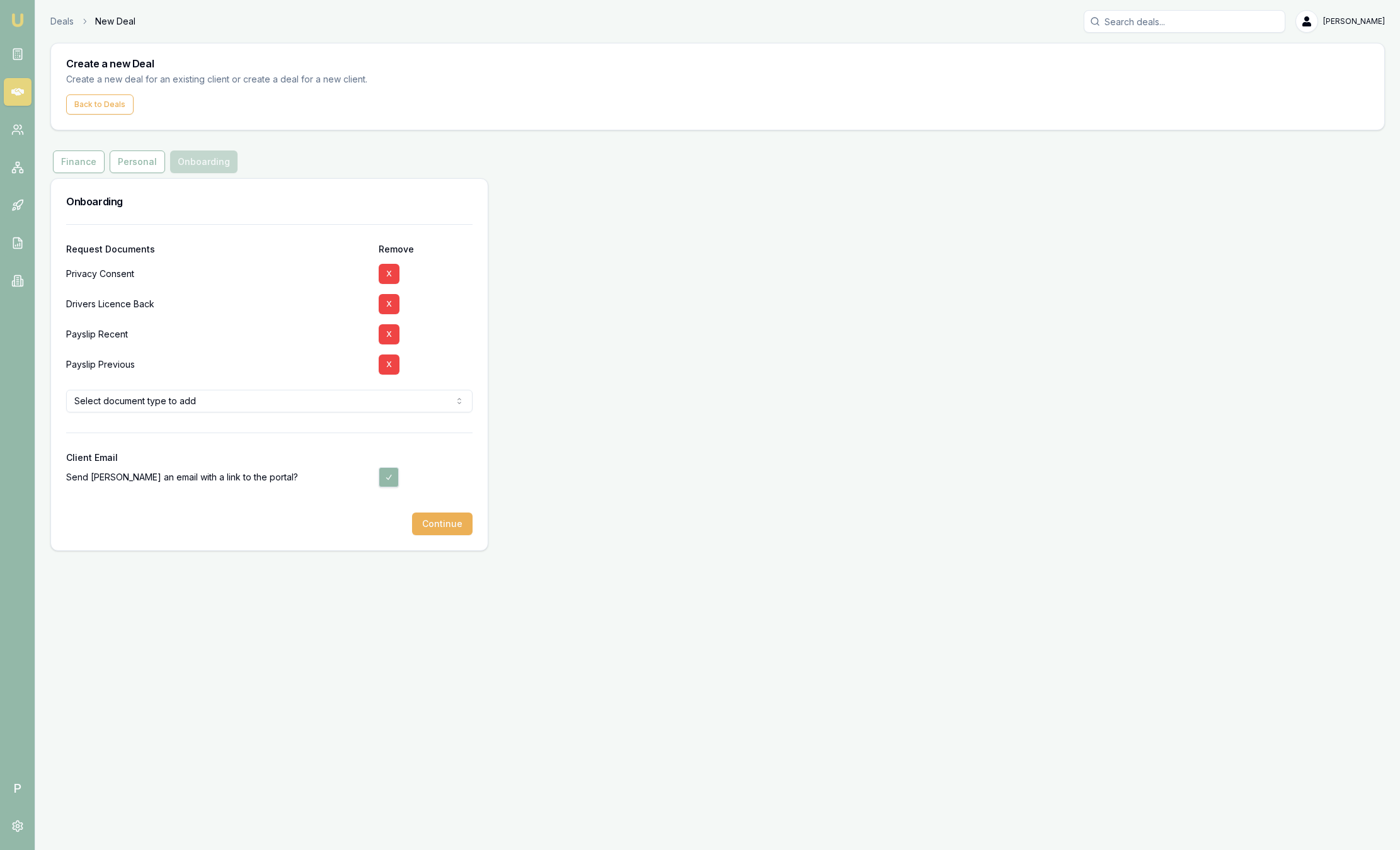
click at [390, 301] on button "X" at bounding box center [389, 304] width 21 height 20
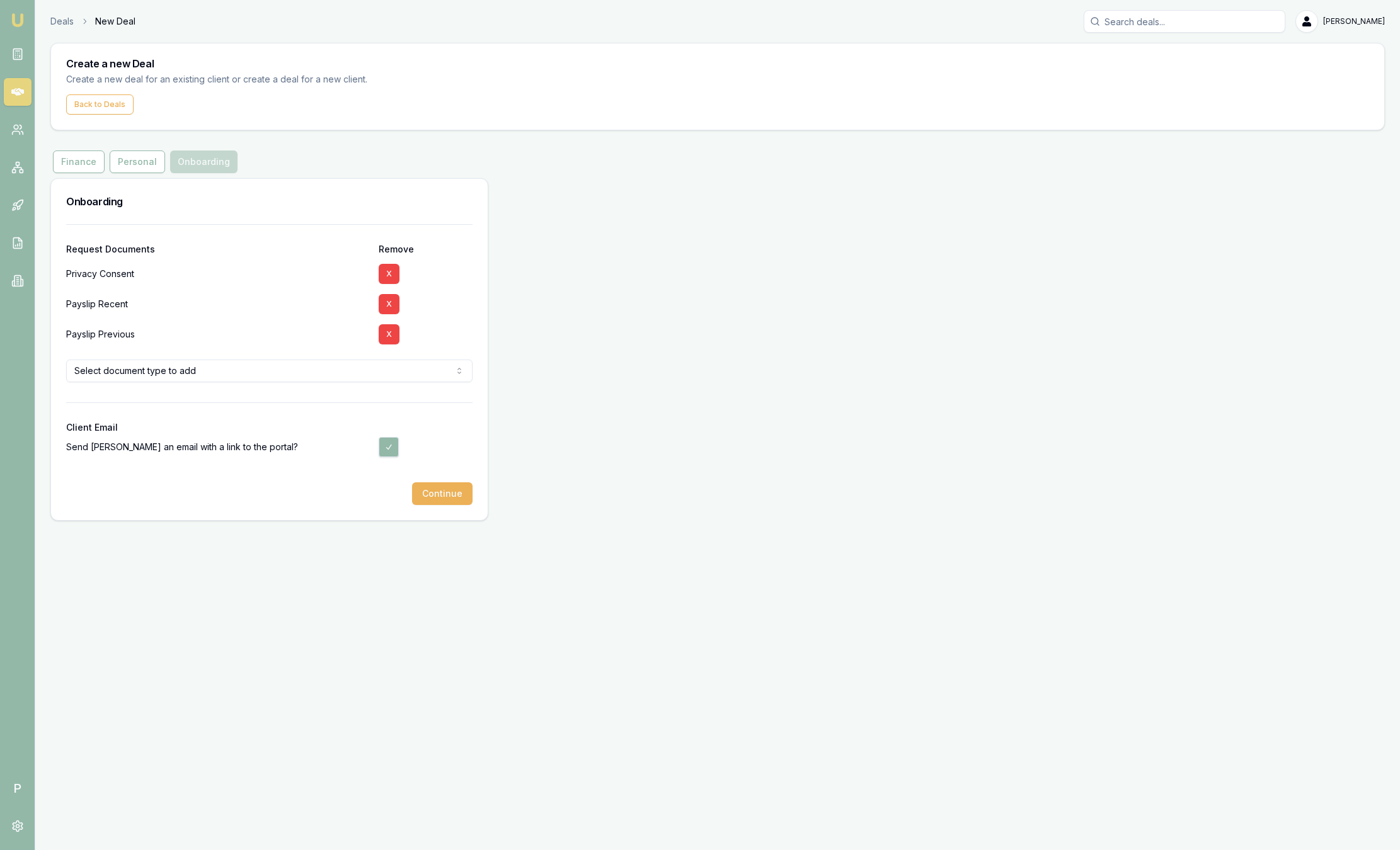
click at [390, 301] on button "X" at bounding box center [389, 304] width 21 height 20
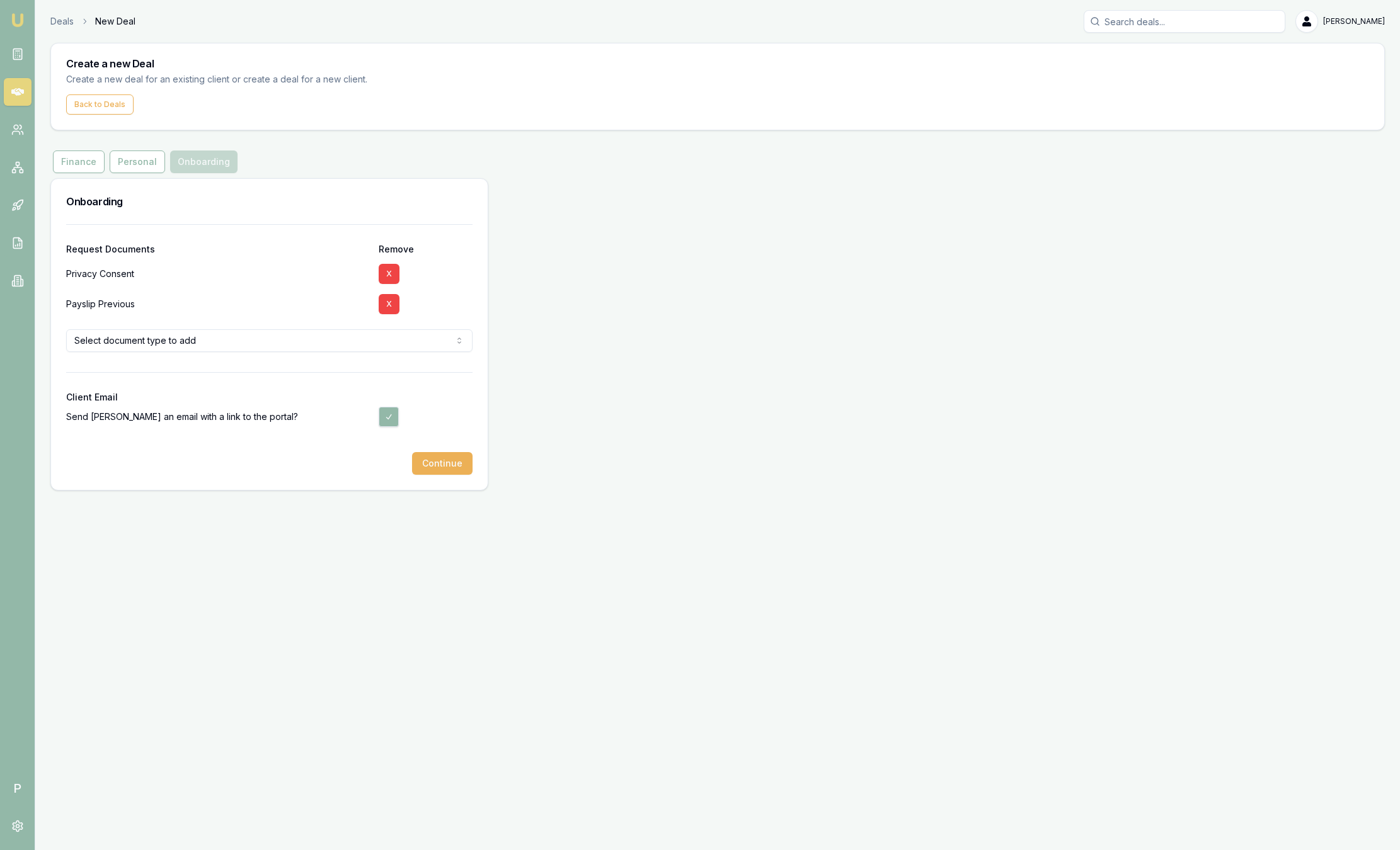
click at [390, 301] on button "X" at bounding box center [389, 304] width 21 height 20
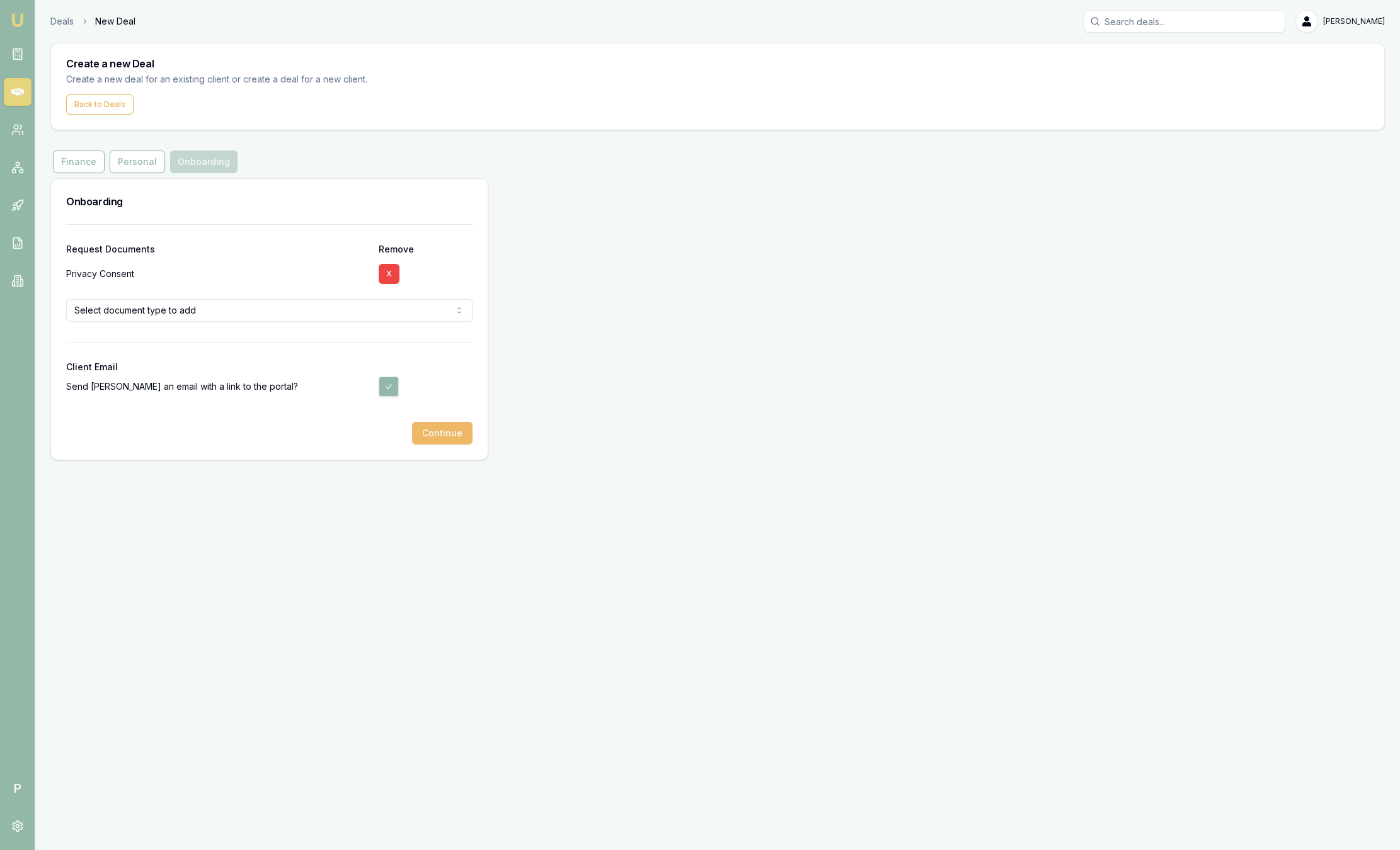
click at [459, 430] on button "Continue" at bounding box center [442, 433] width 61 height 23
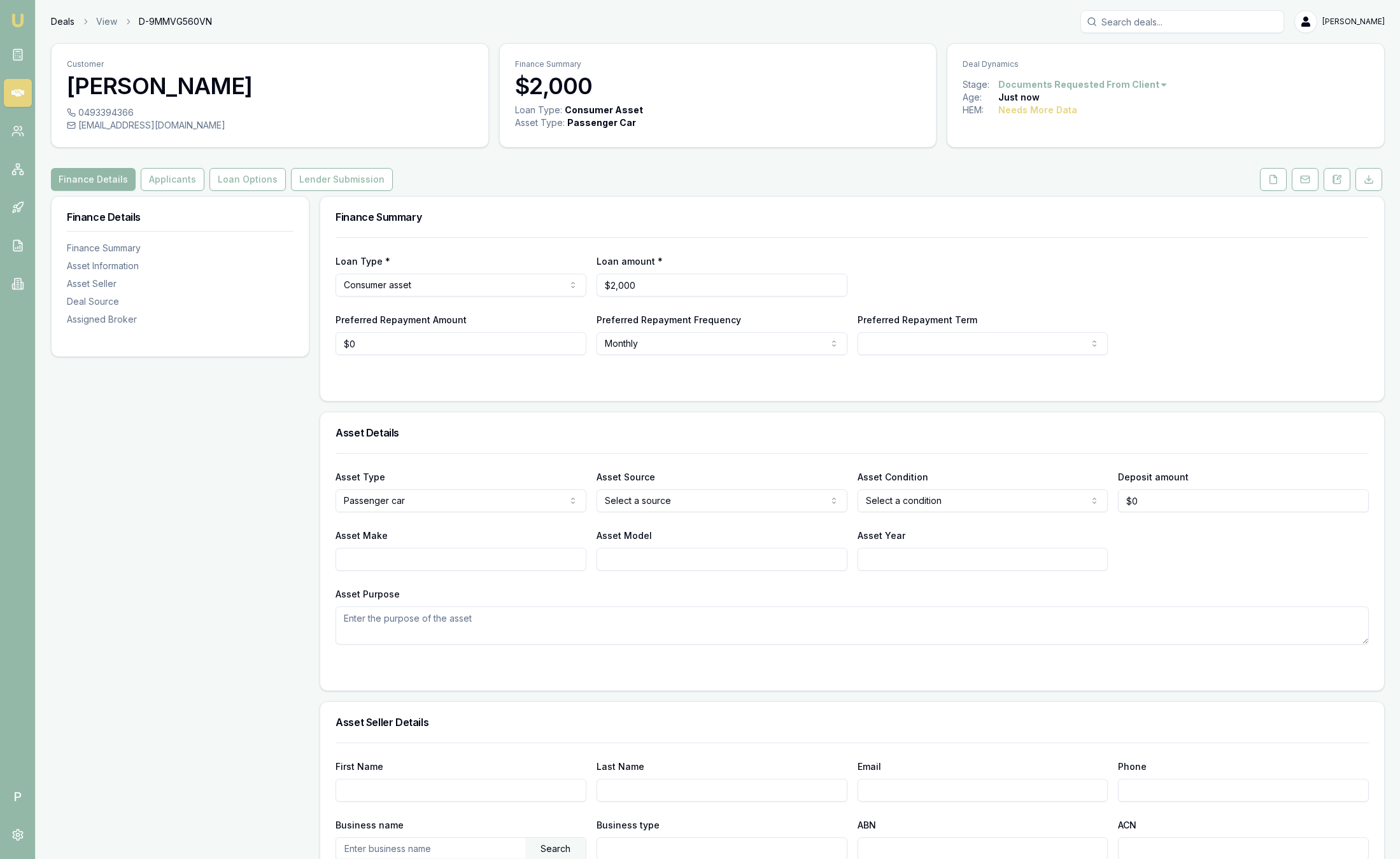
click at [71, 26] on link "Deals" at bounding box center [62, 21] width 23 height 12
